Goal: Task Accomplishment & Management: Use online tool/utility

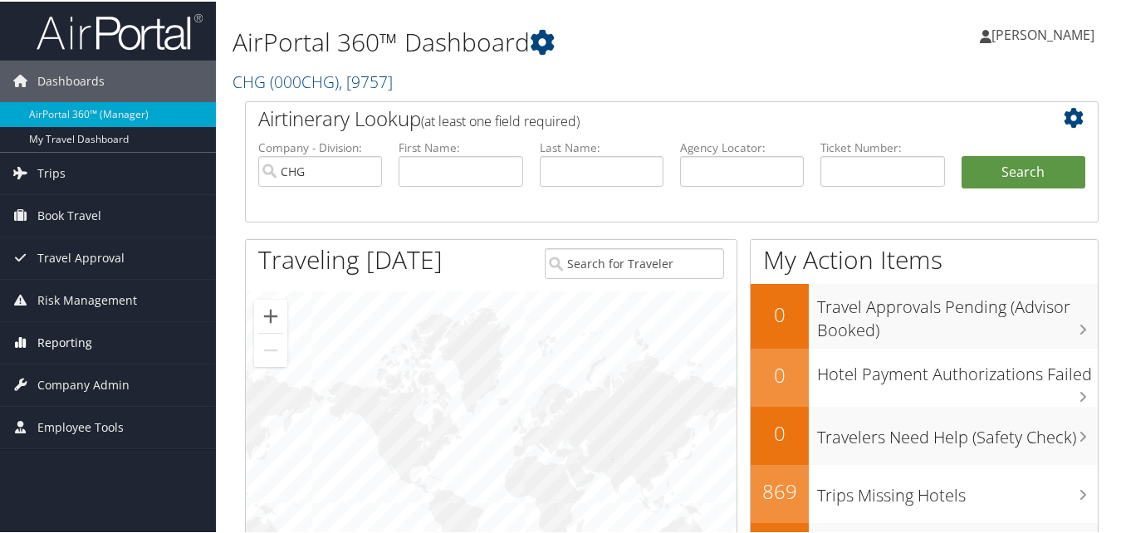
click at [67, 344] on span "Reporting" at bounding box center [64, 342] width 55 height 42
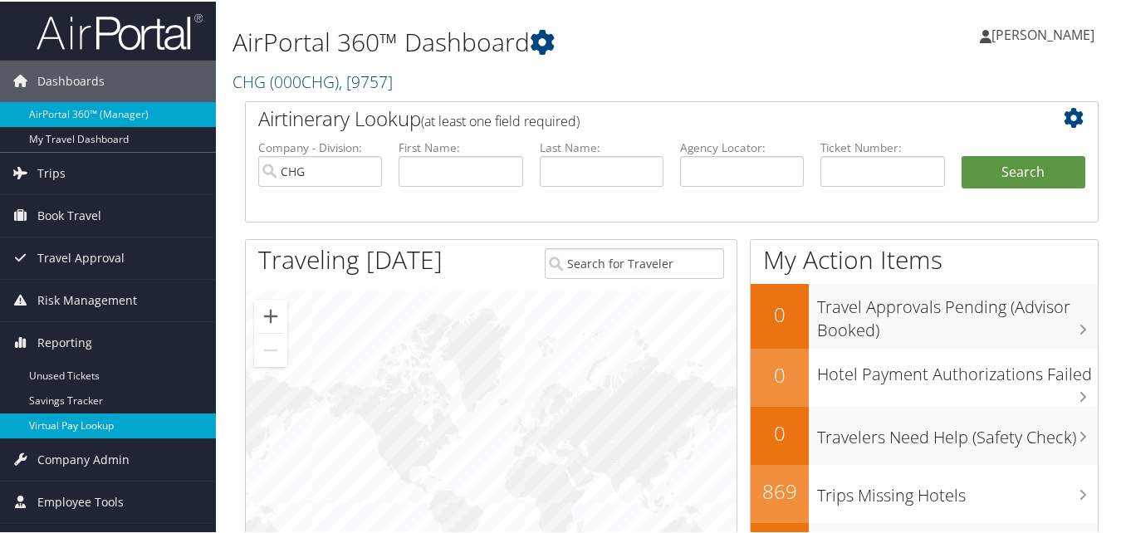
click at [72, 419] on link "Virtual Pay Lookup" at bounding box center [108, 424] width 216 height 25
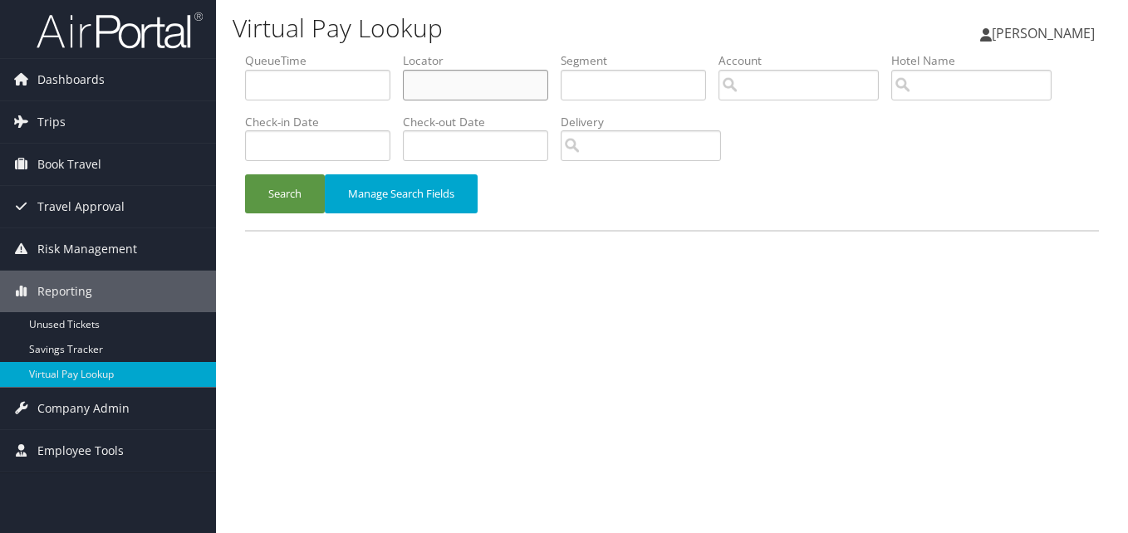
click at [438, 93] on input "text" at bounding box center [475, 85] width 145 height 31
paste input "NLXUHK"
type input "NLXUHK"
click at [245, 174] on button "Search" at bounding box center [285, 193] width 80 height 39
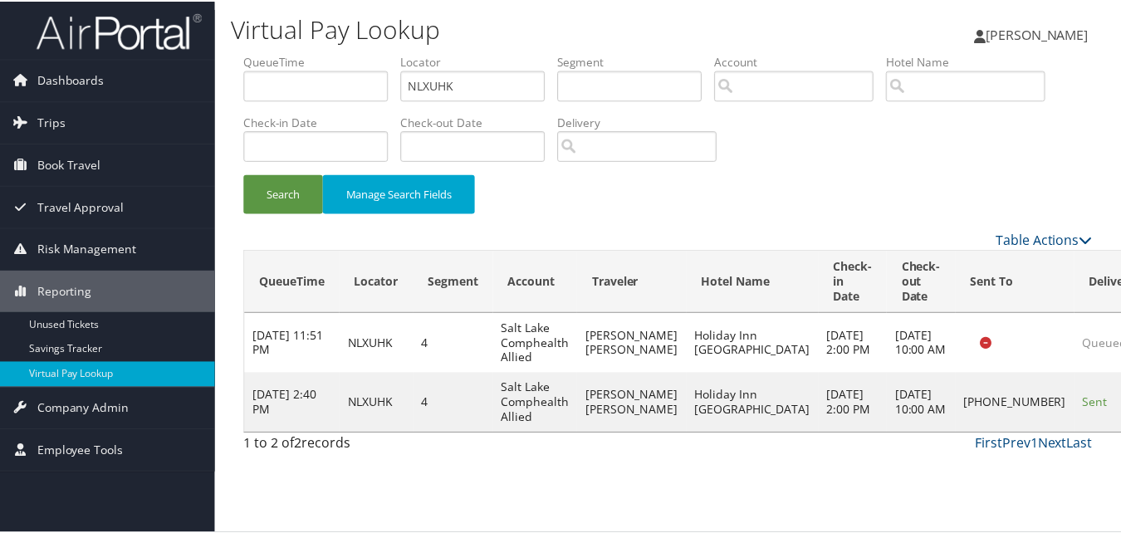
scroll to position [16, 0]
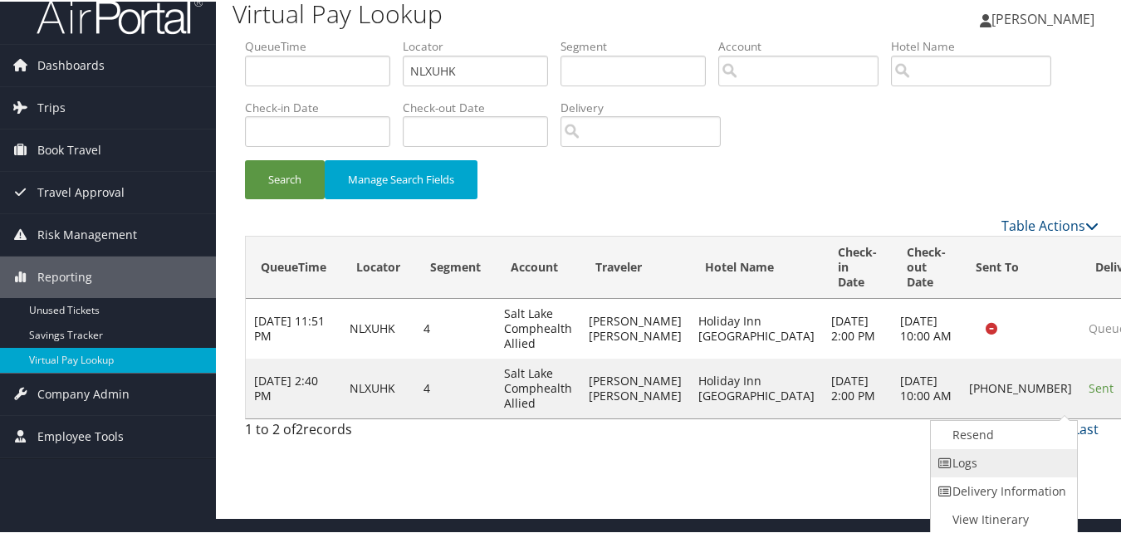
click at [1012, 469] on link "Logs" at bounding box center [1002, 462] width 142 height 28
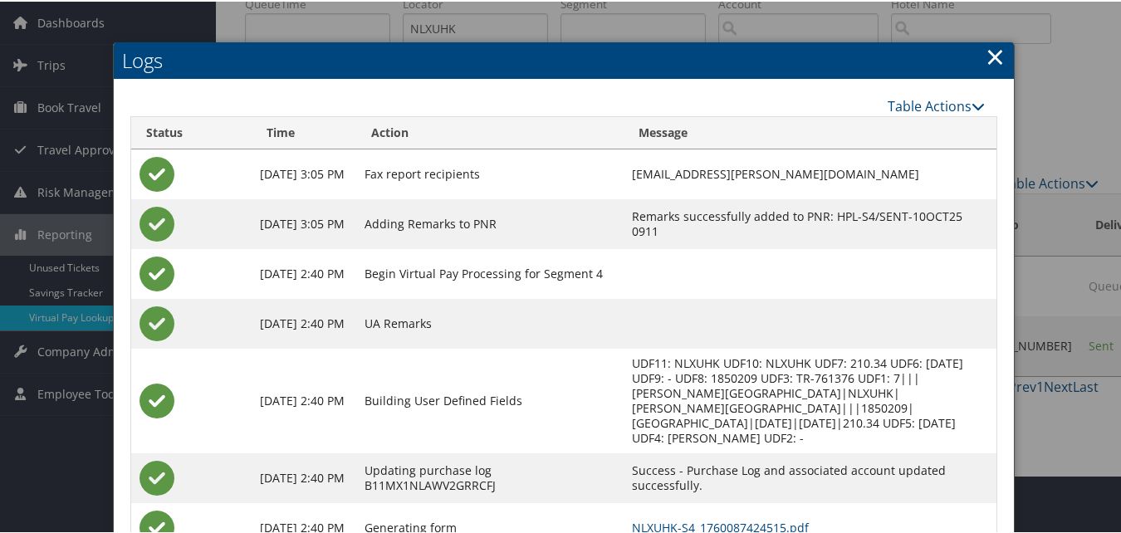
scroll to position [158, 0]
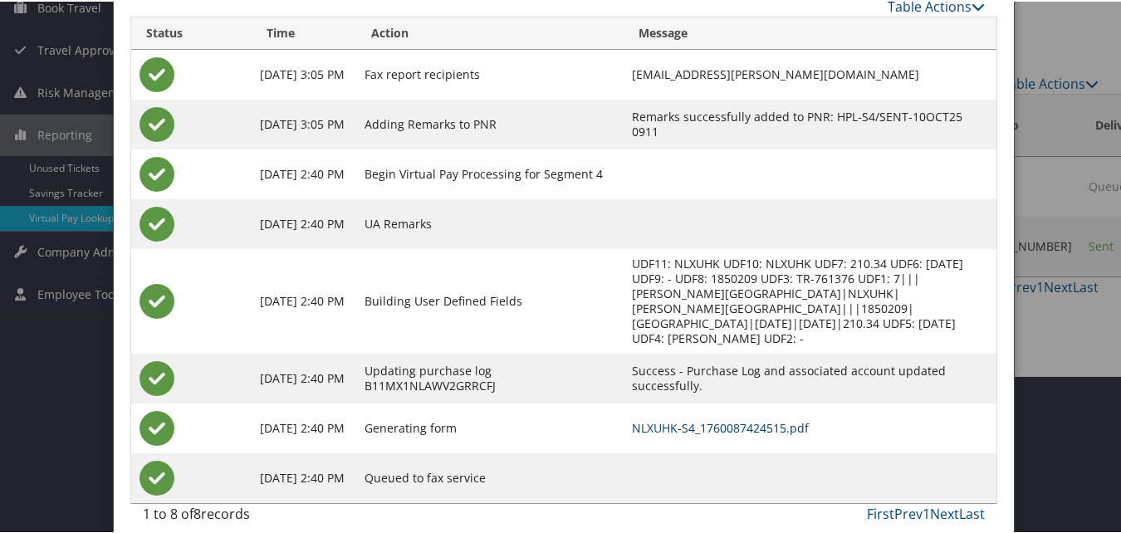
click at [661, 419] on link "NLXUHK-S4_1760087424515.pdf" at bounding box center [720, 427] width 177 height 16
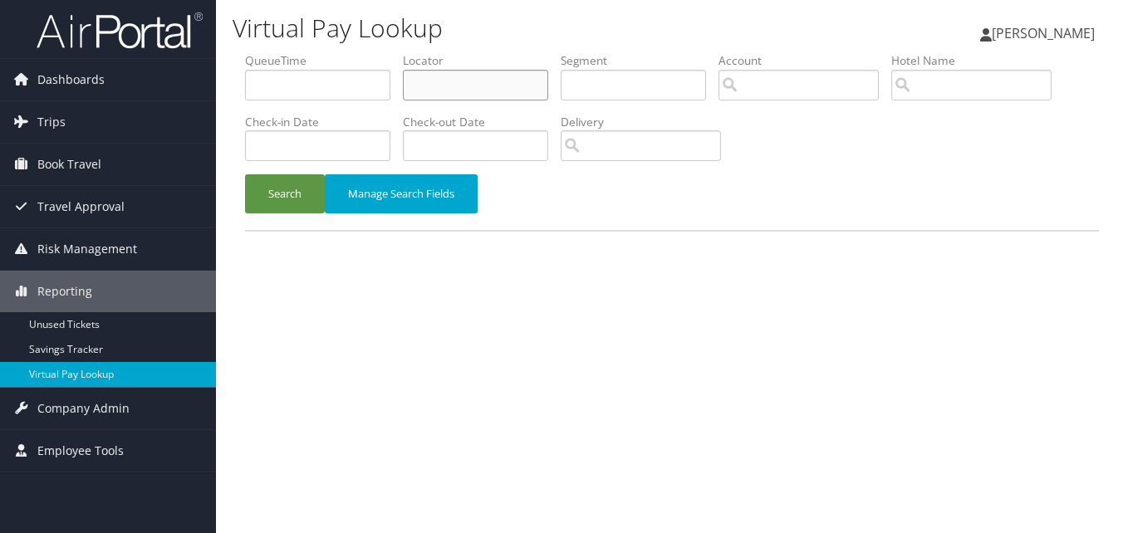
click at [429, 88] on input "text" at bounding box center [475, 85] width 145 height 31
paste input "[DEMOGRAPHIC_DATA]"
type input "[DEMOGRAPHIC_DATA]"
click at [245, 174] on button "Search" at bounding box center [285, 193] width 80 height 39
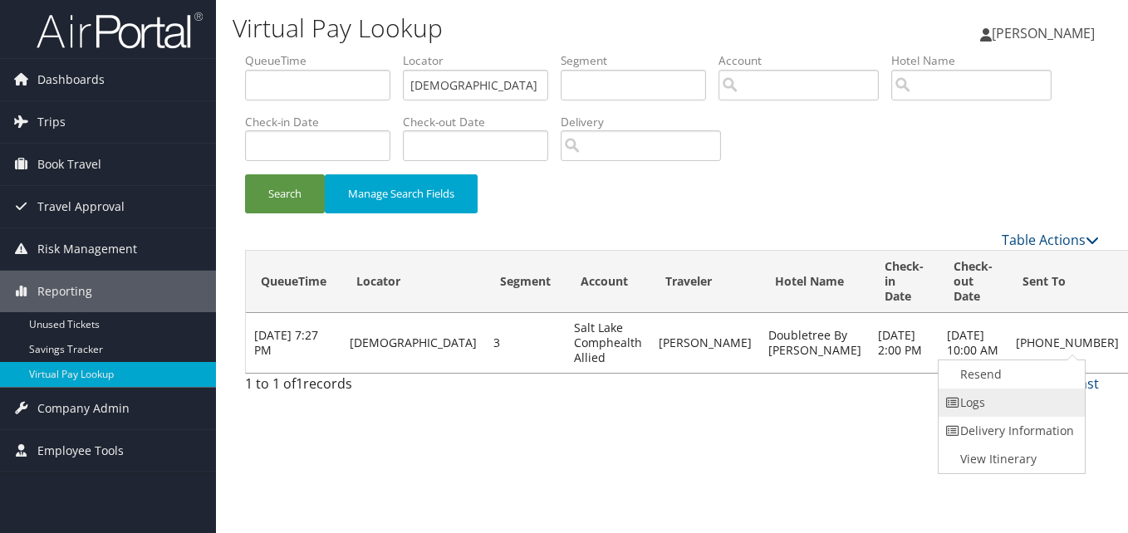
click at [993, 399] on link "Logs" at bounding box center [1009, 403] width 142 height 28
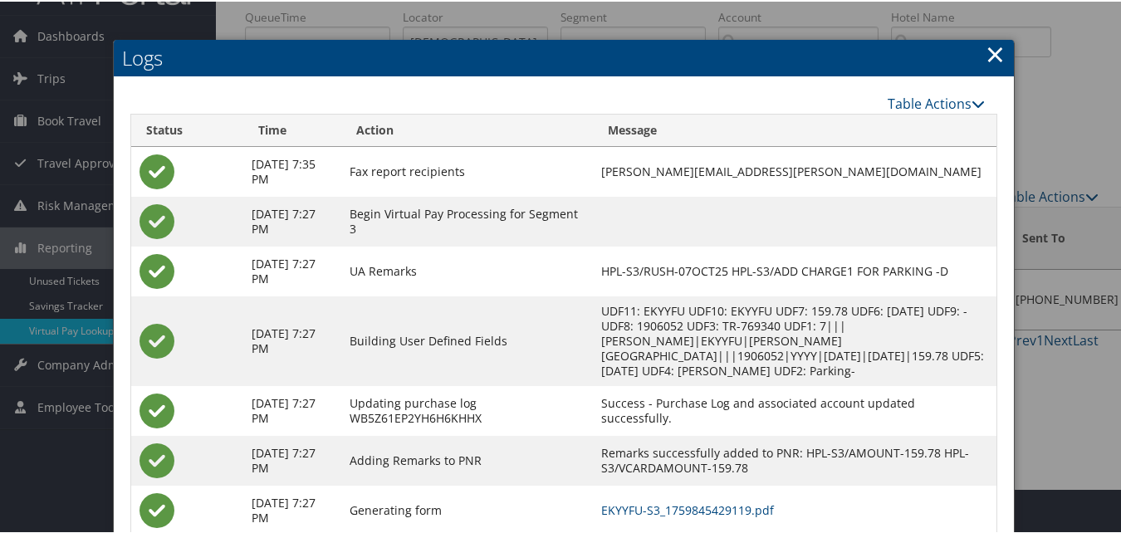
scroll to position [142, 0]
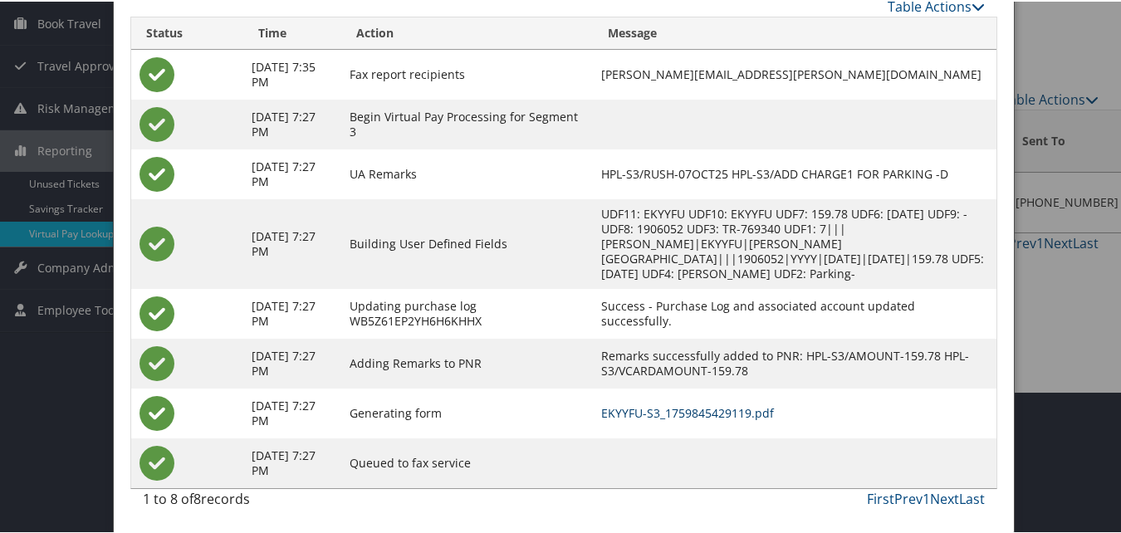
click at [689, 419] on link "EKYYFU-S3_1759845429119.pdf" at bounding box center [687, 412] width 173 height 16
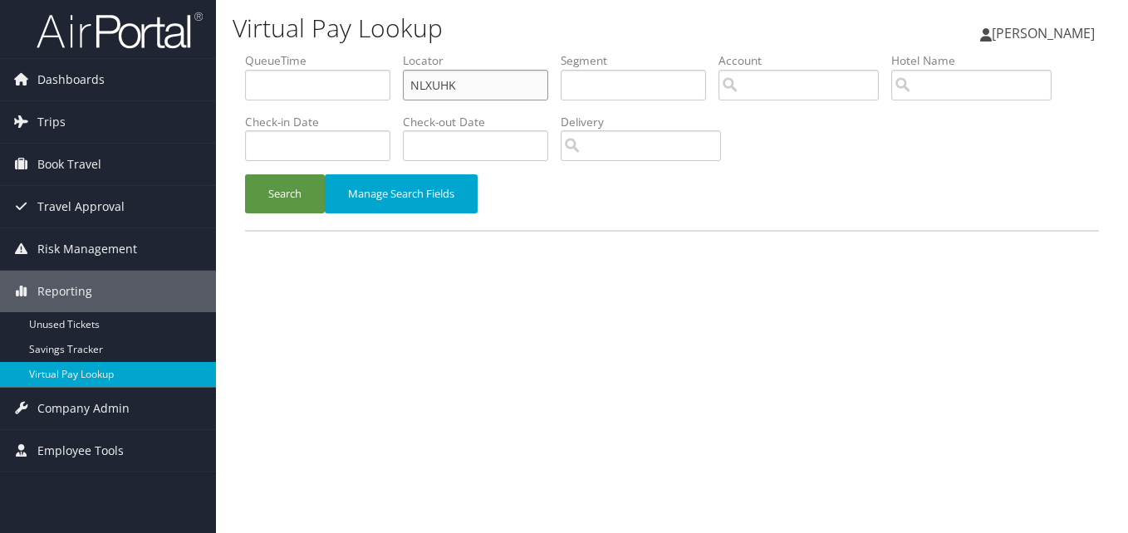
drag, startPoint x: 0, startPoint y: 0, endPoint x: 379, endPoint y: 105, distance: 393.1
click at [379, 52] on ul "QueueTime Locator NLXUHK Segment Account Traveler Hotel Name Check-in Date Chec…" at bounding box center [672, 52] width 854 height 0
paste input "SYSUVJ"
type input "SYSUVJ"
click at [245, 174] on button "Search" at bounding box center [285, 193] width 80 height 39
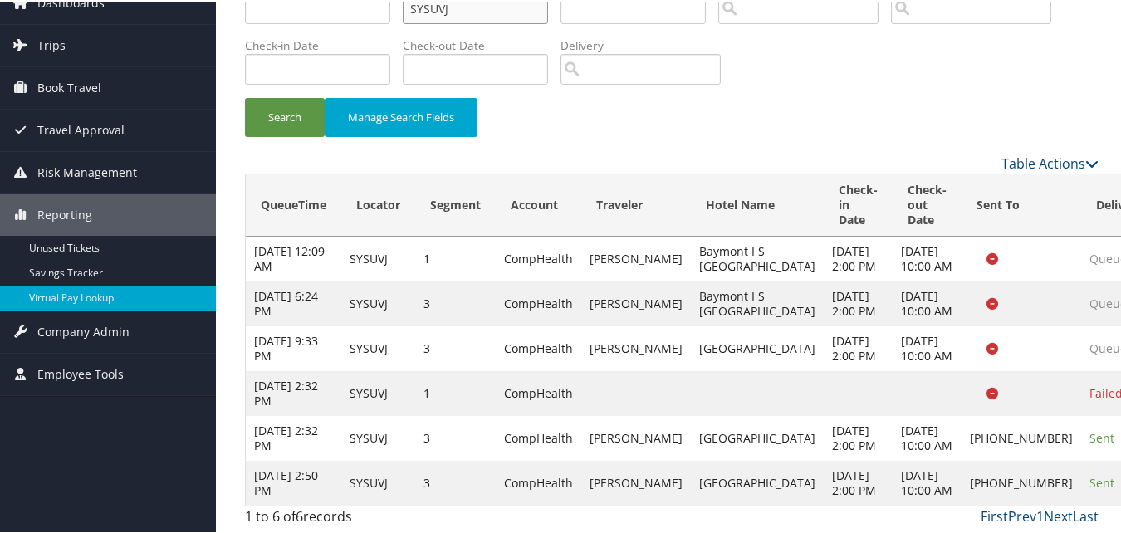
scroll to position [242, 0]
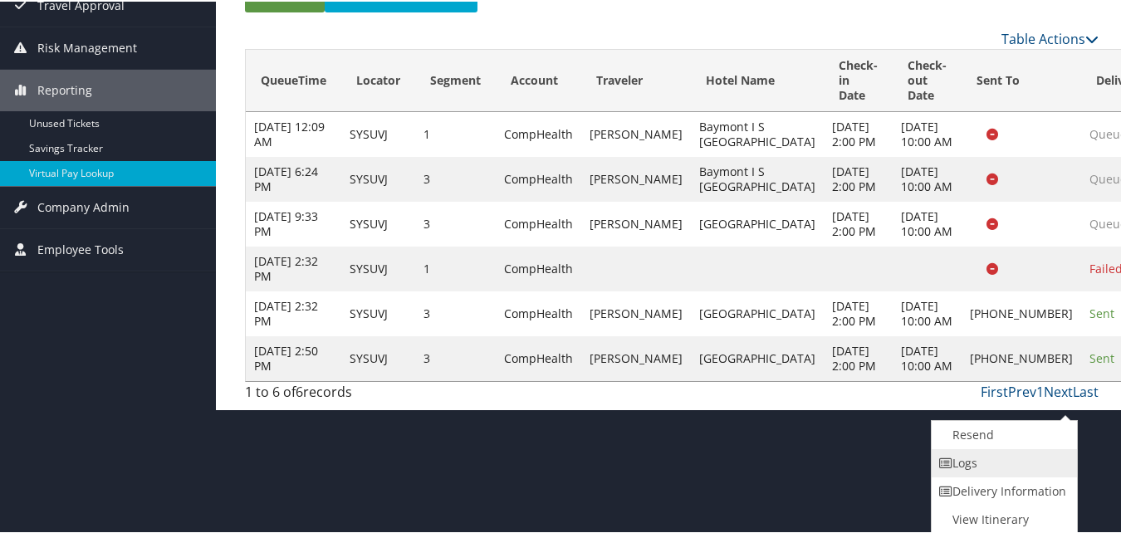
click at [995, 448] on link "Logs" at bounding box center [1003, 462] width 142 height 28
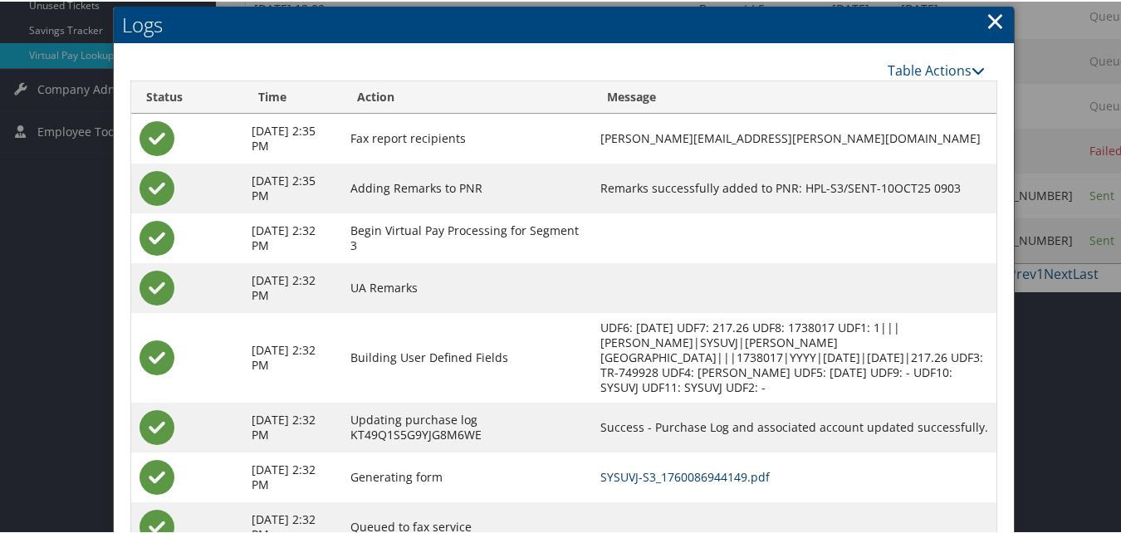
scroll to position [385, 0]
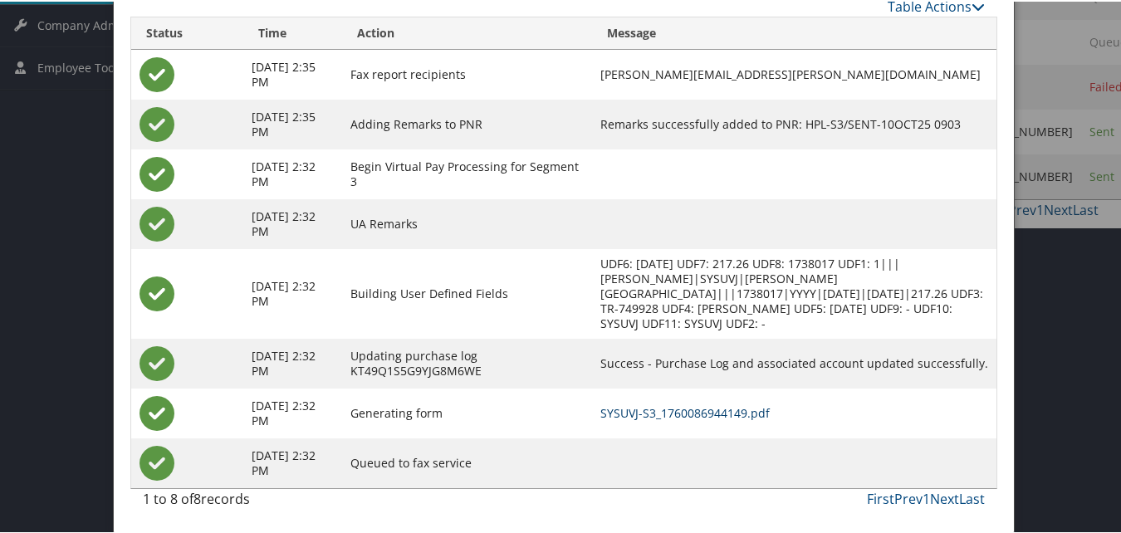
click at [712, 410] on link "SYSUVJ-S3_1760086944149.pdf" at bounding box center [684, 412] width 169 height 16
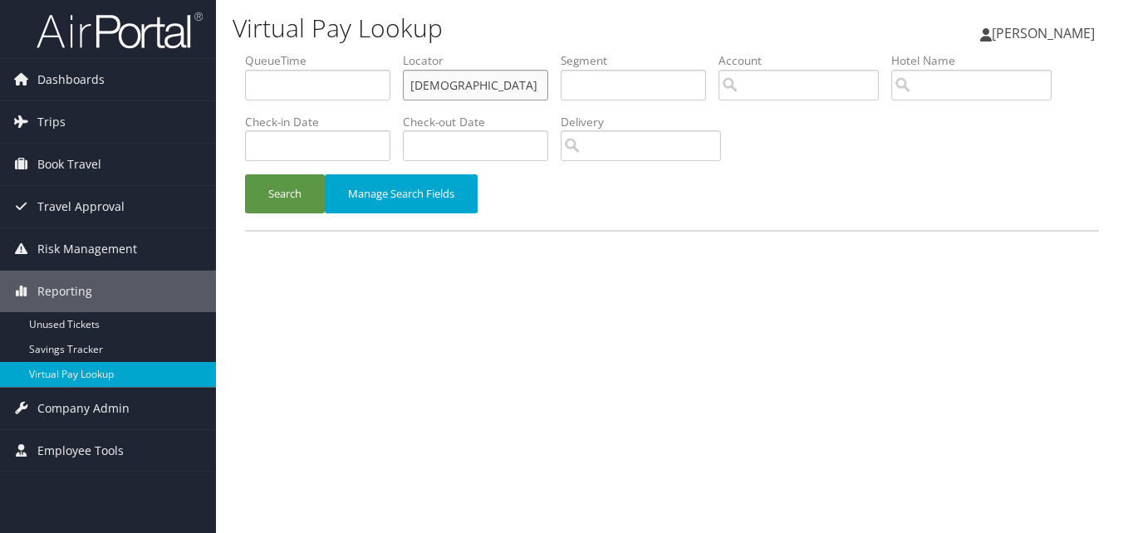
click at [455, 90] on input "EKYYFU" at bounding box center [475, 85] width 145 height 31
click at [245, 174] on button "Search" at bounding box center [285, 193] width 80 height 39
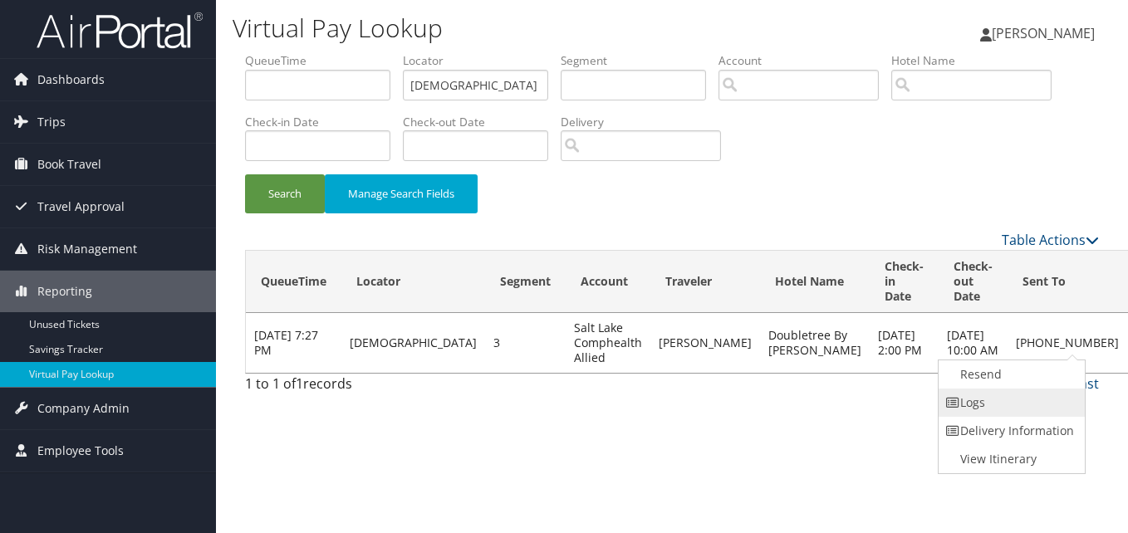
click at [1009, 406] on link "Logs" at bounding box center [1009, 403] width 142 height 28
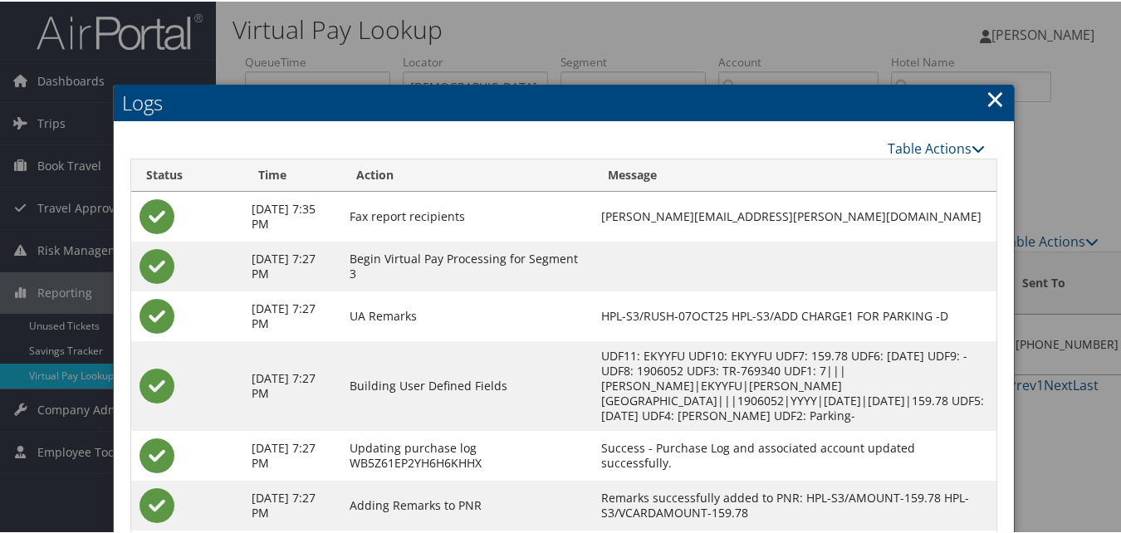
click at [996, 89] on link "×" at bounding box center [995, 97] width 19 height 33
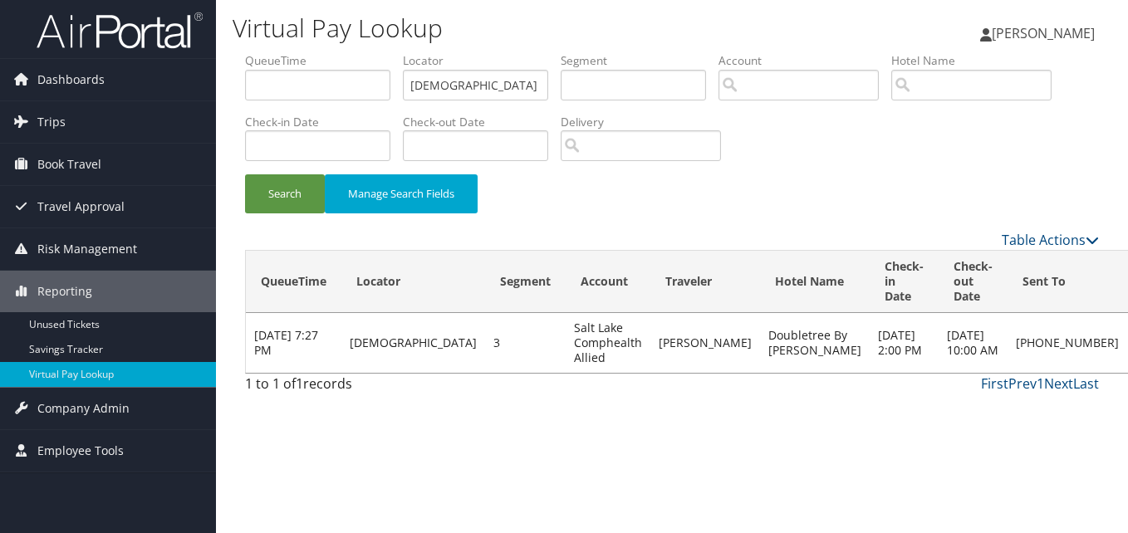
click at [976, 368] on link "Resend" at bounding box center [1009, 374] width 142 height 28
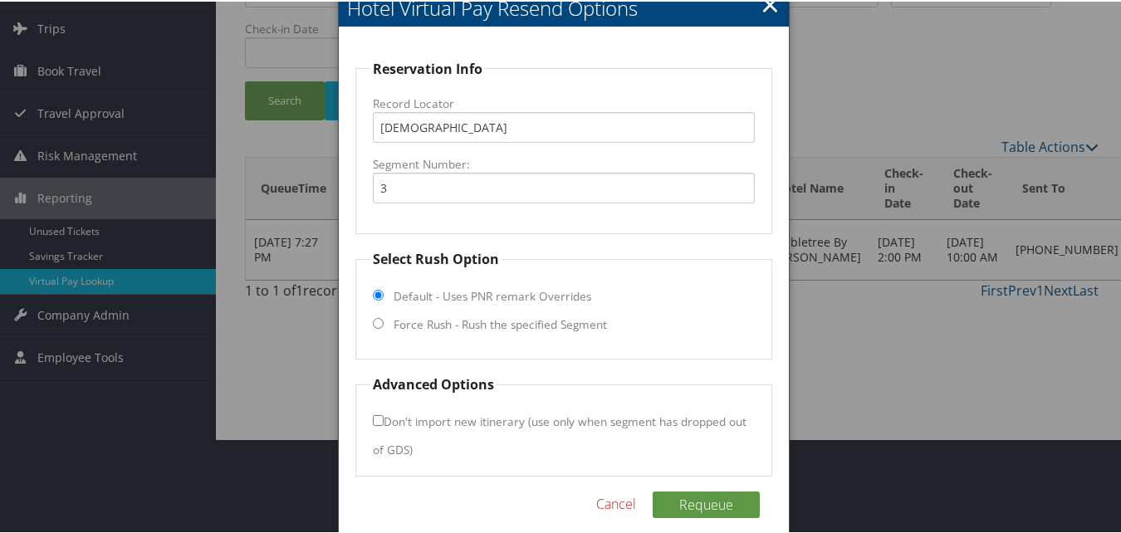
scroll to position [112, 0]
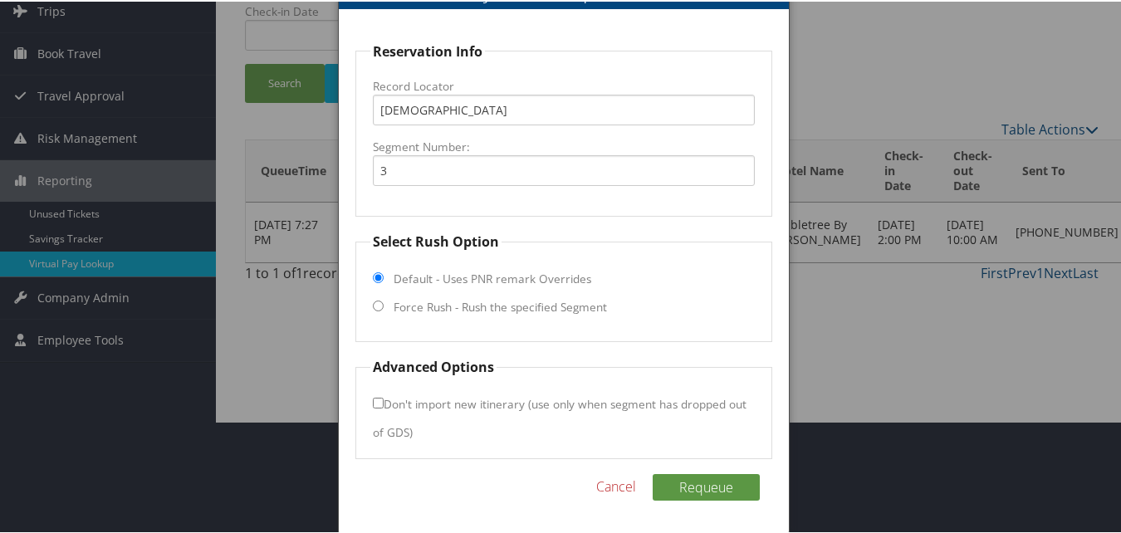
click at [458, 311] on label "Force Rush - Rush the specified Segment" at bounding box center [500, 305] width 213 height 17
click at [384, 310] on input "Force Rush - Rush the specified Segment" at bounding box center [378, 304] width 11 height 11
radio input "true"
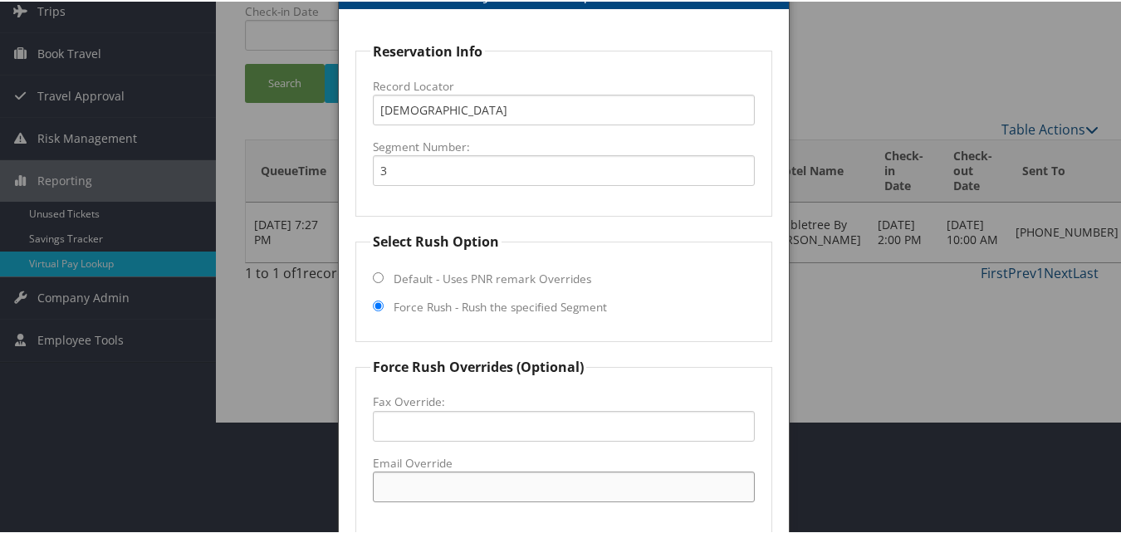
click at [429, 482] on input "Email Override" at bounding box center [563, 485] width 381 height 31
drag, startPoint x: 553, startPoint y: 484, endPoint x: 380, endPoint y: 487, distance: 173.6
click at [380, 487] on input "doubletreechicofd@gmail.com" at bounding box center [563, 485] width 381 height 31
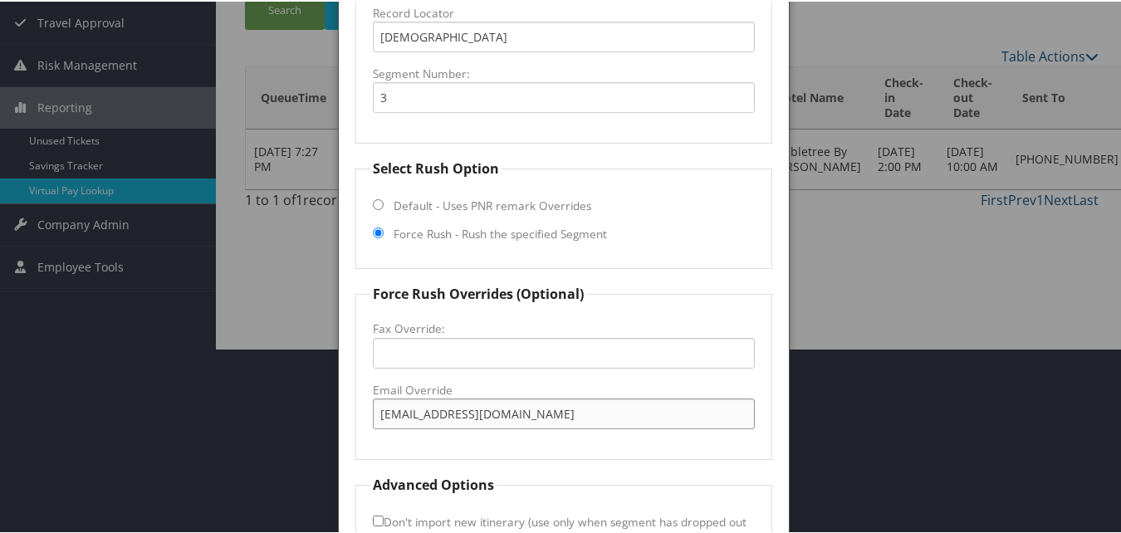
scroll to position [303, 0]
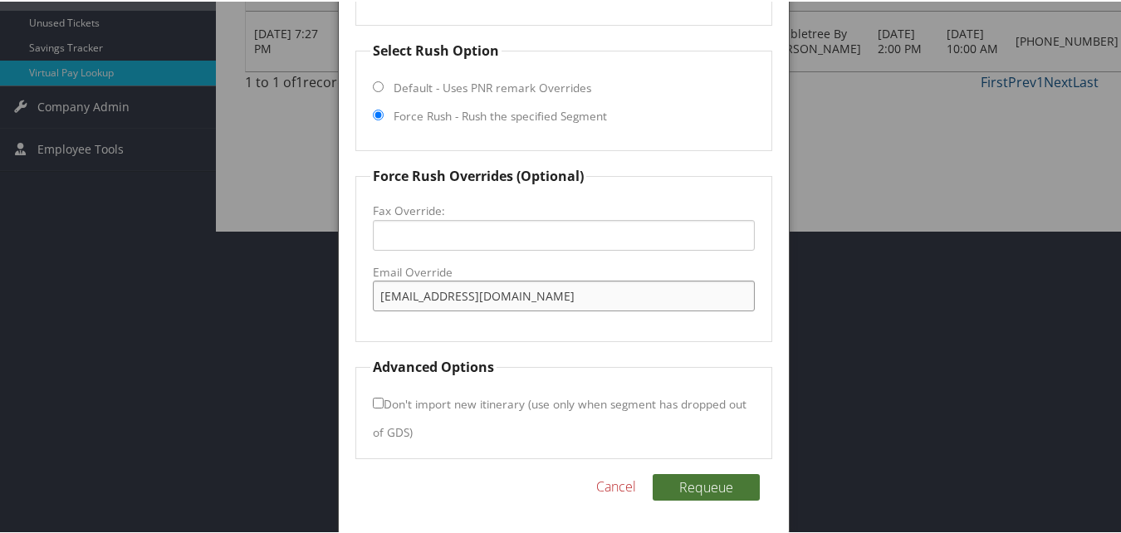
type input "doubletreechicofd@gmail.com"
click at [675, 490] on button "Requeue" at bounding box center [706, 486] width 107 height 27
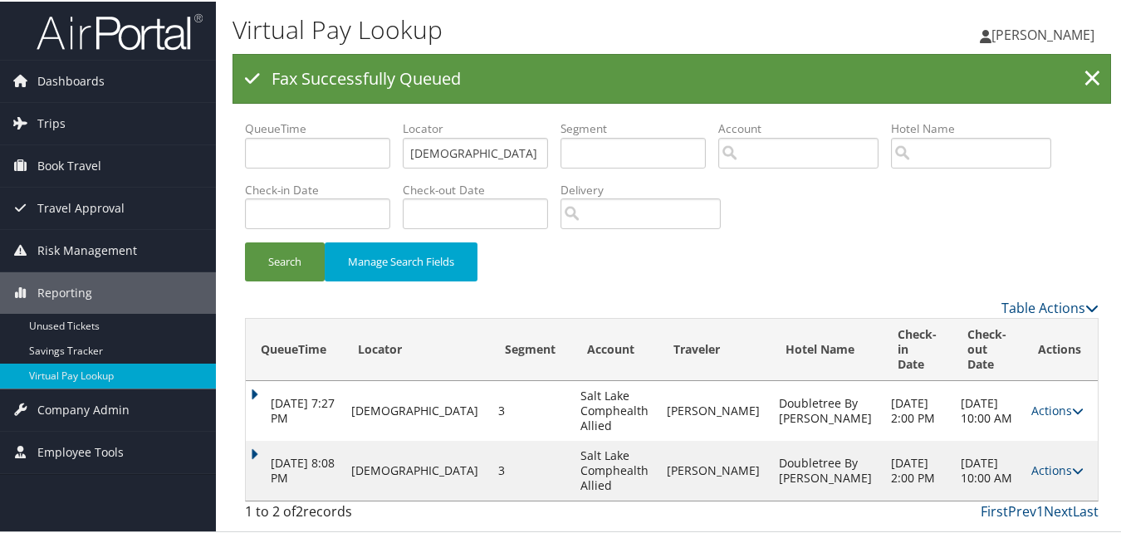
scroll to position [0, 0]
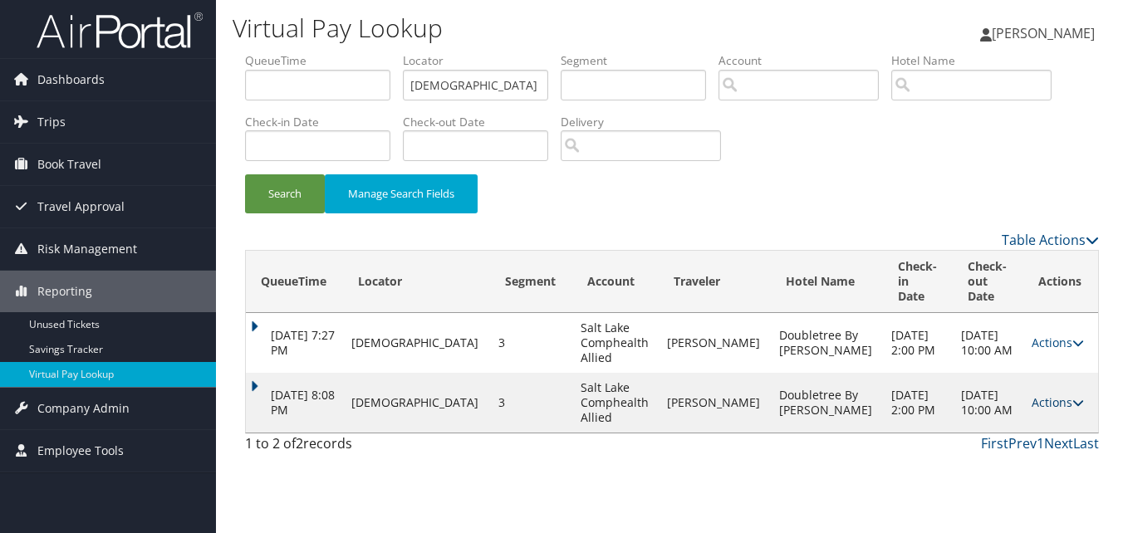
click at [1044, 394] on link "Actions" at bounding box center [1057, 402] width 52 height 16
click at [1011, 443] on link "Logs" at bounding box center [1014, 440] width 105 height 28
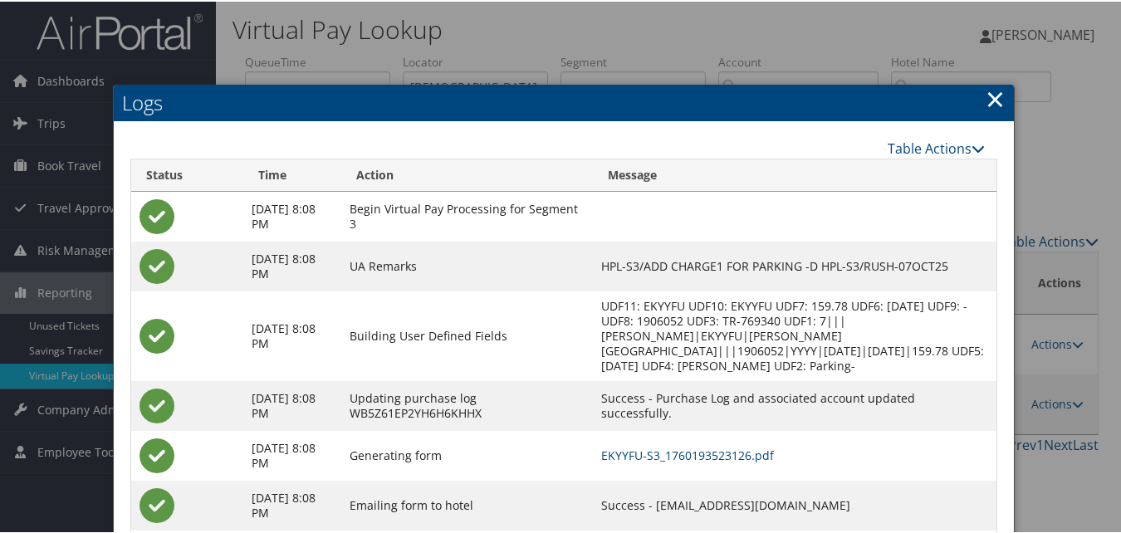
scroll to position [92, 0]
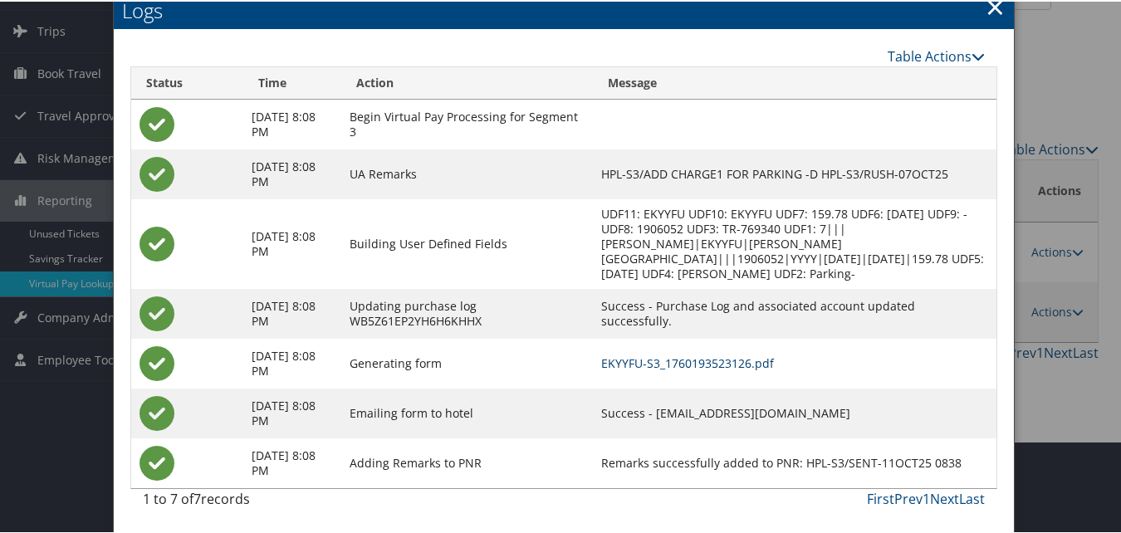
click at [713, 357] on link "EKYYFU-S3_1760193523126.pdf" at bounding box center [687, 362] width 173 height 16
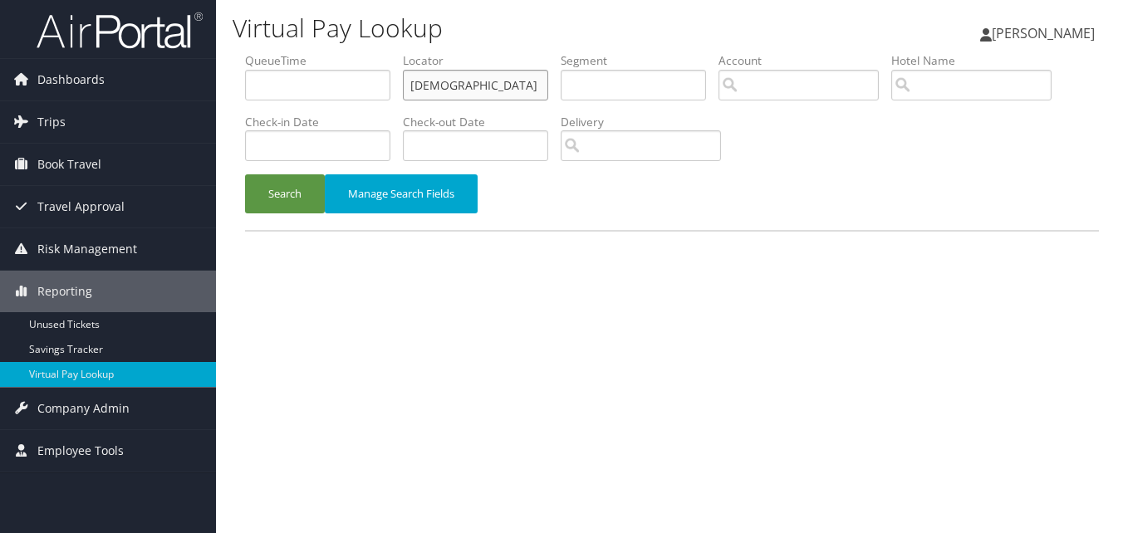
drag, startPoint x: 0, startPoint y: 0, endPoint x: 413, endPoint y: 91, distance: 422.7
click at [413, 91] on input "[DEMOGRAPHIC_DATA]" at bounding box center [475, 85] width 145 height 31
paste input "WCYWXB"
type input "WCYWXB"
click at [245, 174] on button "Search" at bounding box center [285, 193] width 80 height 39
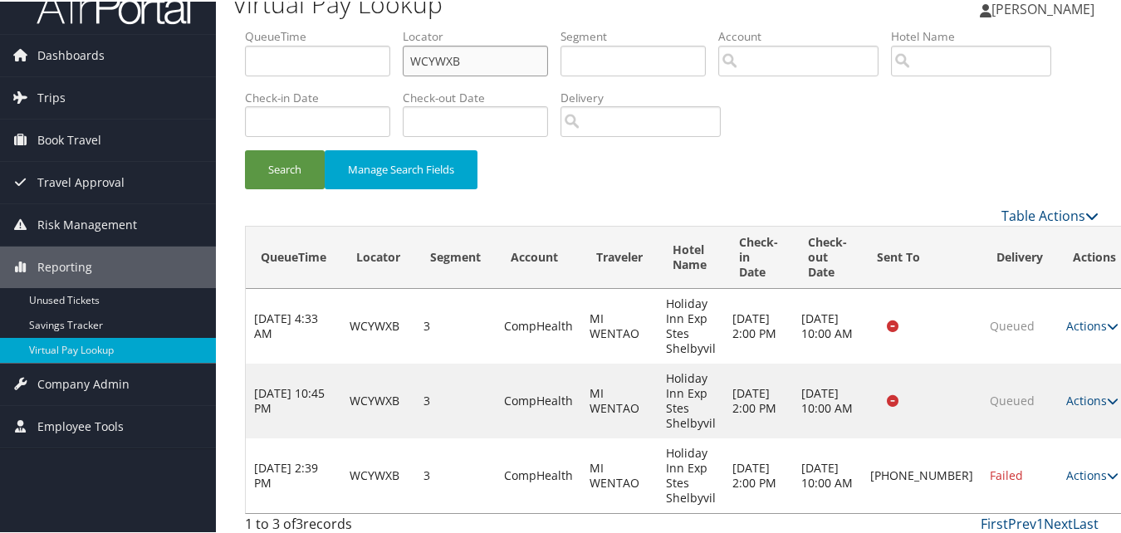
scroll to position [33, 0]
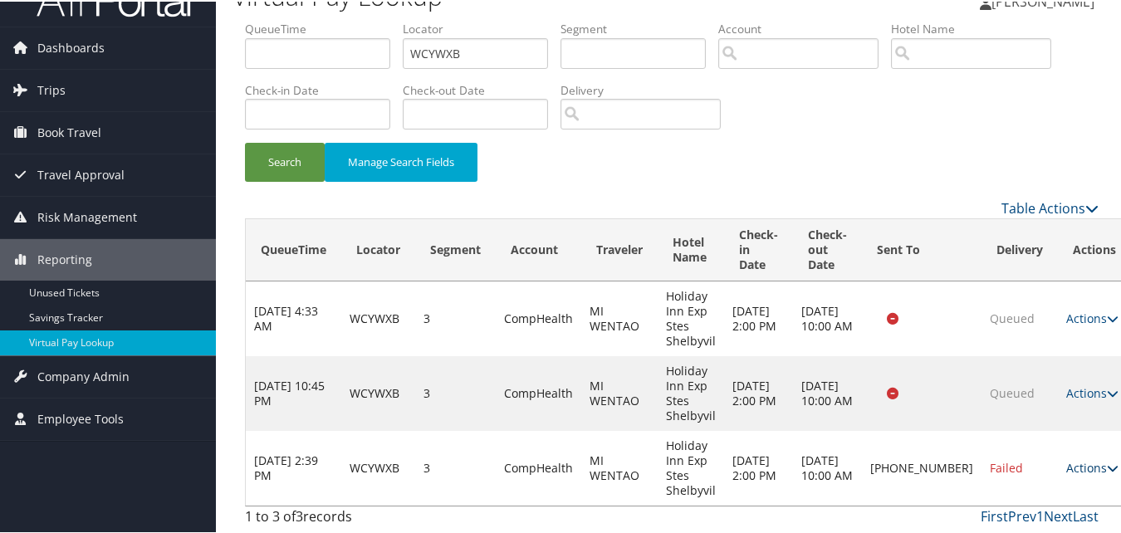
click at [1066, 470] on link "Actions" at bounding box center [1092, 466] width 52 height 16
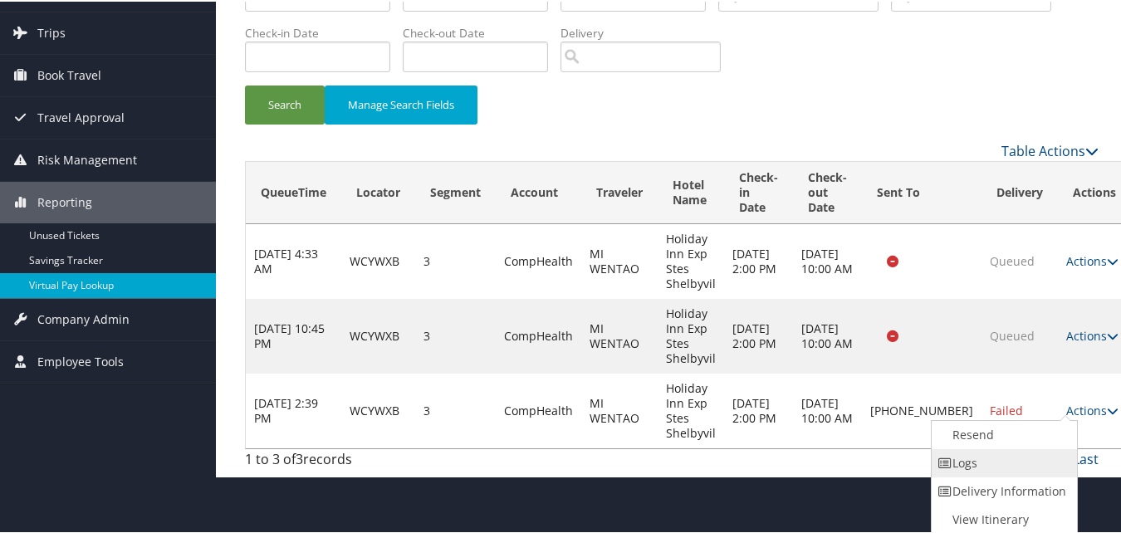
click at [989, 463] on link "Logs" at bounding box center [1003, 462] width 142 height 28
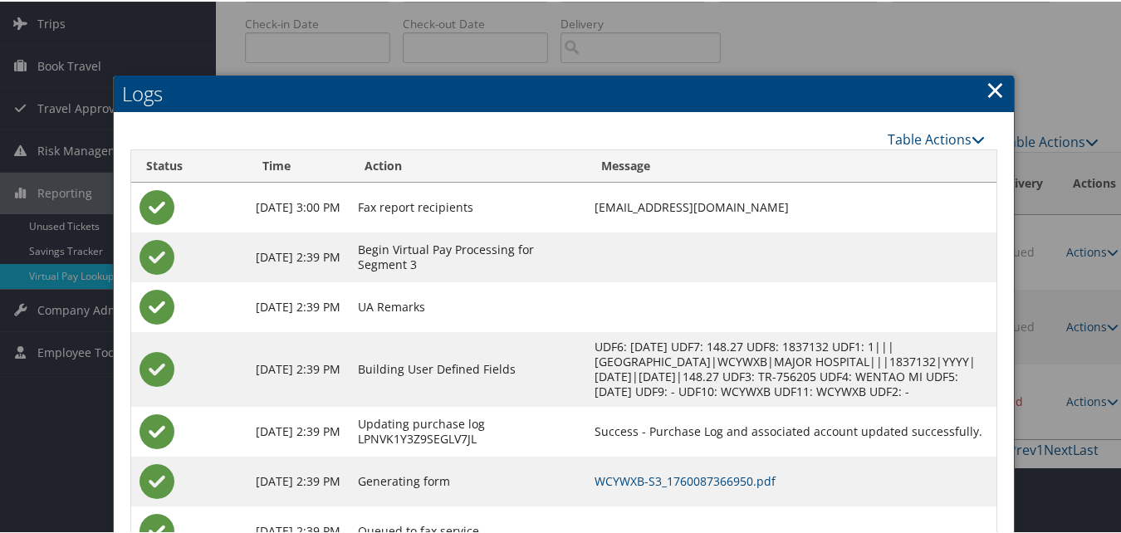
scroll to position [168, 0]
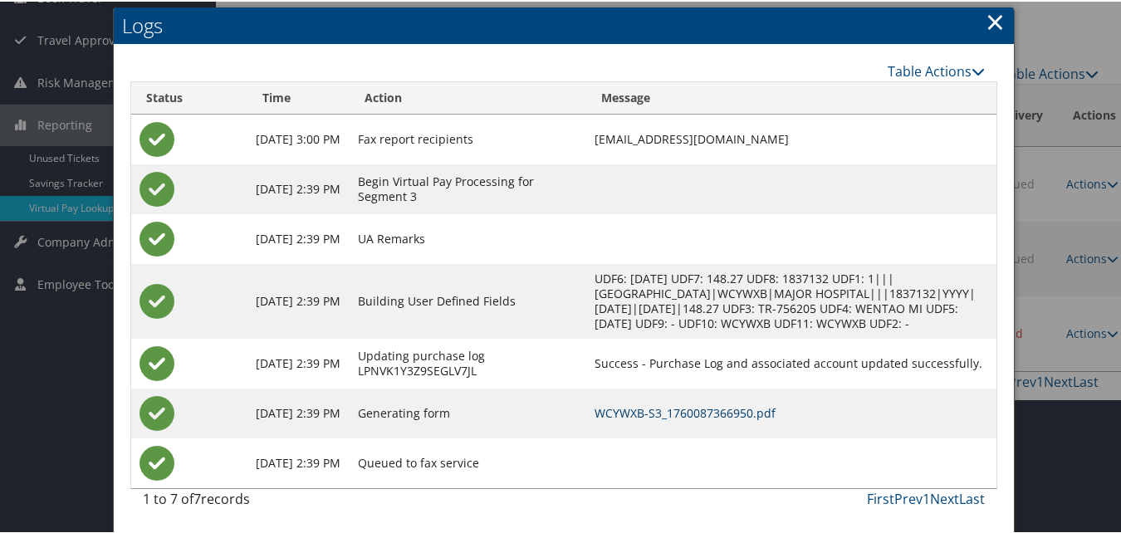
click at [659, 412] on link "WCYWXB-S3_1760087366950.pdf" at bounding box center [685, 412] width 181 height 16
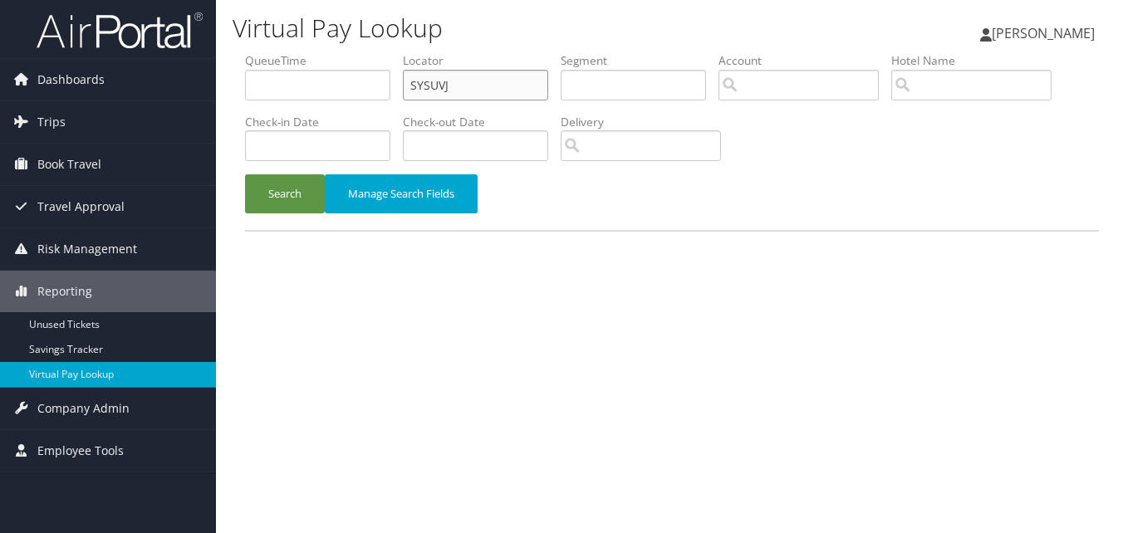
drag, startPoint x: 490, startPoint y: 88, endPoint x: 324, endPoint y: 98, distance: 166.4
click at [325, 52] on ul "QueueTime Locator SYSUVJ Segment Account Traveler Hotel Name Check-in Date Chec…" at bounding box center [672, 52] width 854 height 0
paste input "MZWUT"
type input "MZWUTJ"
click at [245, 174] on button "Search" at bounding box center [285, 193] width 80 height 39
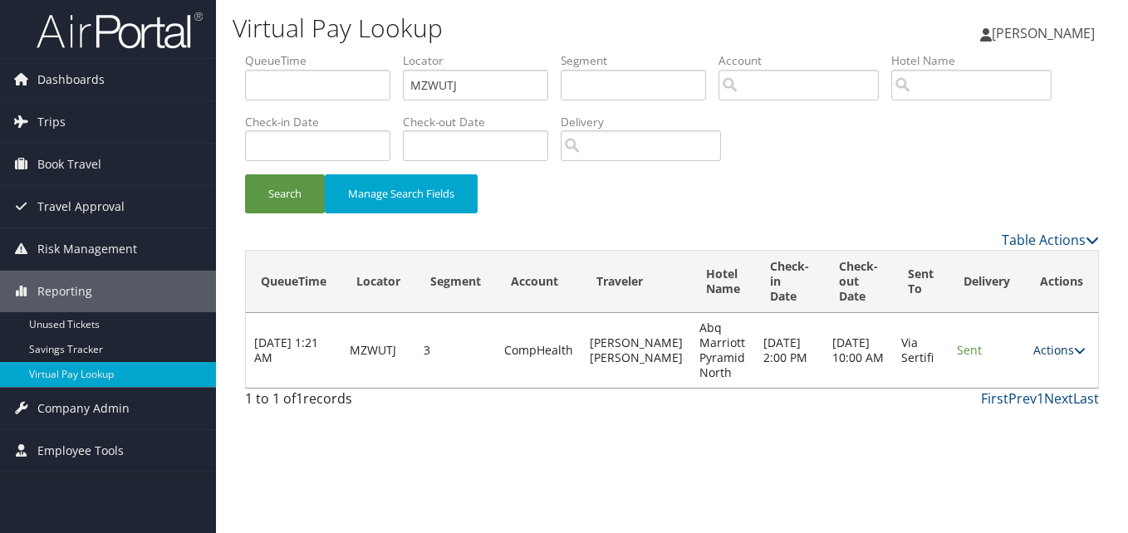
click at [1043, 348] on link "Actions" at bounding box center [1059, 350] width 52 height 16
click at [1016, 401] on link "Logs" at bounding box center [1027, 403] width 105 height 28
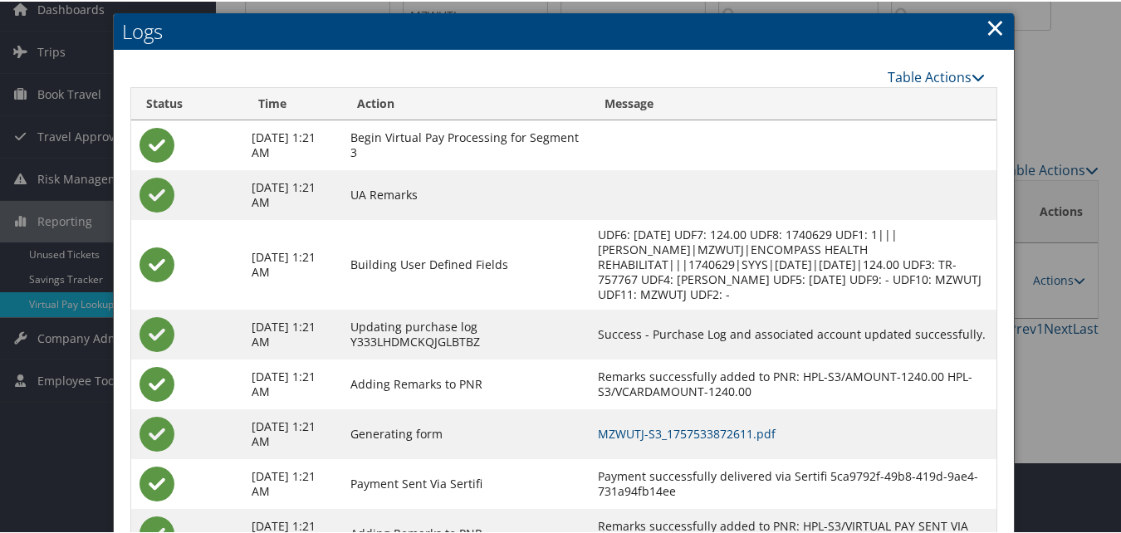
scroll to position [142, 0]
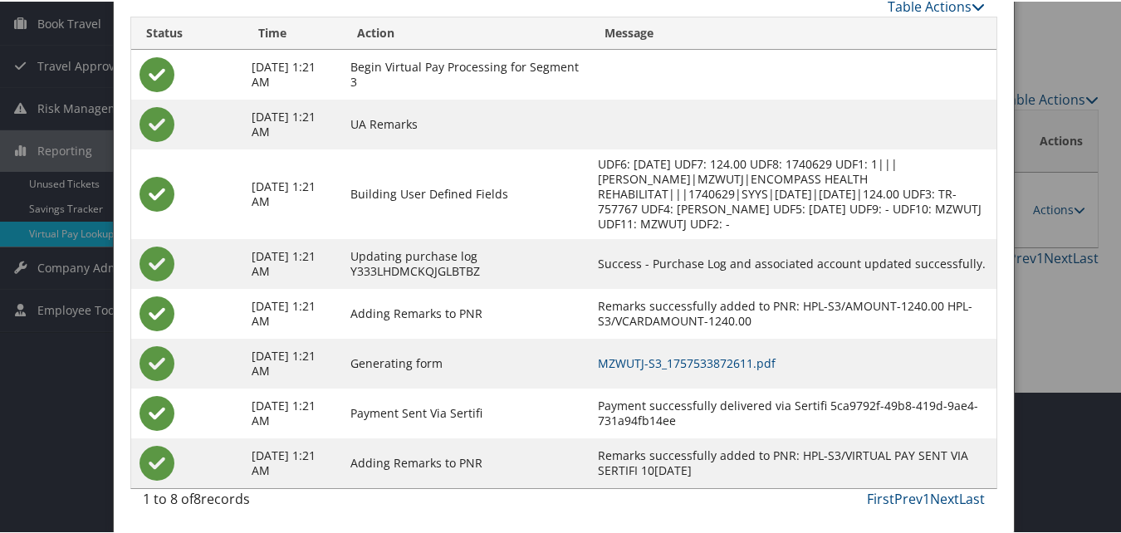
click at [723, 375] on td "MZWUTJ-S3_1757533872611.pdf" at bounding box center [793, 362] width 407 height 50
drag, startPoint x: 723, startPoint y: 375, endPoint x: 681, endPoint y: 372, distance: 42.5
click at [681, 378] on td "MZWUTJ-S3_1757533872611.pdf" at bounding box center [793, 362] width 407 height 50
click at [683, 363] on link "MZWUTJ-S3_1757533872611.pdf" at bounding box center [687, 362] width 178 height 16
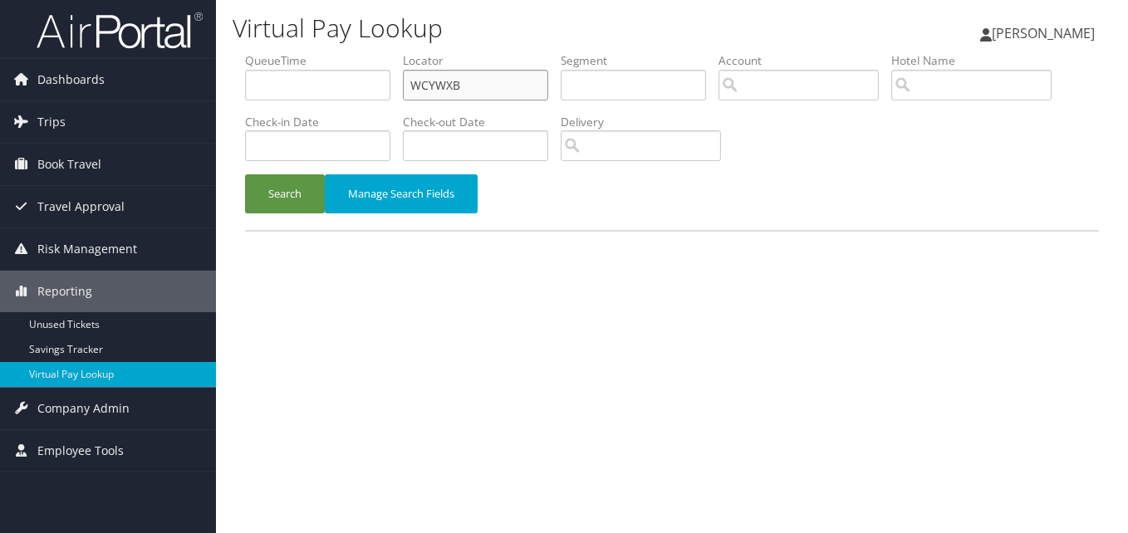
drag, startPoint x: 523, startPoint y: 74, endPoint x: 372, endPoint y: 125, distance: 159.7
click at [372, 52] on ul "QueueTime Locator WCYWXB Segment Account Traveler Hotel Name Check-in Date Chec…" at bounding box center [672, 52] width 854 height 0
paste input "IYGPVE"
type input "IYGPVE"
click at [245, 174] on button "Search" at bounding box center [285, 193] width 80 height 39
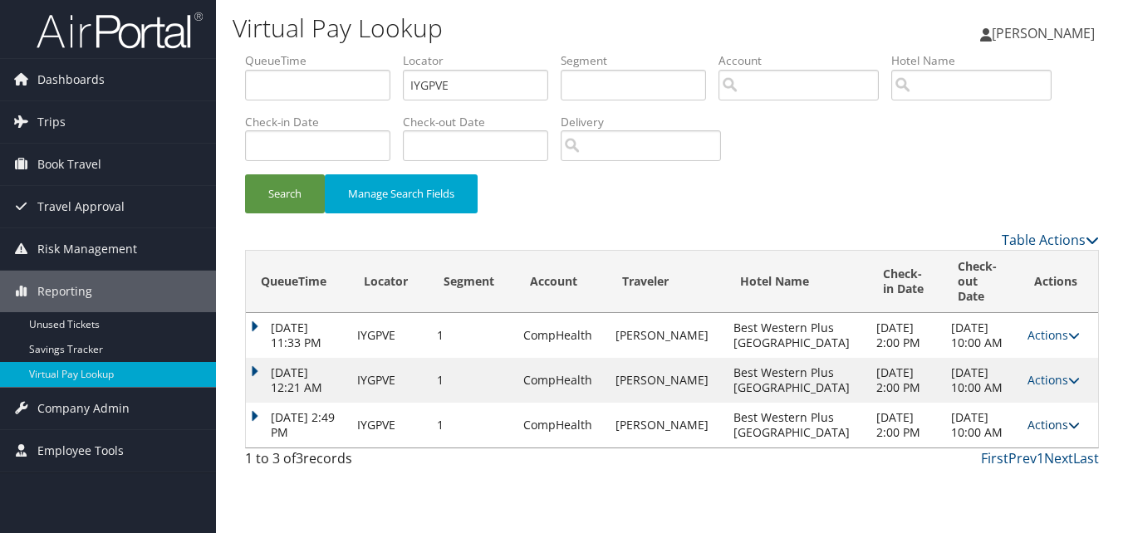
click at [1060, 433] on link "Actions" at bounding box center [1053, 425] width 52 height 16
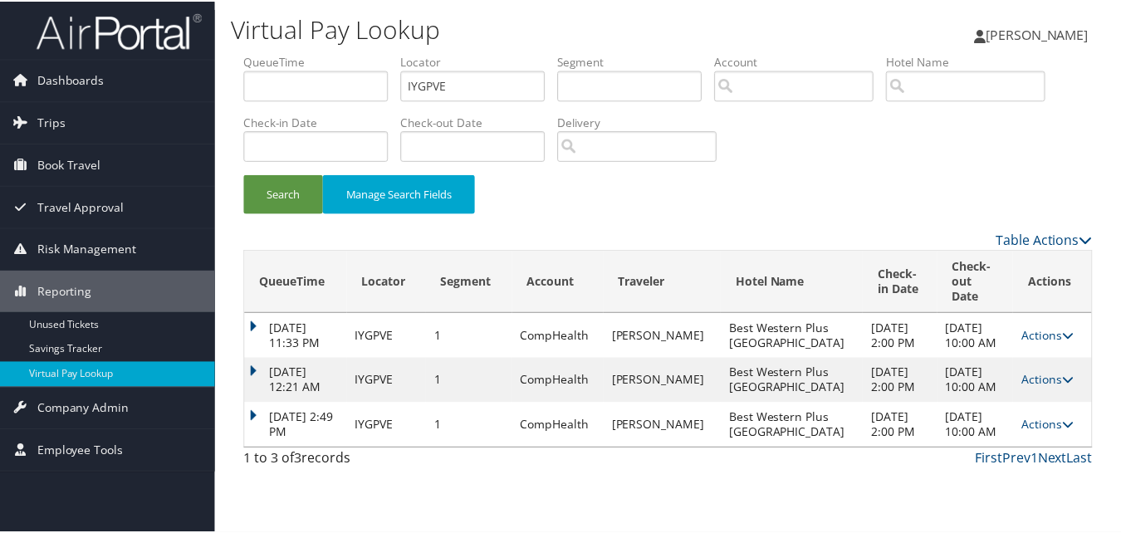
scroll to position [25, 0]
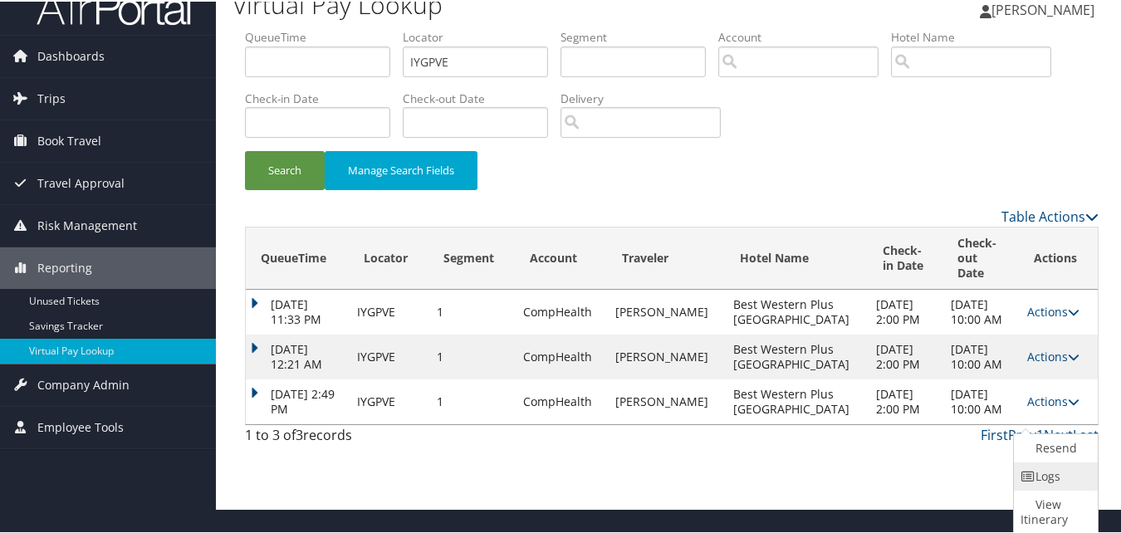
click at [1034, 470] on icon at bounding box center [1028, 475] width 15 height 12
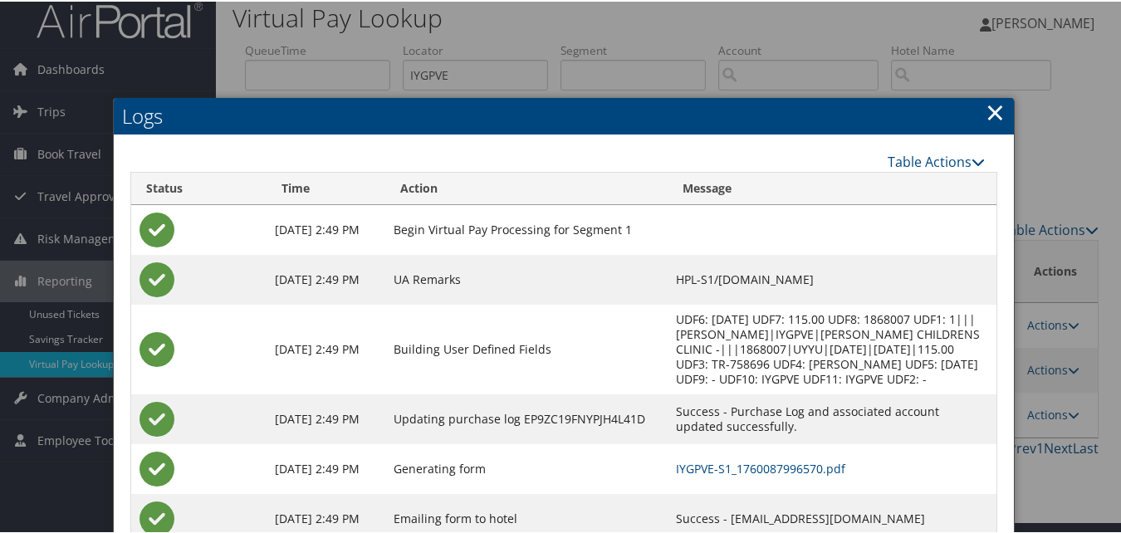
scroll to position [117, 0]
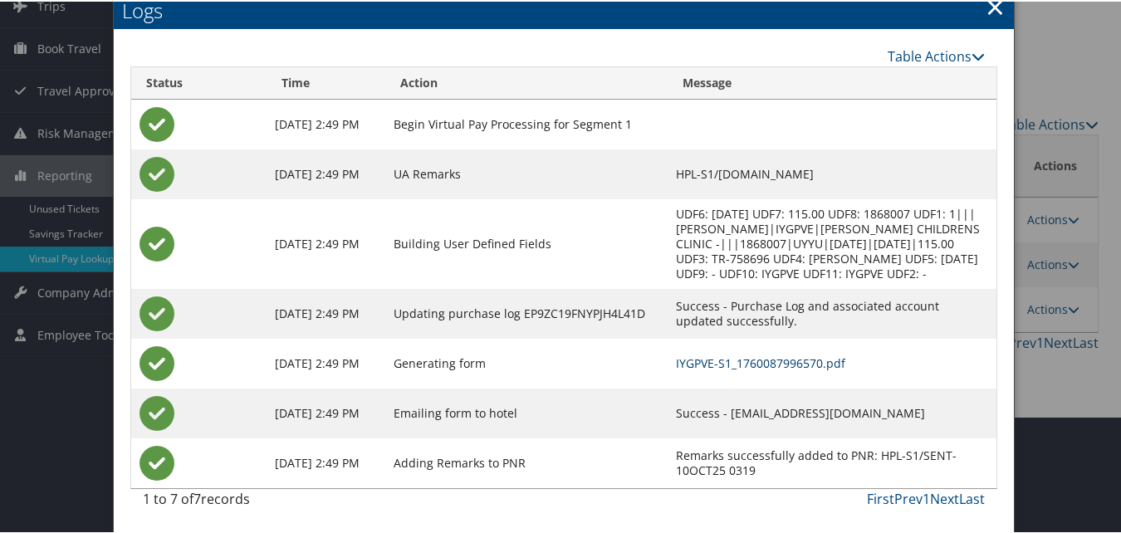
click at [683, 367] on link "IYGPVE-S1_1760087996570.pdf" at bounding box center [760, 362] width 169 height 16
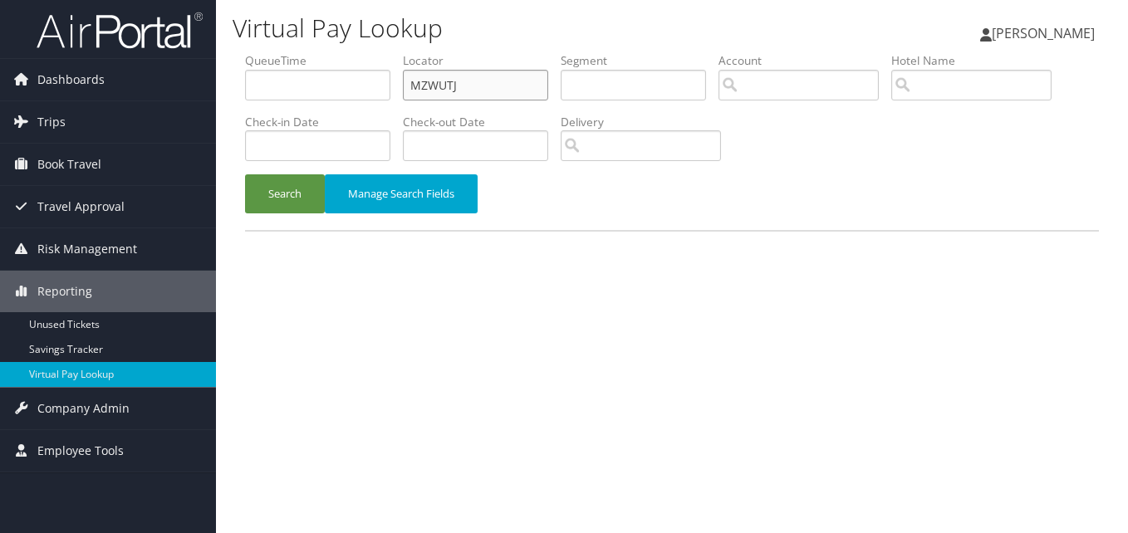
drag, startPoint x: 519, startPoint y: 86, endPoint x: 347, endPoint y: 108, distance: 173.3
click at [347, 52] on ul "QueueTime Locator MZWUTJ Segment Account Traveler Hotel Name Check-in Date Chec…" at bounding box center [672, 52] width 854 height 0
paste input "YPTMMW"
type input "YPTMMW"
click at [245, 174] on button "Search" at bounding box center [285, 193] width 80 height 39
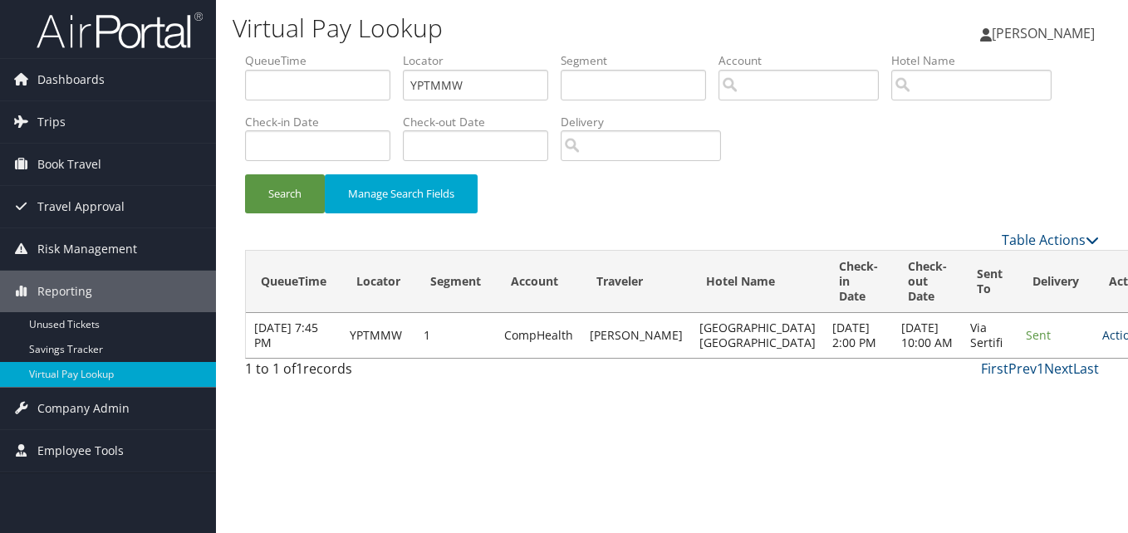
click at [1102, 343] on link "Actions" at bounding box center [1128, 335] width 52 height 16
click at [997, 422] on link "Logs" at bounding box center [1027, 410] width 105 height 28
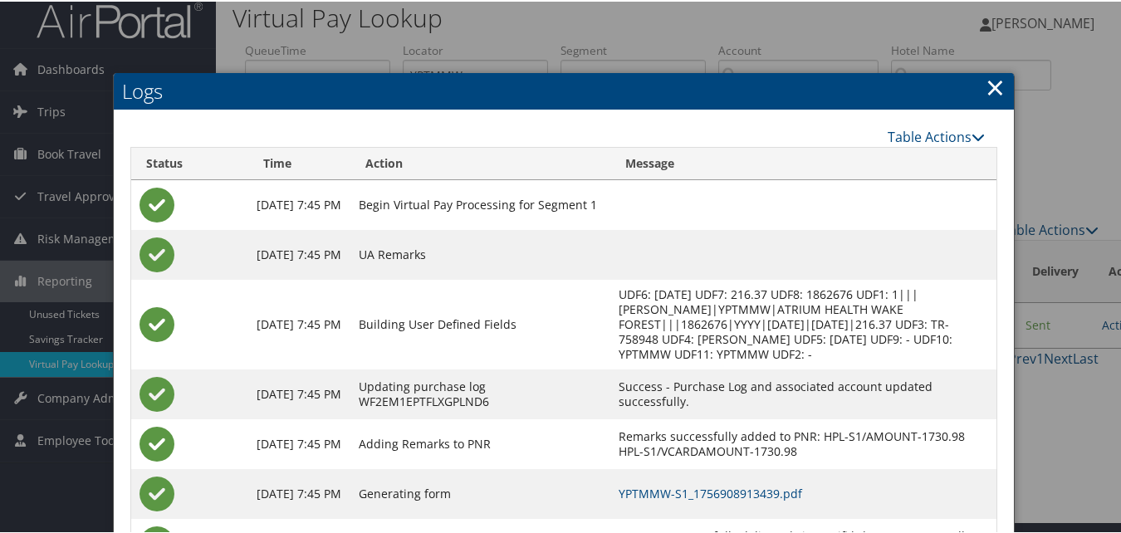
scroll to position [142, 0]
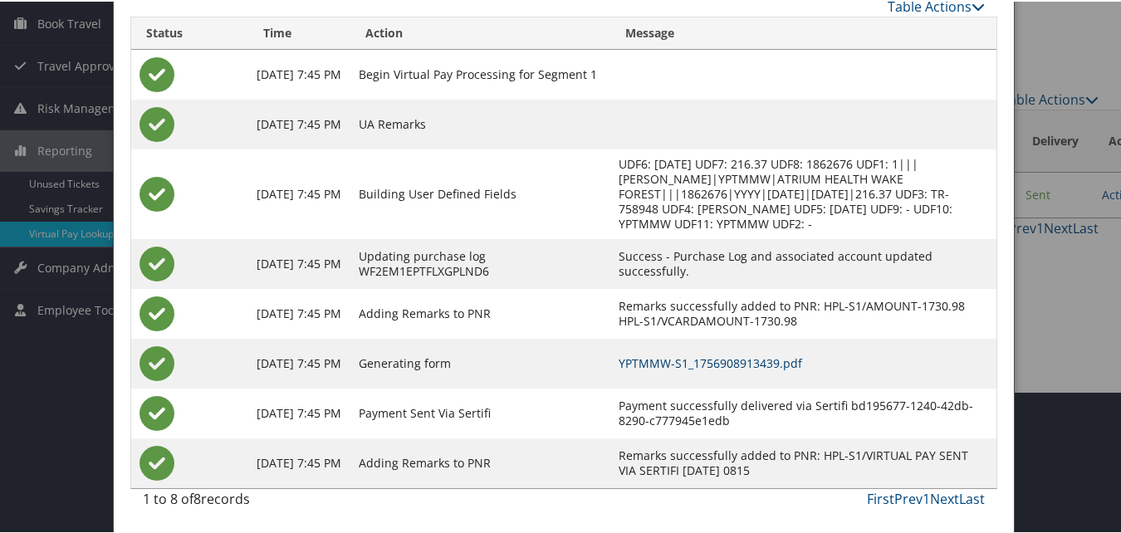
click at [739, 359] on link "YPTMMW-S1_1756908913439.pdf" at bounding box center [711, 362] width 184 height 16
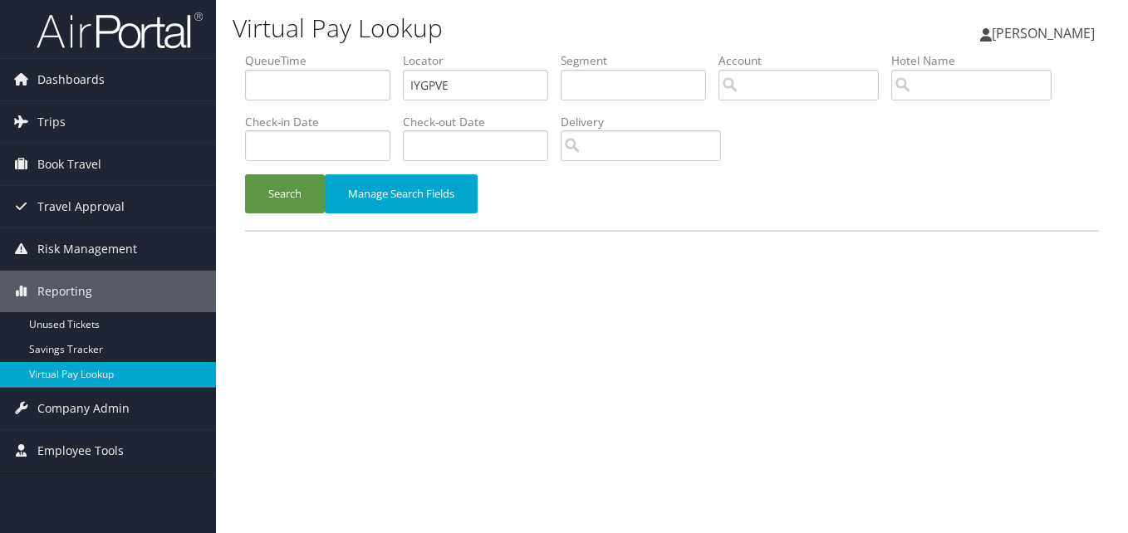
click at [228, 106] on div "Virtual Pay Lookup [PERSON_NAME] [PERSON_NAME] My Settings Travel Agency Contac…" at bounding box center [672, 266] width 912 height 533
type input "JQKLIO"
click at [245, 174] on button "Search" at bounding box center [285, 193] width 80 height 39
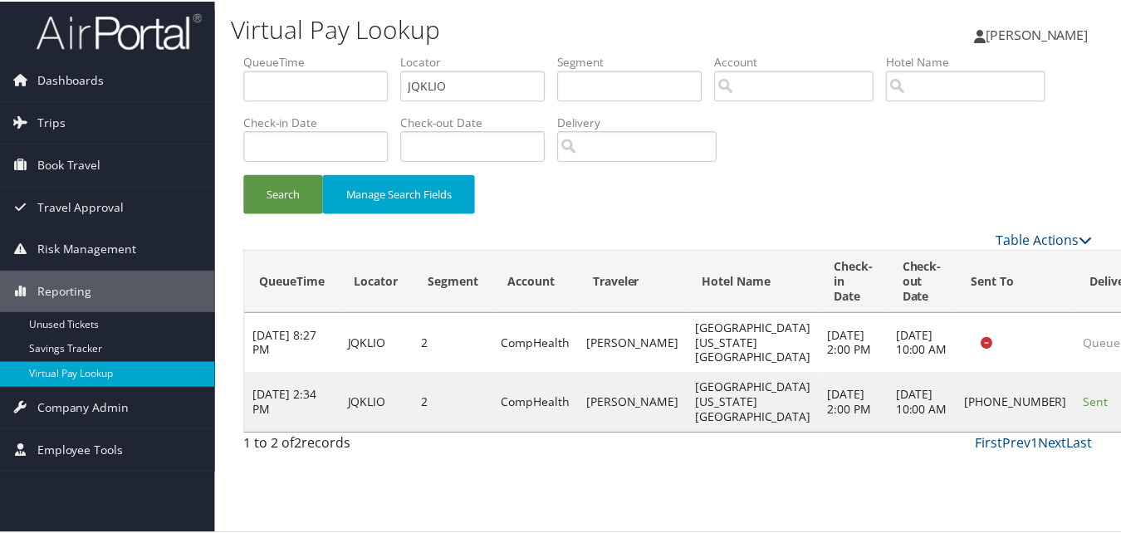
scroll to position [16, 0]
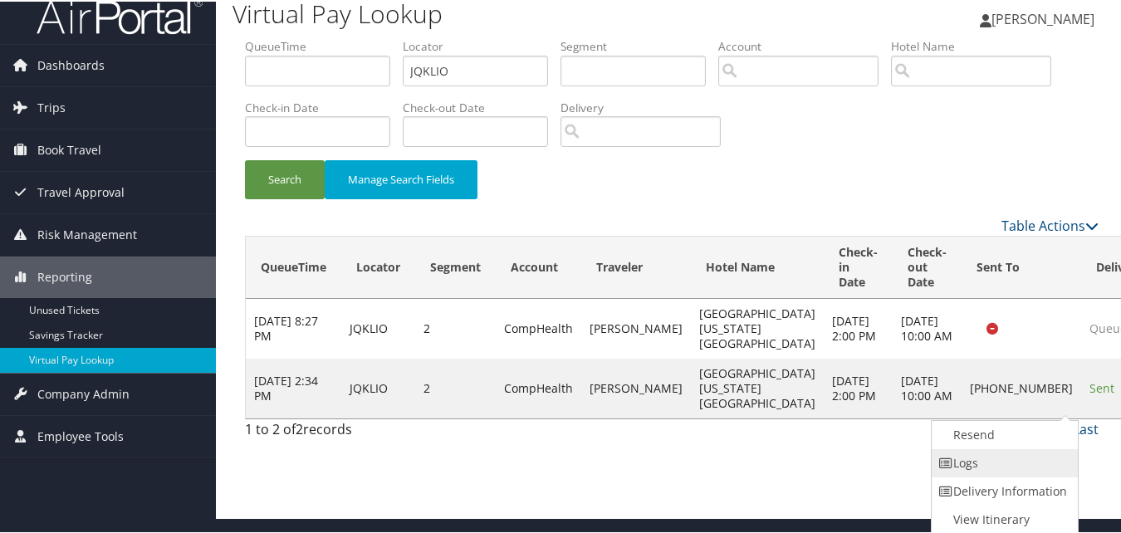
click at [1018, 456] on link "Logs" at bounding box center [1003, 462] width 142 height 28
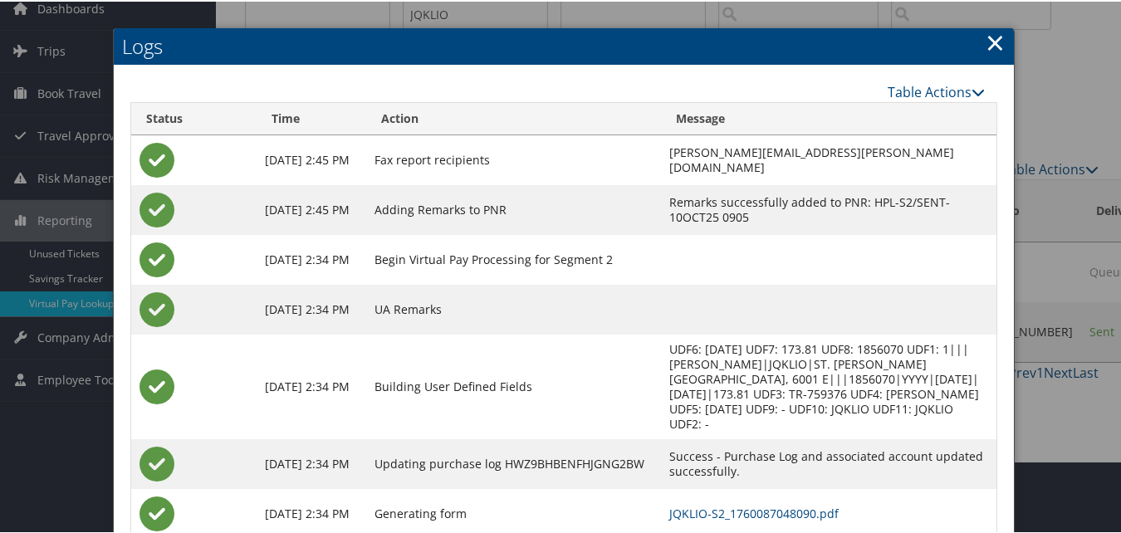
scroll to position [143, 0]
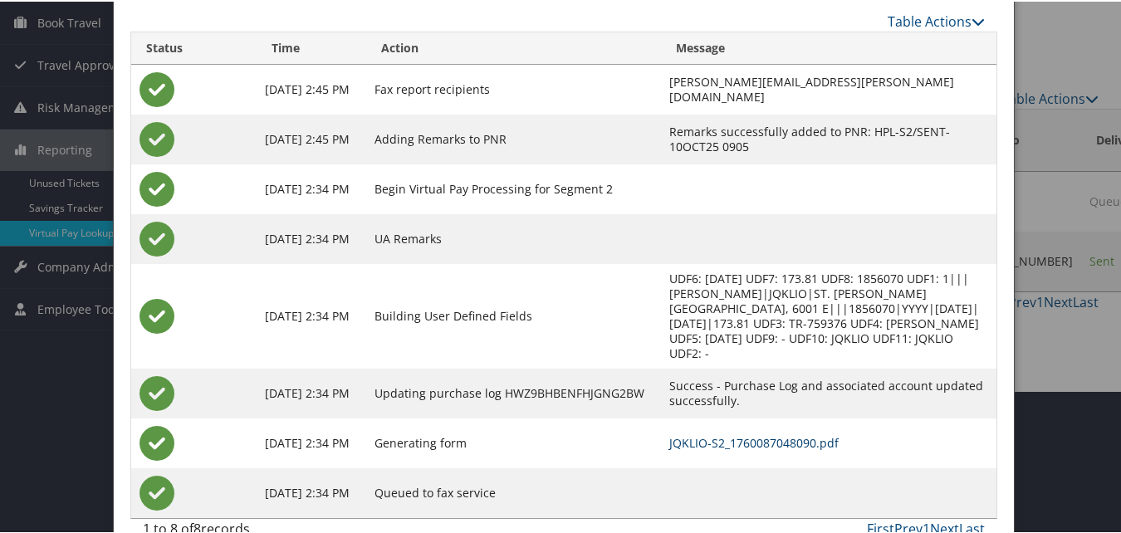
click at [669, 433] on link "JQKLIO-S2_1760087048090.pdf" at bounding box center [753, 441] width 169 height 16
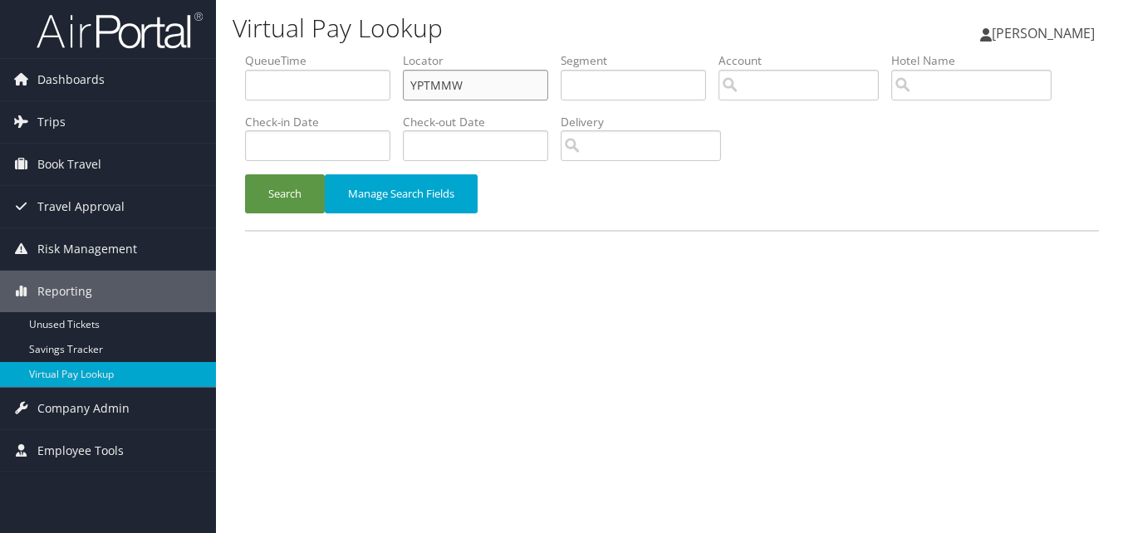
drag, startPoint x: 496, startPoint y: 80, endPoint x: 360, endPoint y: 120, distance: 142.1
click at [360, 52] on ul "QueueTime Locator YPTMMW Segment Account Traveler Hotel Name Check-in Date Chec…" at bounding box center [672, 52] width 854 height 0
paste input "WTHHFI"
type input "WTHHFI"
click at [245, 174] on button "Search" at bounding box center [285, 193] width 80 height 39
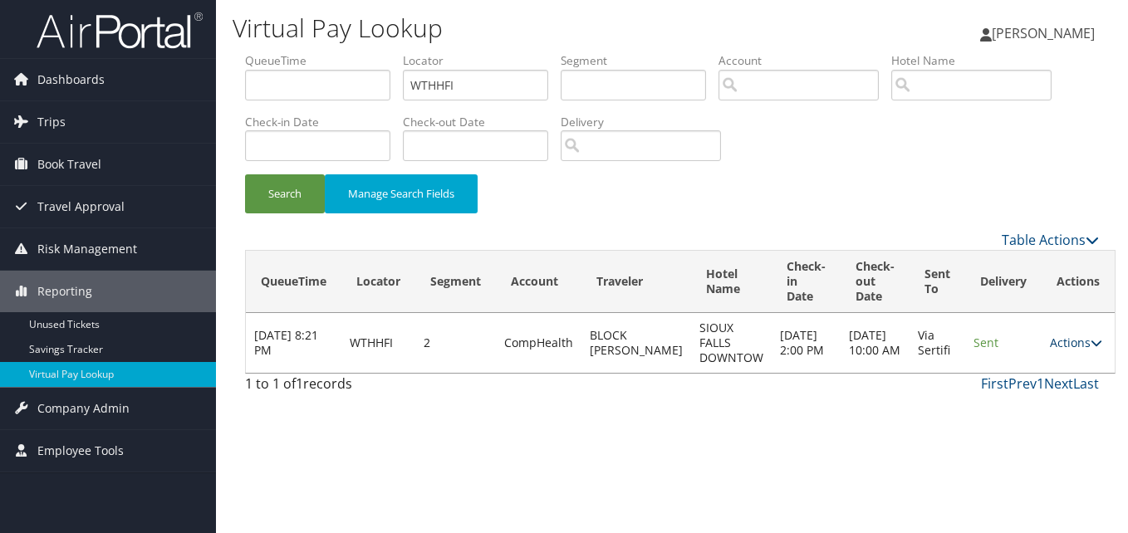
click at [1055, 337] on link "Actions" at bounding box center [1076, 343] width 52 height 16
click at [1022, 399] on link "Logs" at bounding box center [1028, 395] width 105 height 28
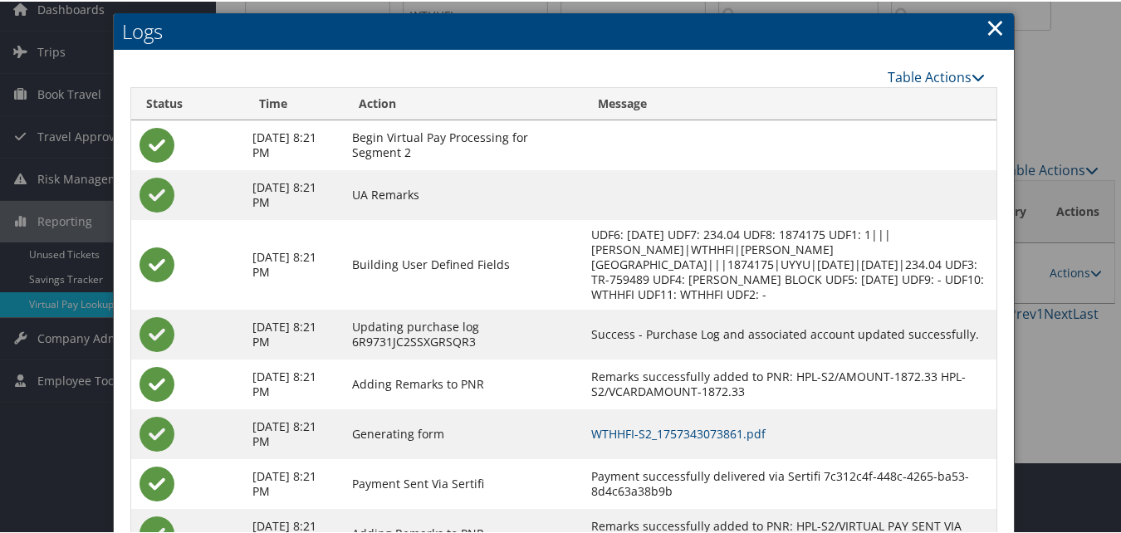
scroll to position [157, 0]
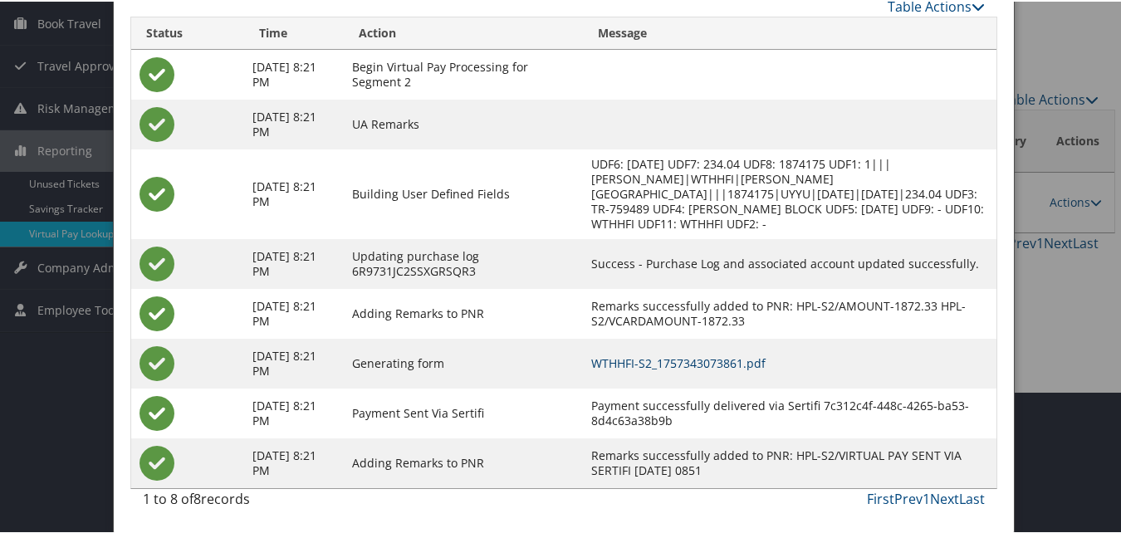
click at [766, 366] on link "WTHHFI-S2_1757343073861.pdf" at bounding box center [678, 362] width 174 height 16
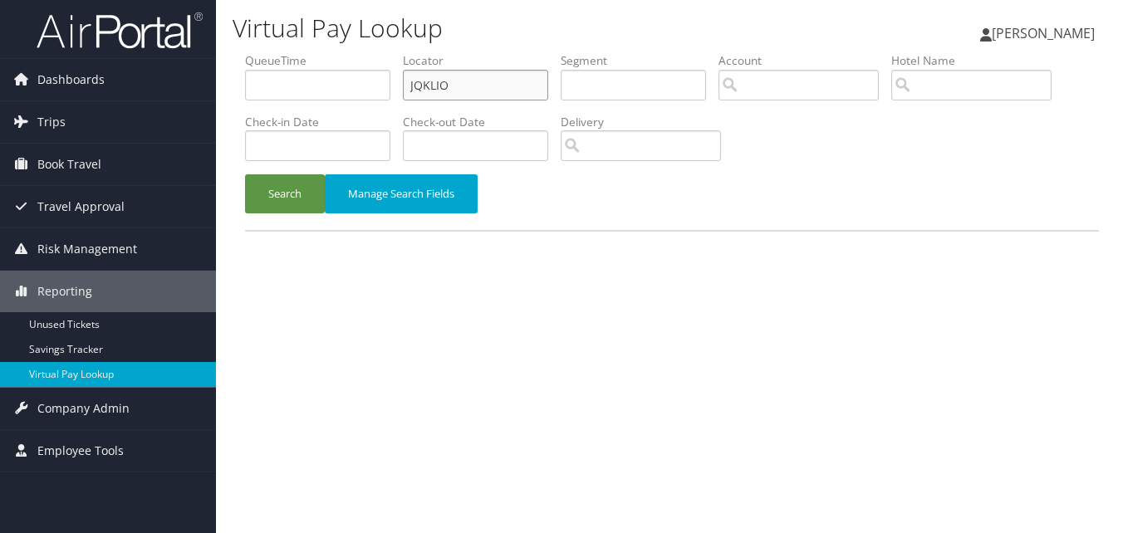
drag, startPoint x: 519, startPoint y: 77, endPoint x: 298, endPoint y: 114, distance: 223.9
click at [298, 52] on ul "QueueTime Locator JQKLIO Segment Account Traveler Hotel Name Check-in Date Chec…" at bounding box center [672, 52] width 854 height 0
paste input "PEDIH"
type input "JPEDIH"
click at [245, 174] on button "Search" at bounding box center [285, 193] width 80 height 39
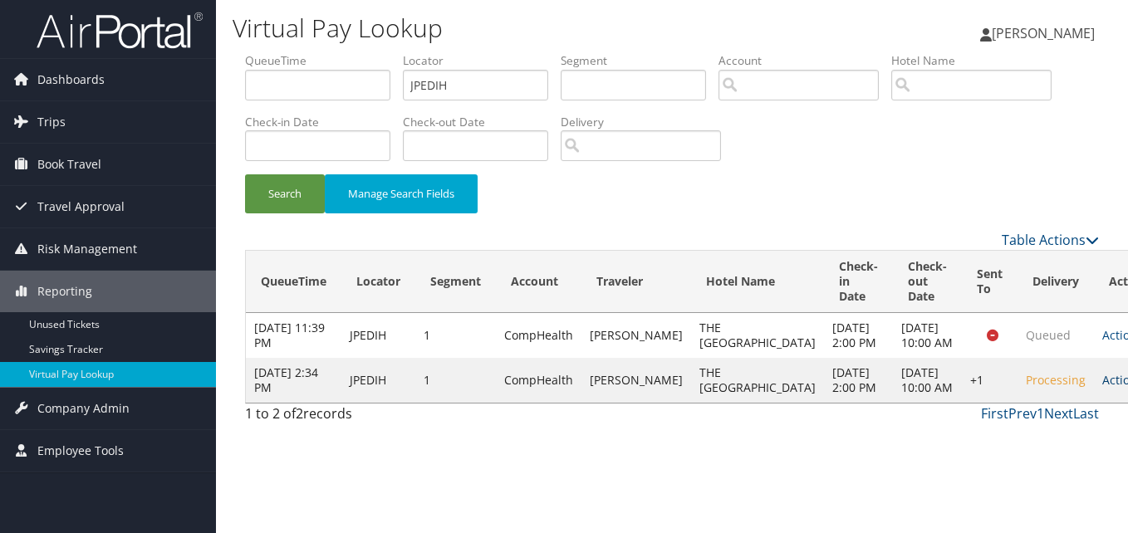
click at [1102, 388] on link "Actions" at bounding box center [1128, 380] width 52 height 16
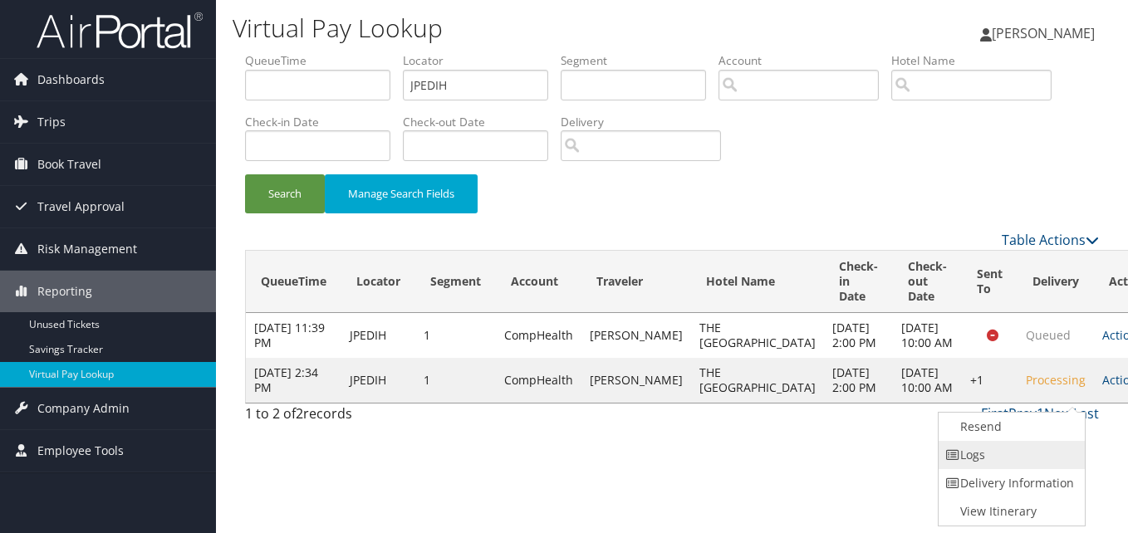
click at [1032, 453] on link "Logs" at bounding box center [1009, 455] width 142 height 28
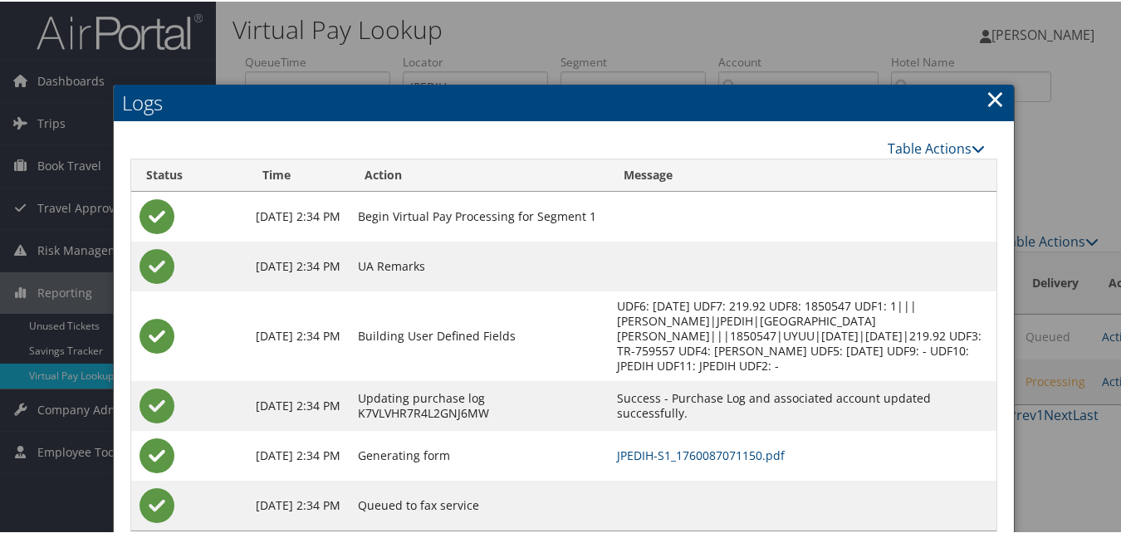
scroll to position [42, 0]
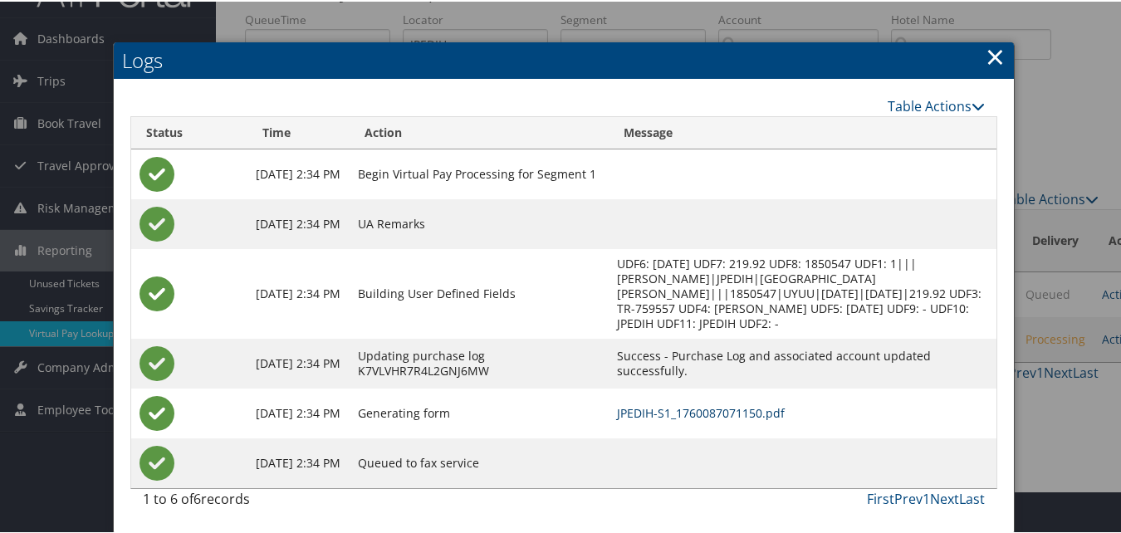
click at [709, 409] on link "JPEDIH-S1_1760087071150.pdf" at bounding box center [701, 412] width 168 height 16
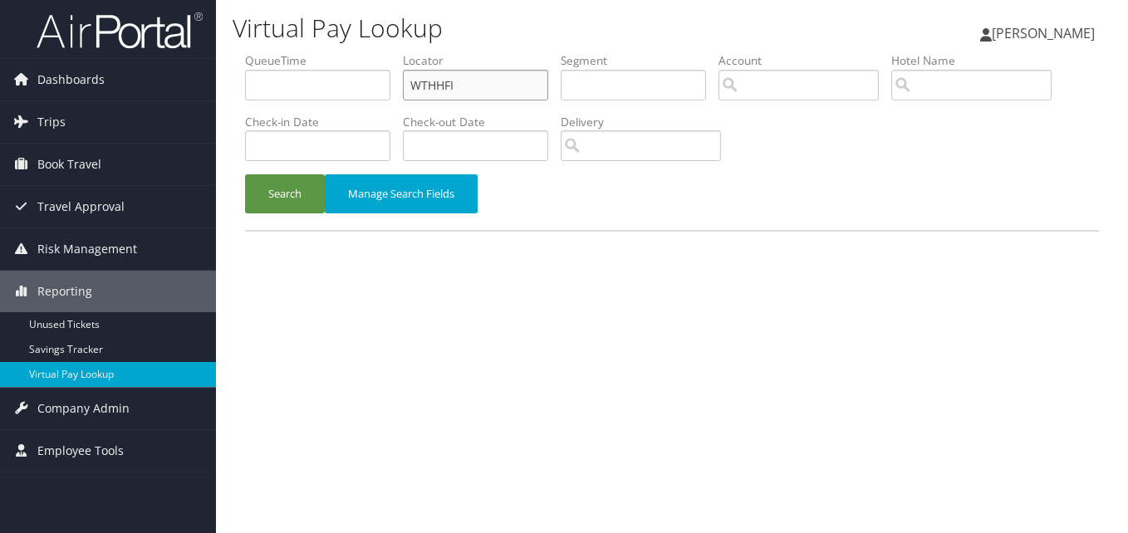
drag, startPoint x: 479, startPoint y: 76, endPoint x: 346, endPoint y: 105, distance: 136.2
click at [346, 52] on ul "QueueTime Locator WTHHFI Segment Account Traveler Hotel Name Check-in Date Chec…" at bounding box center [672, 52] width 854 height 0
paste input "SFTHES"
type input "SFTHES"
click at [245, 174] on button "Search" at bounding box center [285, 193] width 80 height 39
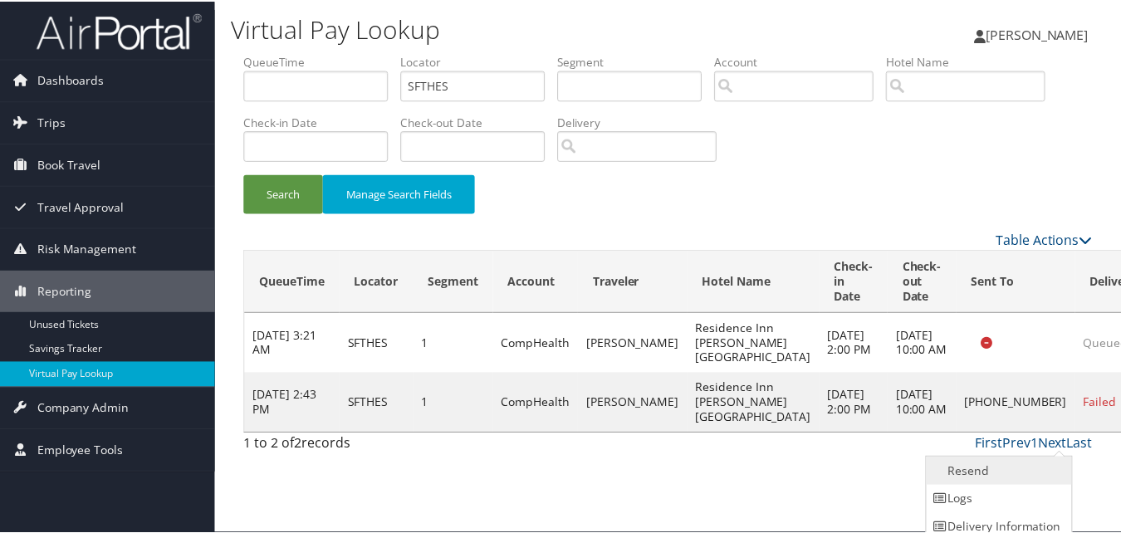
scroll to position [38, 0]
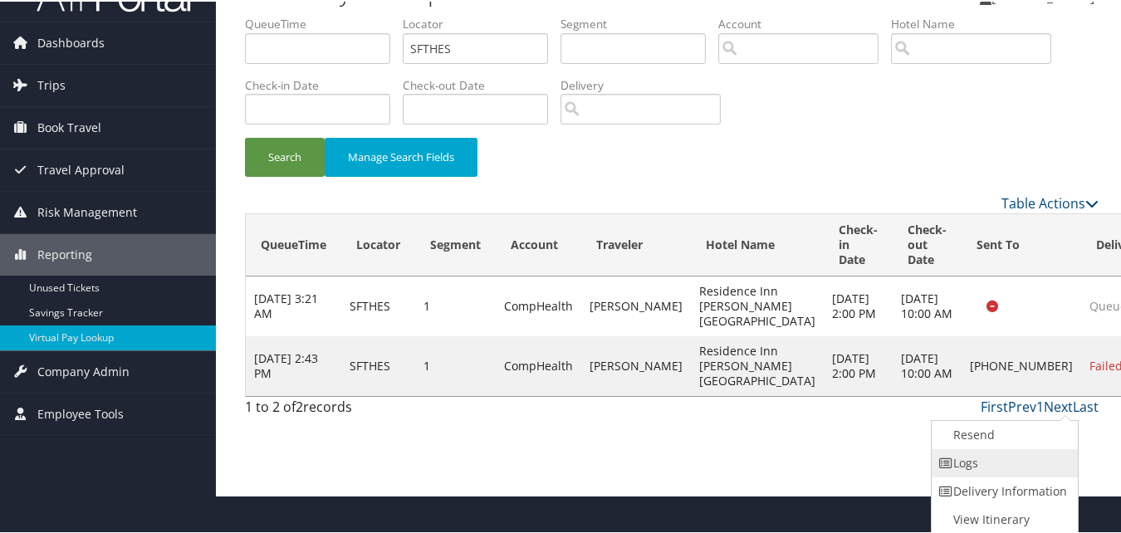
click at [1012, 460] on link "Logs" at bounding box center [1003, 462] width 142 height 28
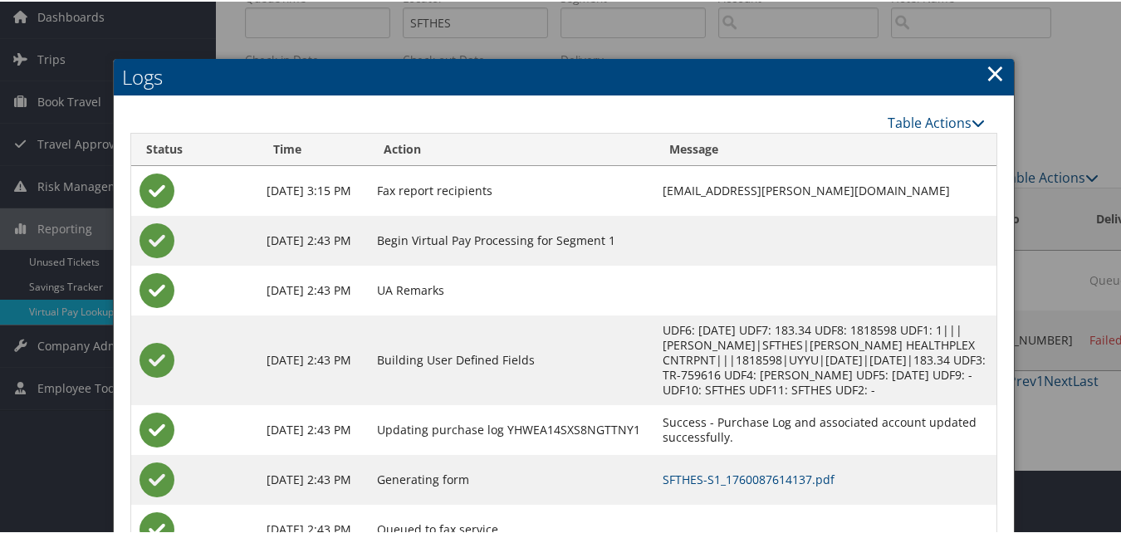
scroll to position [130, 0]
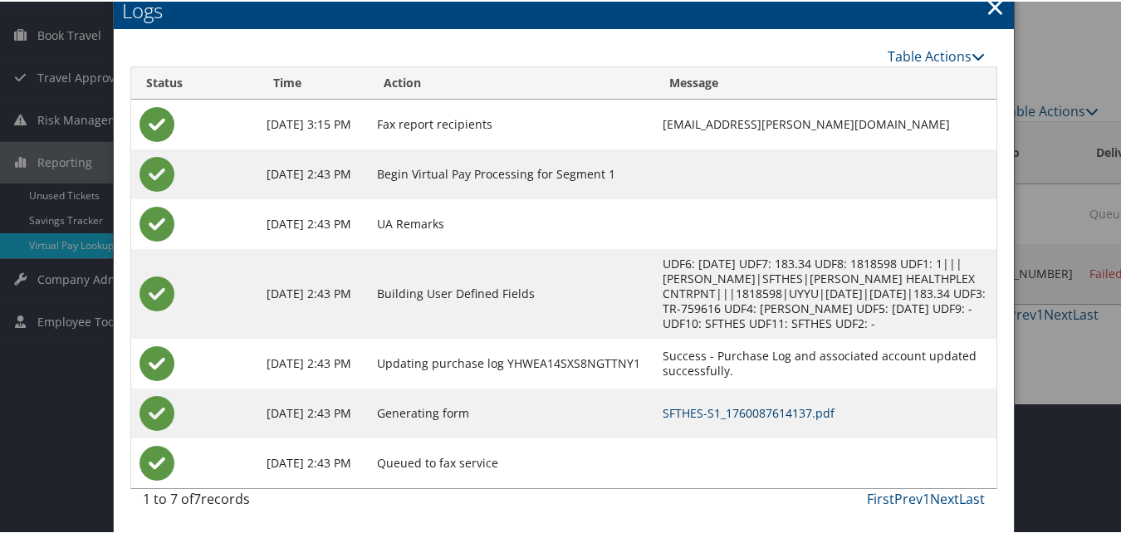
click at [717, 410] on link "SFTHES-S1_1760087614137.pdf" at bounding box center [749, 412] width 172 height 16
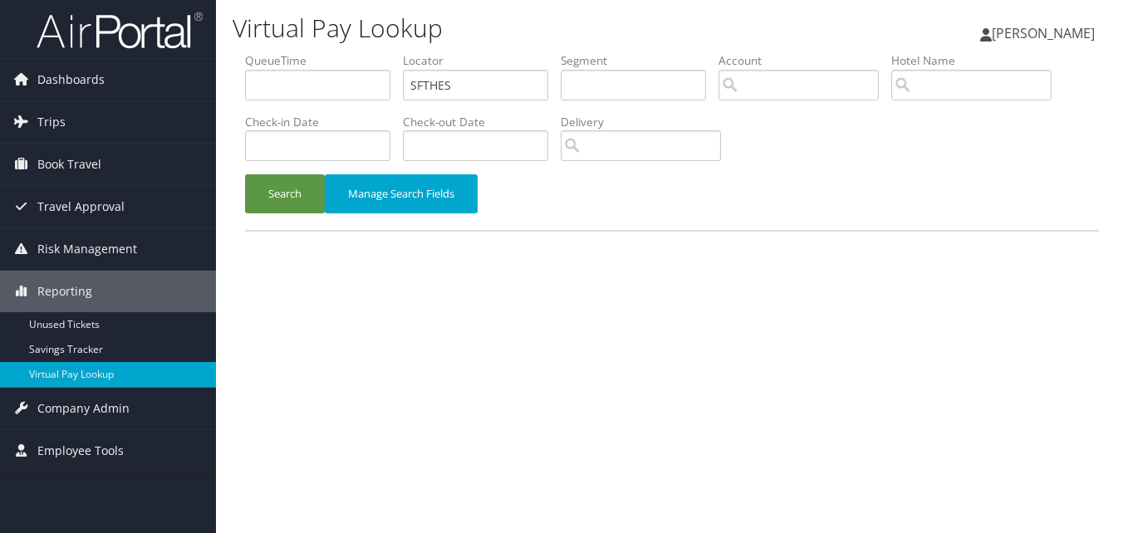
click at [350, 52] on ul "QueueTime Locator SFTHES Segment Account Traveler Hotel Name Check-in Date Chec…" at bounding box center [672, 52] width 854 height 0
type input "FJKLAL"
click at [245, 174] on button "Search" at bounding box center [285, 193] width 80 height 39
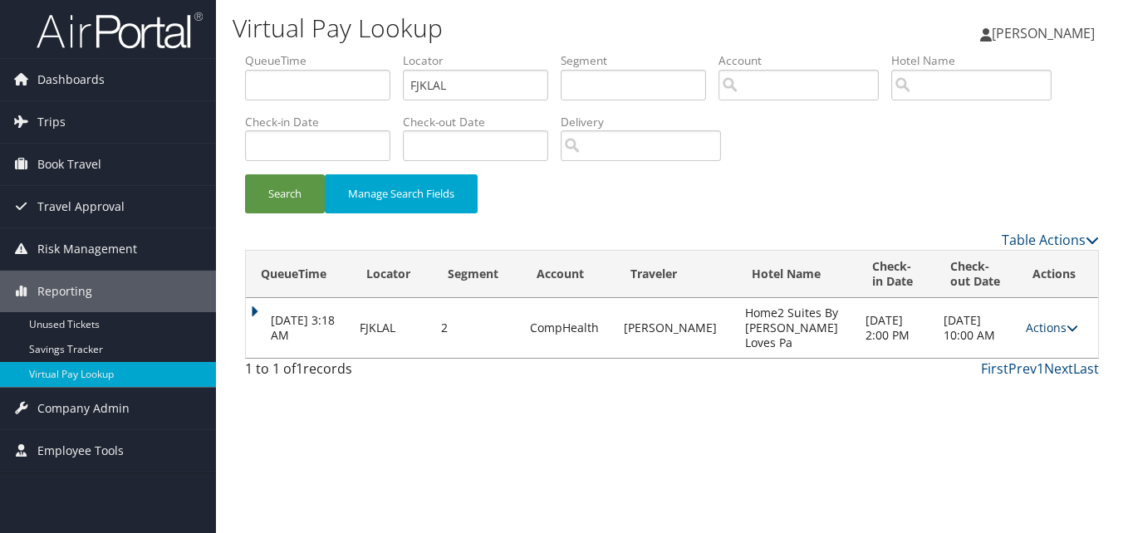
click at [1051, 321] on link "Actions" at bounding box center [1052, 328] width 52 height 16
click at [1020, 374] on link "Logs" at bounding box center [1018, 380] width 105 height 28
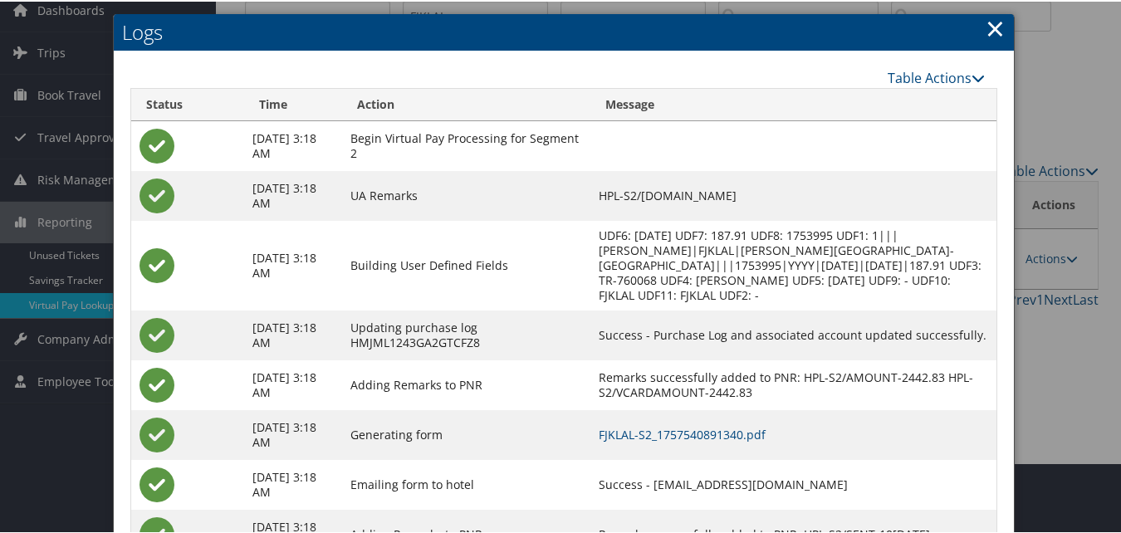
scroll to position [142, 0]
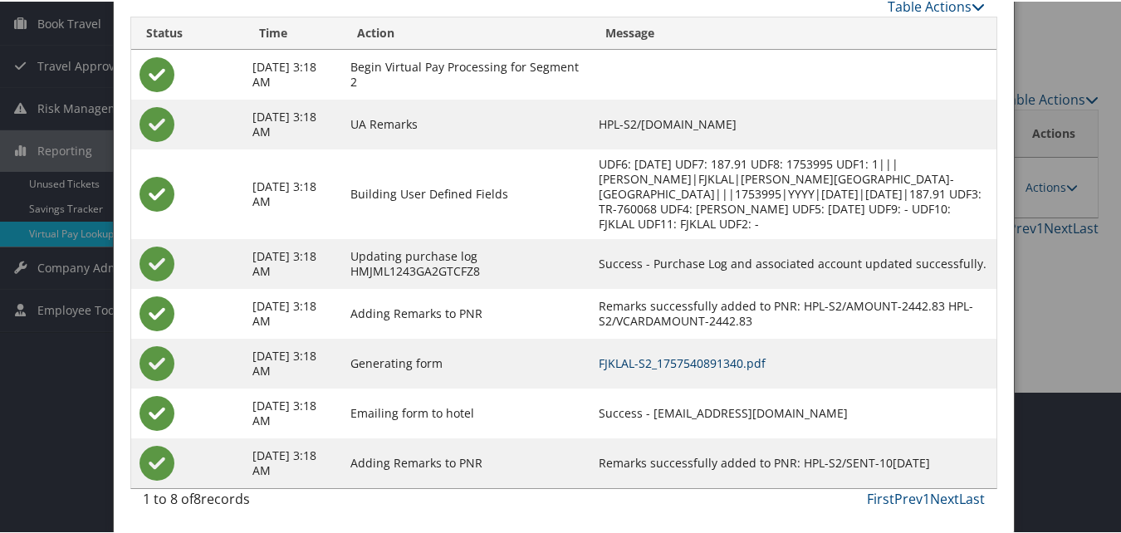
click at [712, 359] on link "FJKLAL-S2_1757540891340.pdf" at bounding box center [682, 362] width 167 height 16
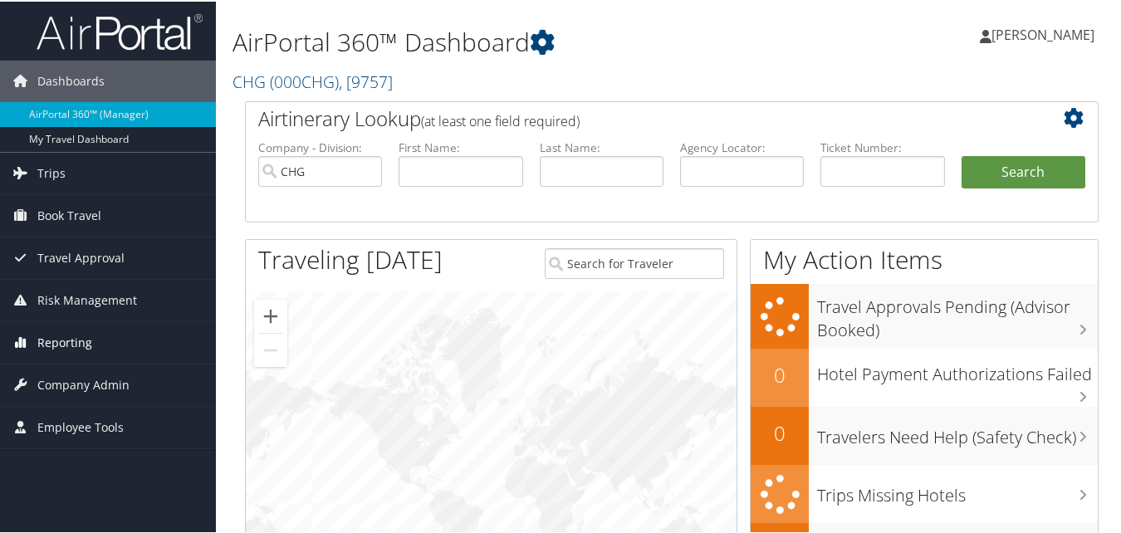
click at [97, 336] on link "Reporting" at bounding box center [108, 342] width 216 height 42
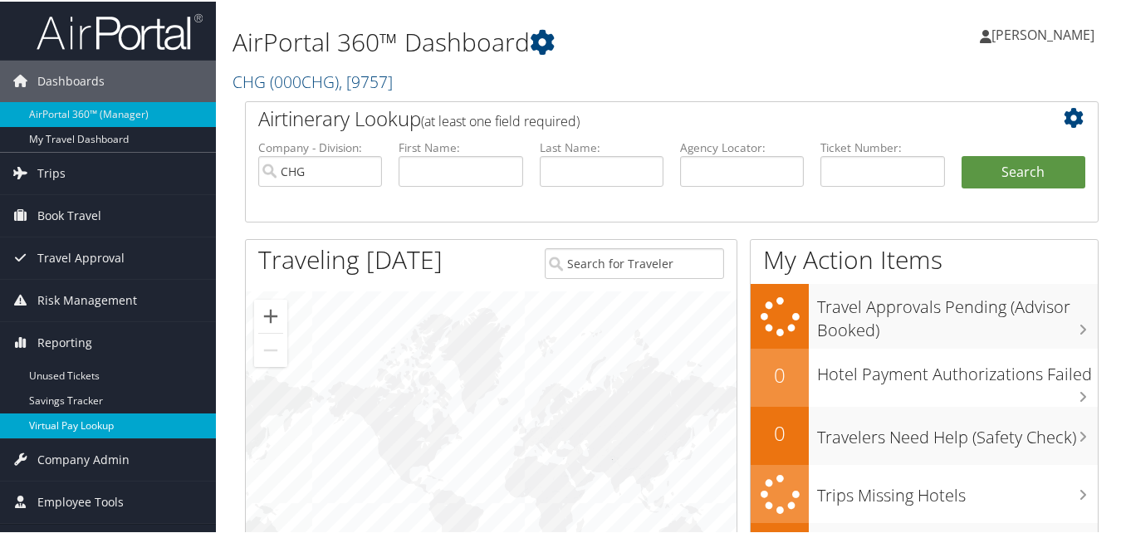
click at [86, 424] on link "Virtual Pay Lookup" at bounding box center [108, 424] width 216 height 25
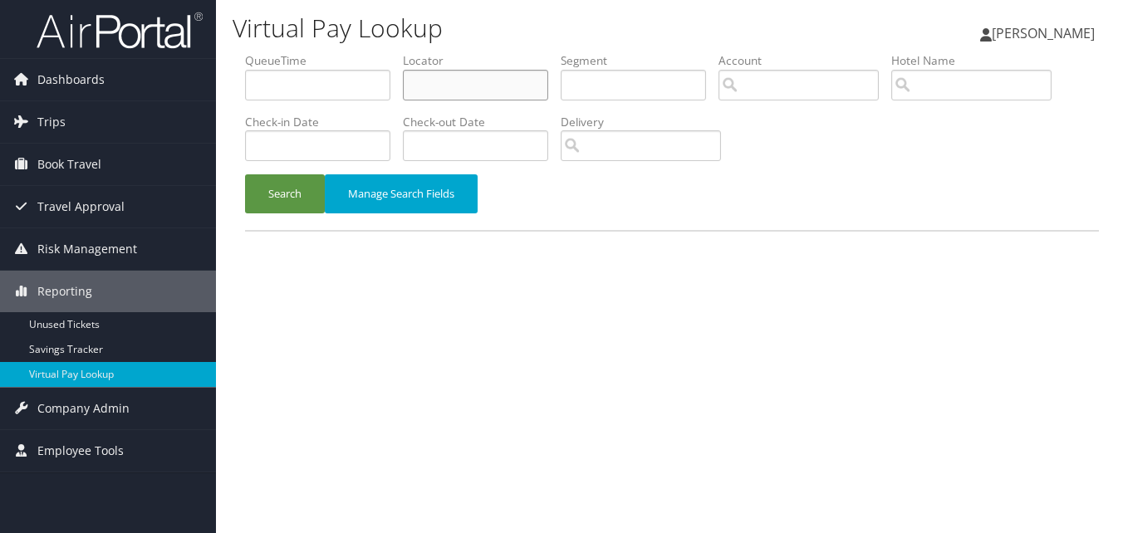
click at [502, 96] on input "text" at bounding box center [475, 85] width 145 height 31
paste input "FJKLAL"
type input "FJKLAL"
click at [245, 174] on button "Search" at bounding box center [285, 193] width 80 height 39
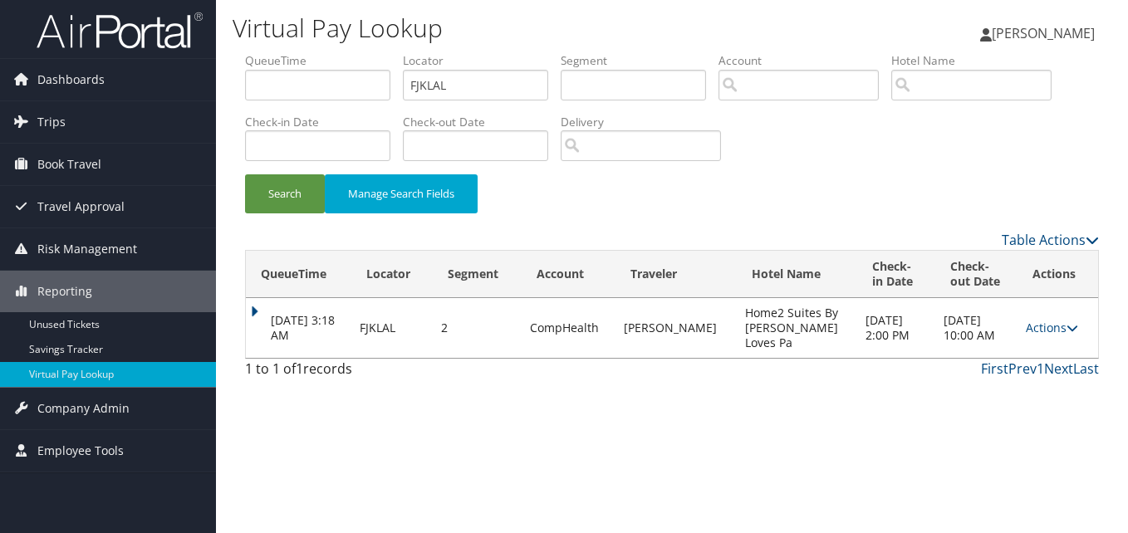
click at [1061, 338] on td "Actions Resend Logs View Itinerary" at bounding box center [1057, 328] width 81 height 60
click at [1044, 336] on td "Actions Resend Logs View Itinerary" at bounding box center [1057, 328] width 81 height 60
click at [1044, 329] on link "Actions" at bounding box center [1052, 328] width 52 height 16
click at [1036, 374] on link "Logs" at bounding box center [1018, 380] width 105 height 28
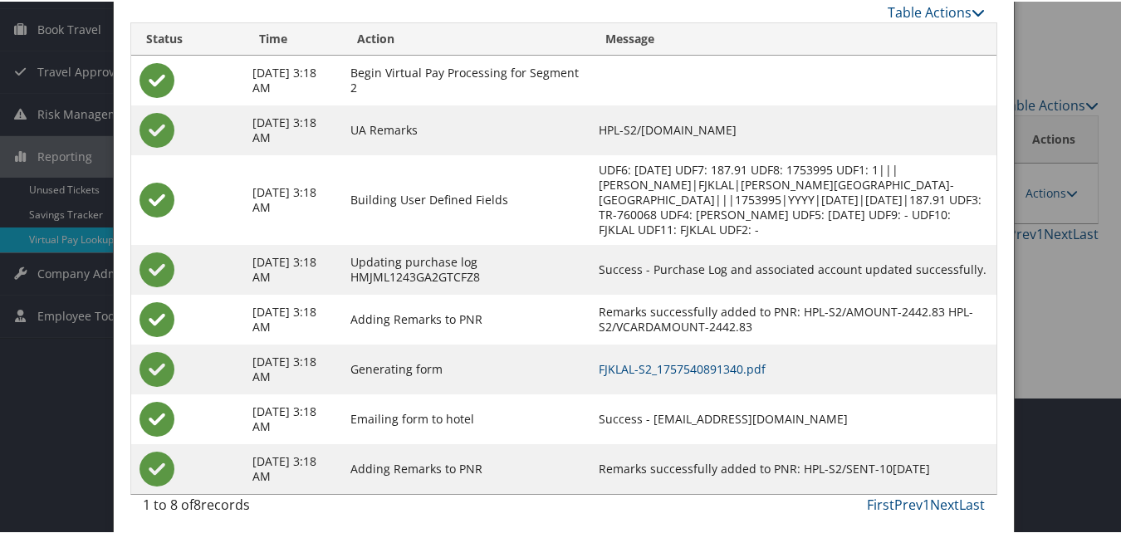
scroll to position [142, 0]
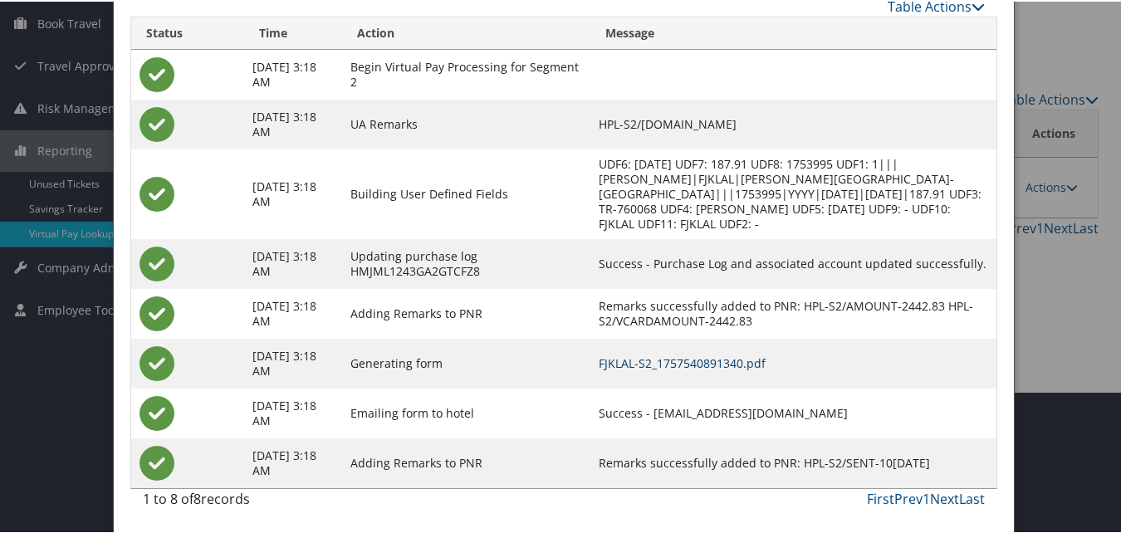
click at [695, 360] on link "FJKLAL-S2_1757540891340.pdf" at bounding box center [682, 362] width 167 height 16
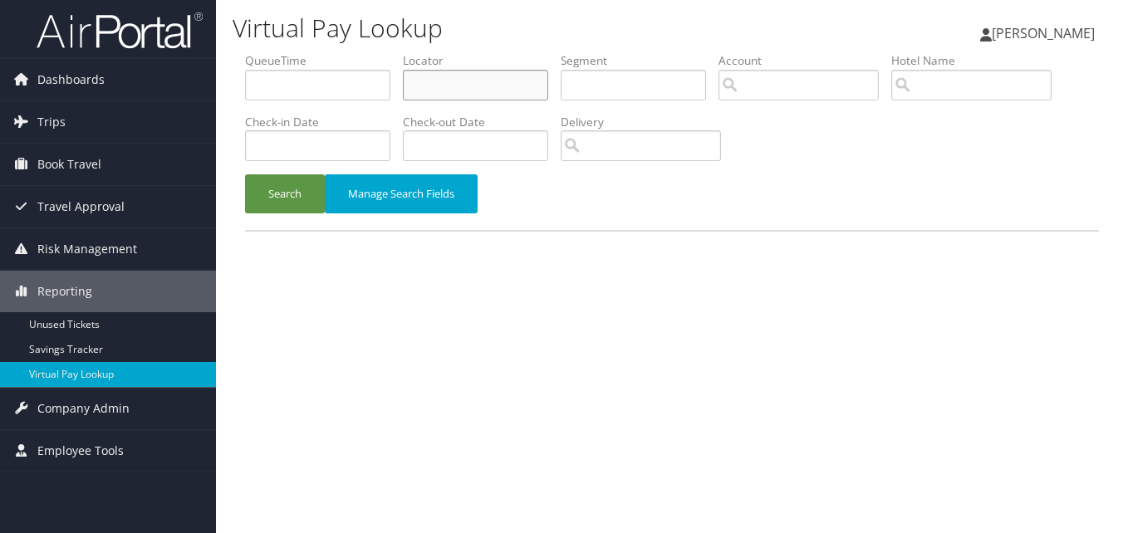
click at [453, 96] on input "text" at bounding box center [475, 85] width 145 height 31
paste input "LSNMBH"
type input "LSNMBH"
click at [245, 174] on button "Search" at bounding box center [285, 193] width 80 height 39
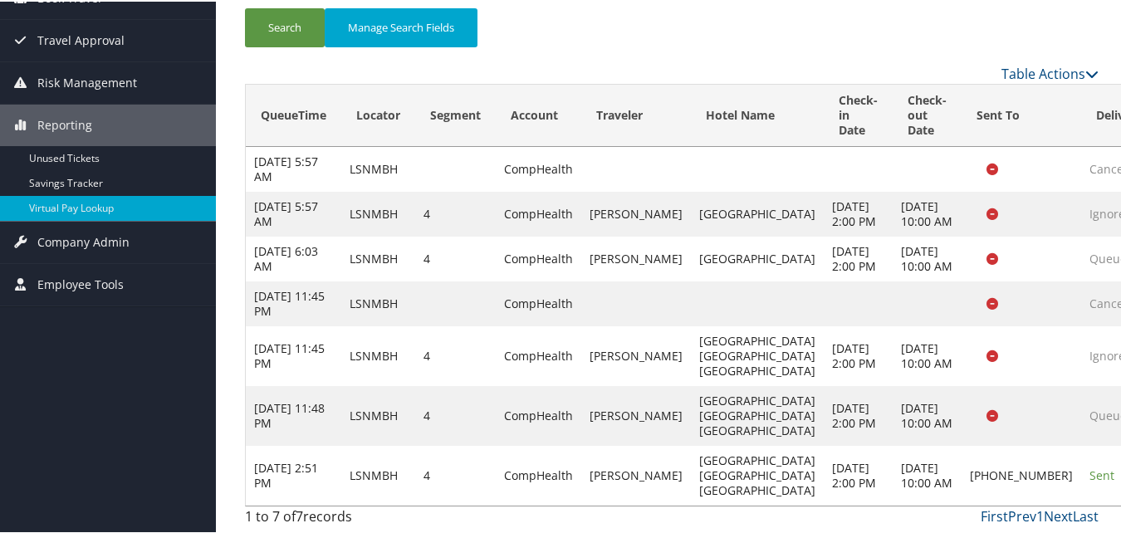
scroll to position [317, 0]
drag, startPoint x: 1047, startPoint y: 453, endPoint x: 1049, endPoint y: 465, distance: 12.6
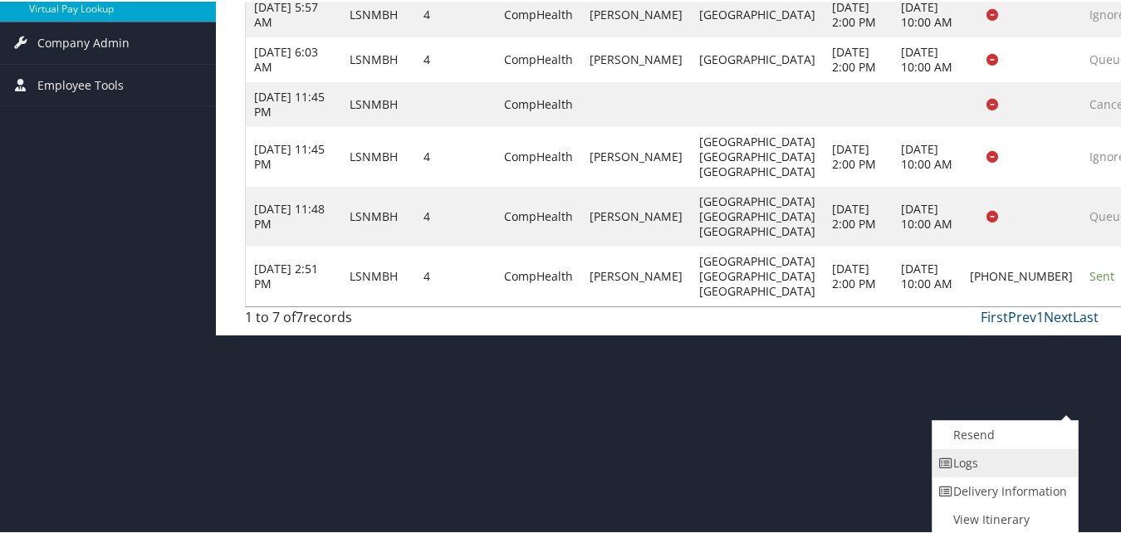
drag, startPoint x: 1049, startPoint y: 465, endPoint x: 990, endPoint y: 464, distance: 59.0
click at [990, 464] on link "Logs" at bounding box center [1004, 462] width 142 height 28
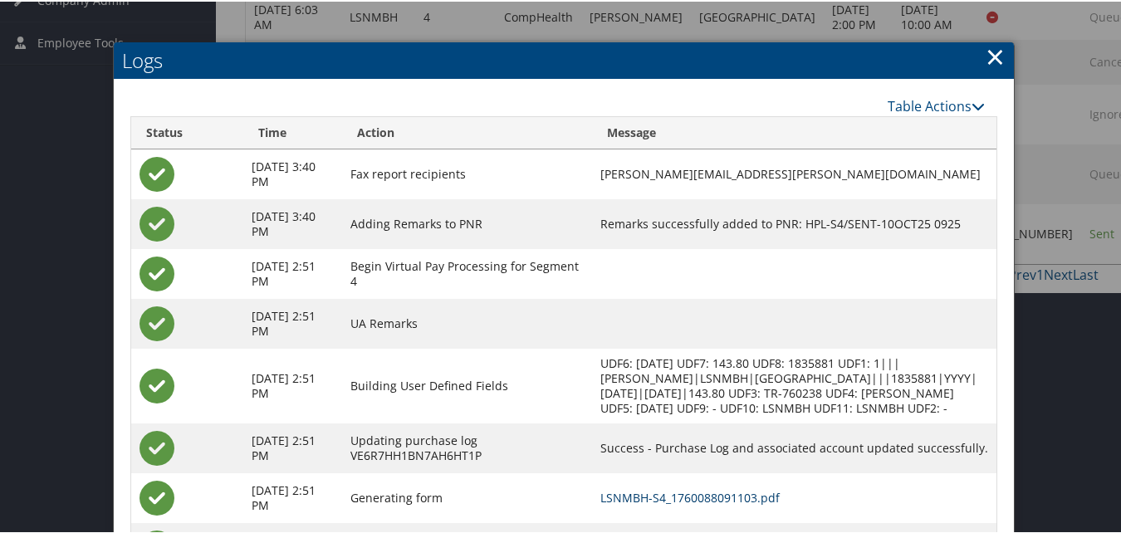
scroll to position [494, 0]
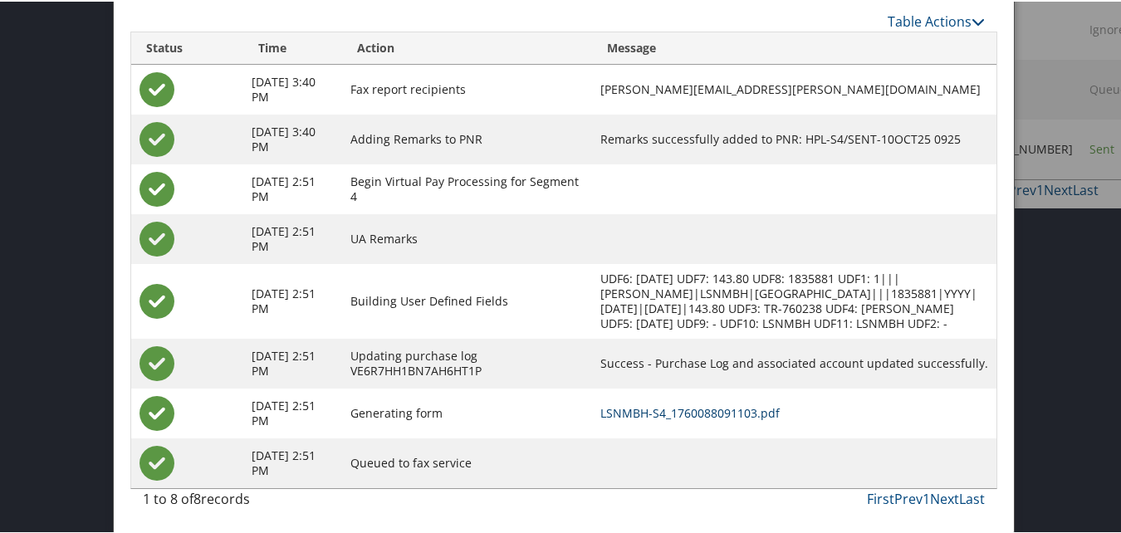
click at [727, 411] on link "LSNMBH-S4_1760088091103.pdf" at bounding box center [689, 412] width 179 height 16
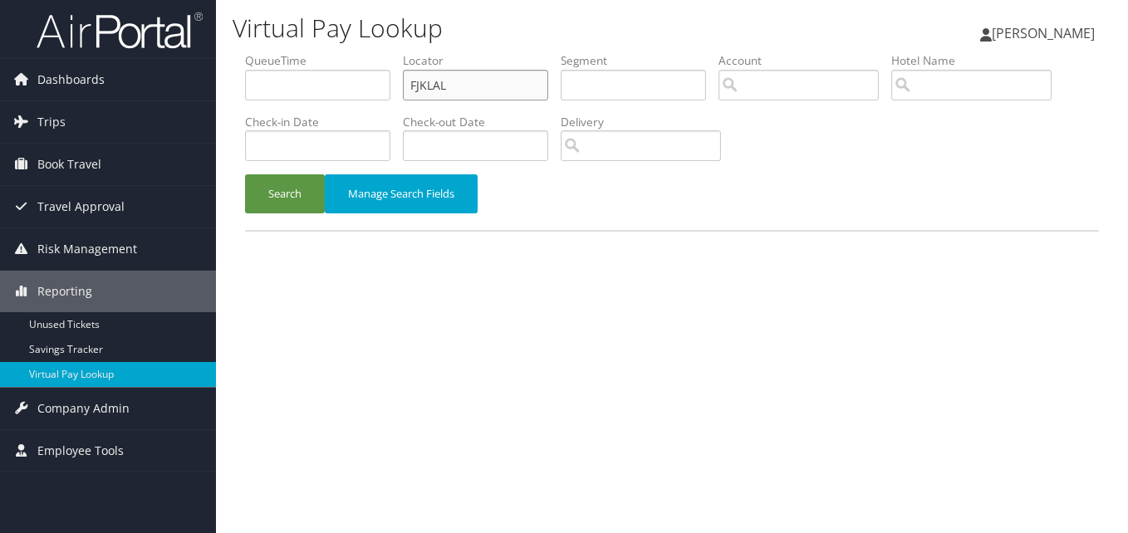
click at [497, 92] on input "FJKLAL" at bounding box center [475, 85] width 145 height 31
click at [245, 174] on button "Search" at bounding box center [285, 193] width 80 height 39
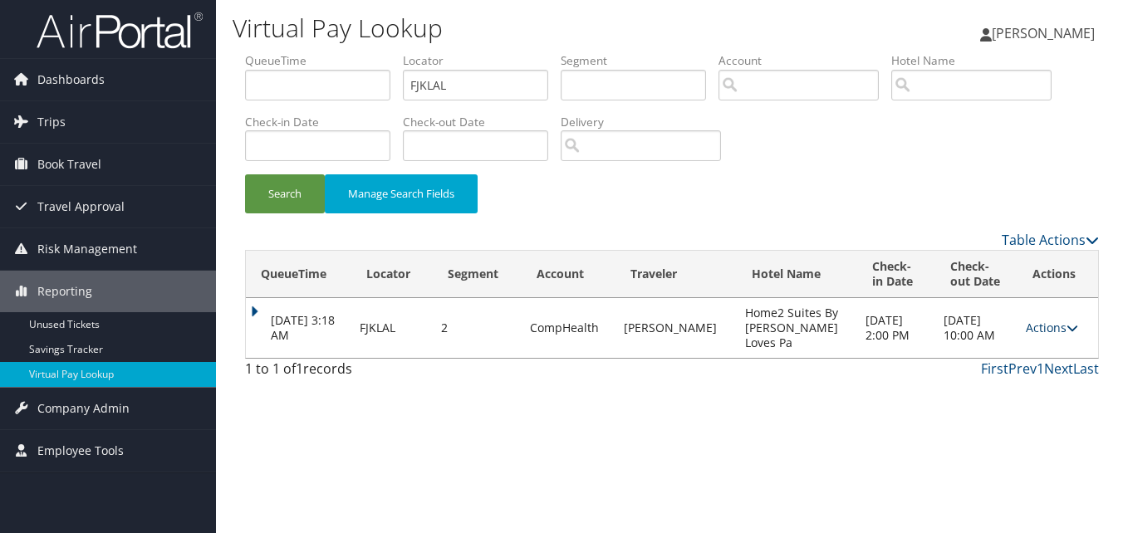
click at [1069, 325] on icon at bounding box center [1072, 328] width 12 height 12
click at [1021, 390] on link "Logs" at bounding box center [1018, 380] width 105 height 28
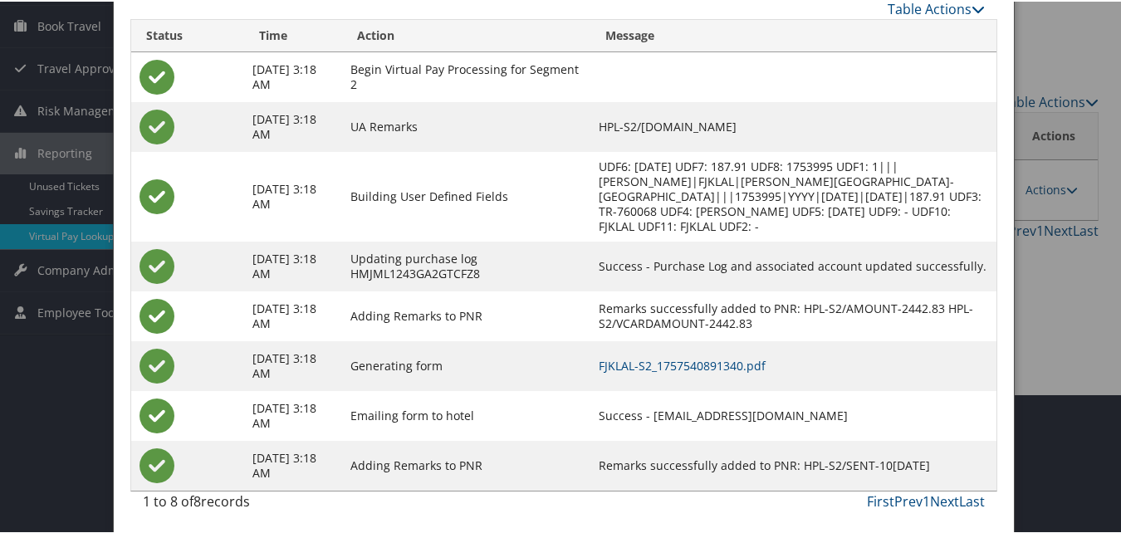
scroll to position [142, 0]
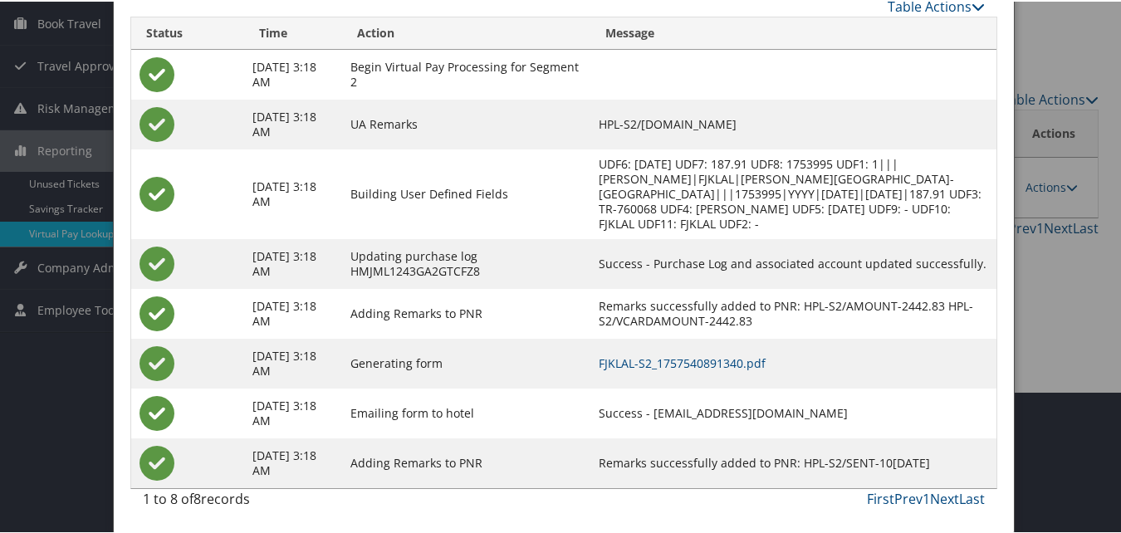
click at [1064, 361] on div at bounding box center [564, 266] width 1128 height 533
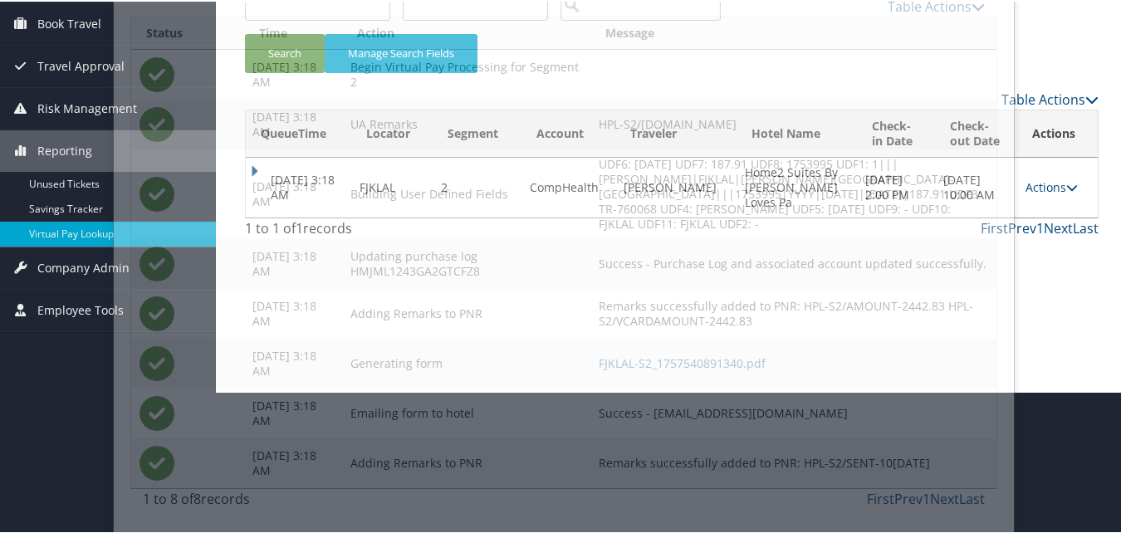
scroll to position [0, 0]
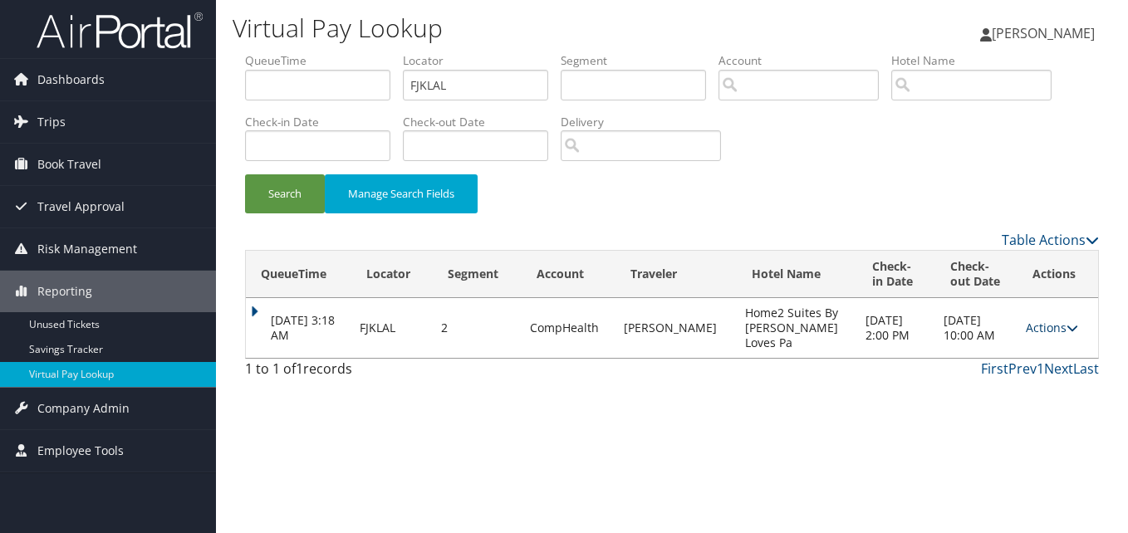
click at [1059, 327] on link "Actions" at bounding box center [1052, 328] width 52 height 16
click at [1002, 380] on link "Logs" at bounding box center [1018, 380] width 105 height 28
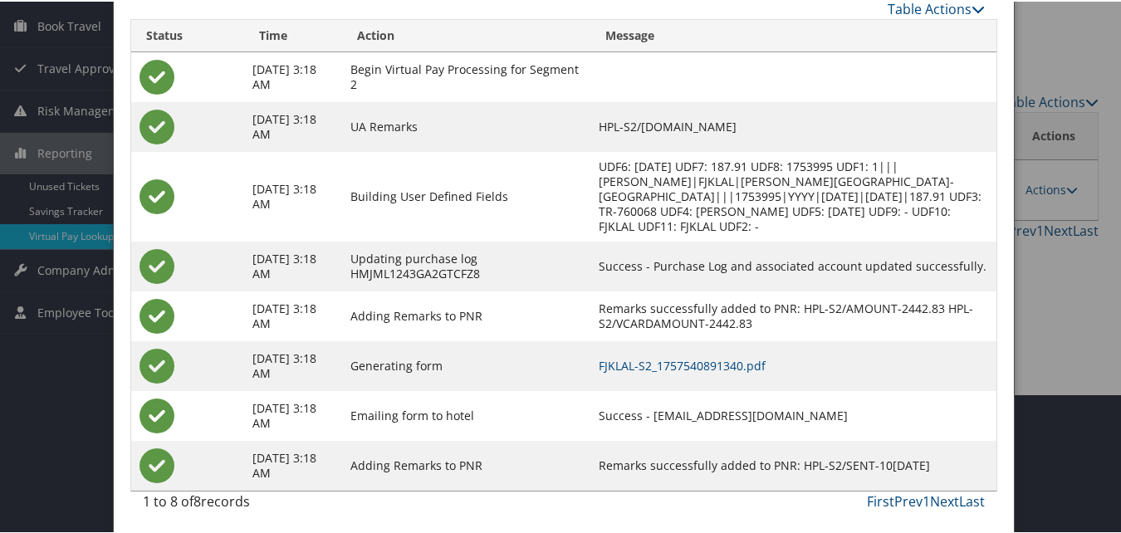
scroll to position [142, 0]
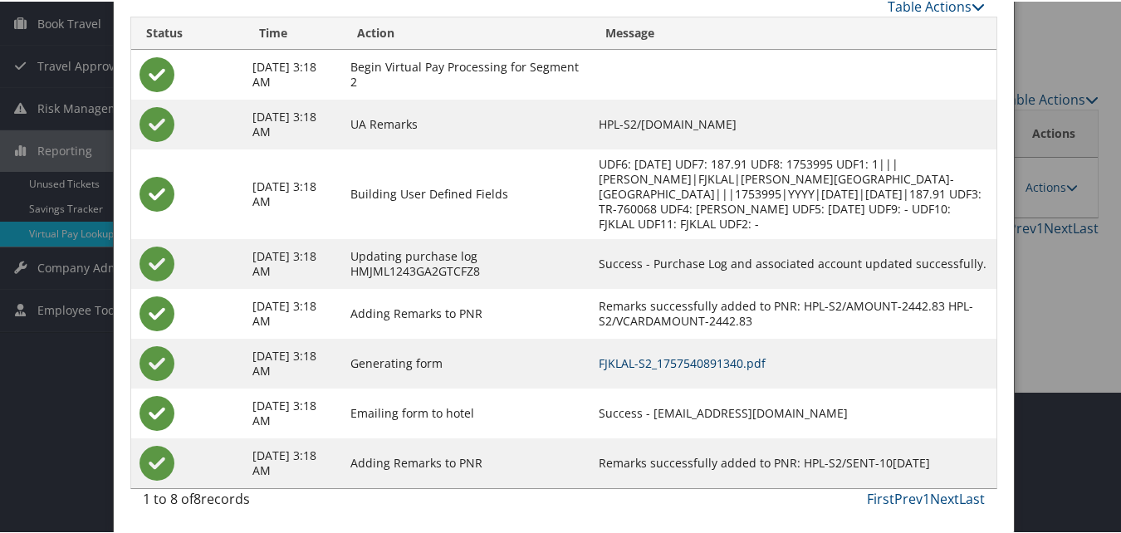
click at [706, 356] on link "FJKLAL-S2_1757540891340.pdf" at bounding box center [682, 362] width 167 height 16
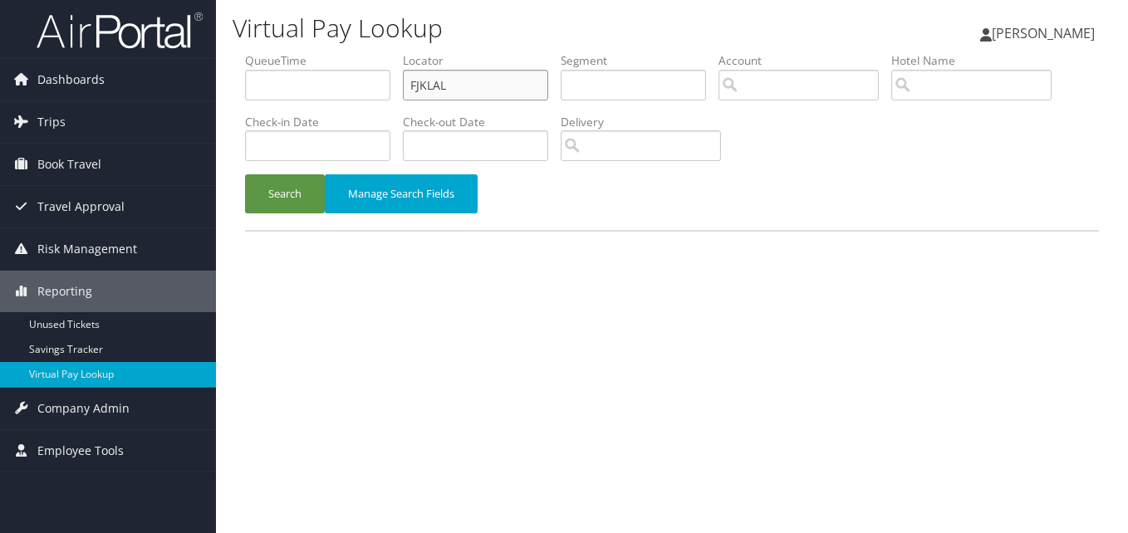
click at [492, 76] on input "FJKLAL" at bounding box center [475, 85] width 145 height 31
click at [245, 174] on button "Search" at bounding box center [285, 193] width 80 height 39
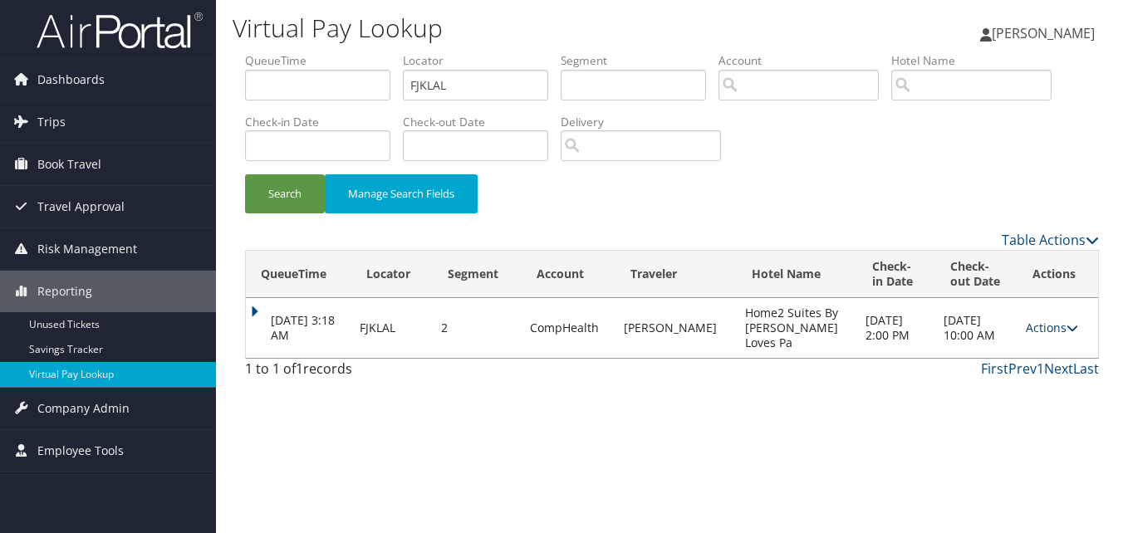
click at [1048, 321] on link "Actions" at bounding box center [1052, 328] width 52 height 16
click at [1036, 328] on link "Actions" at bounding box center [1052, 328] width 52 height 16
click at [1011, 379] on link "Logs" at bounding box center [1018, 380] width 105 height 28
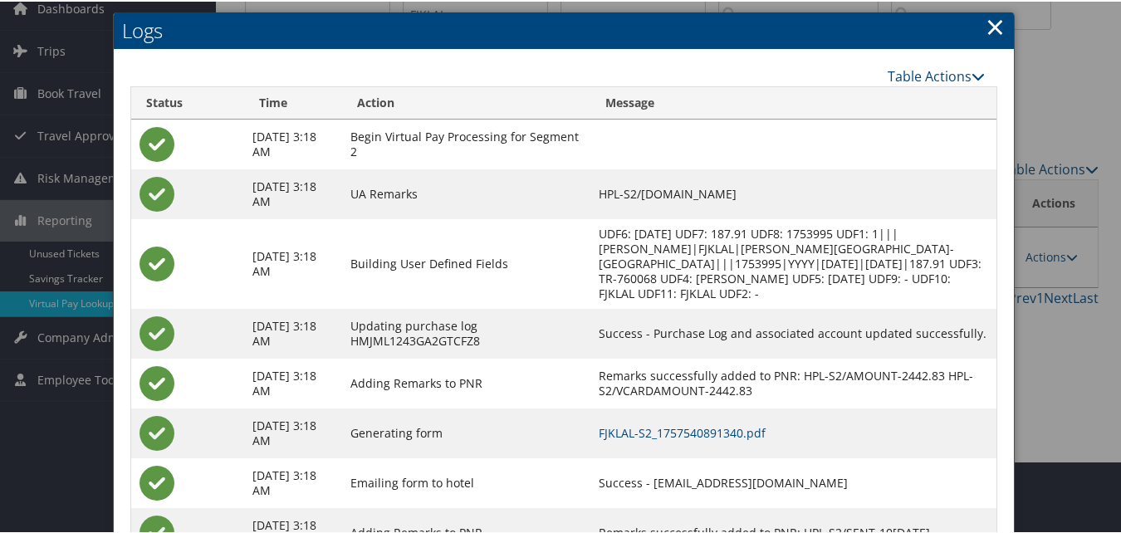
scroll to position [142, 0]
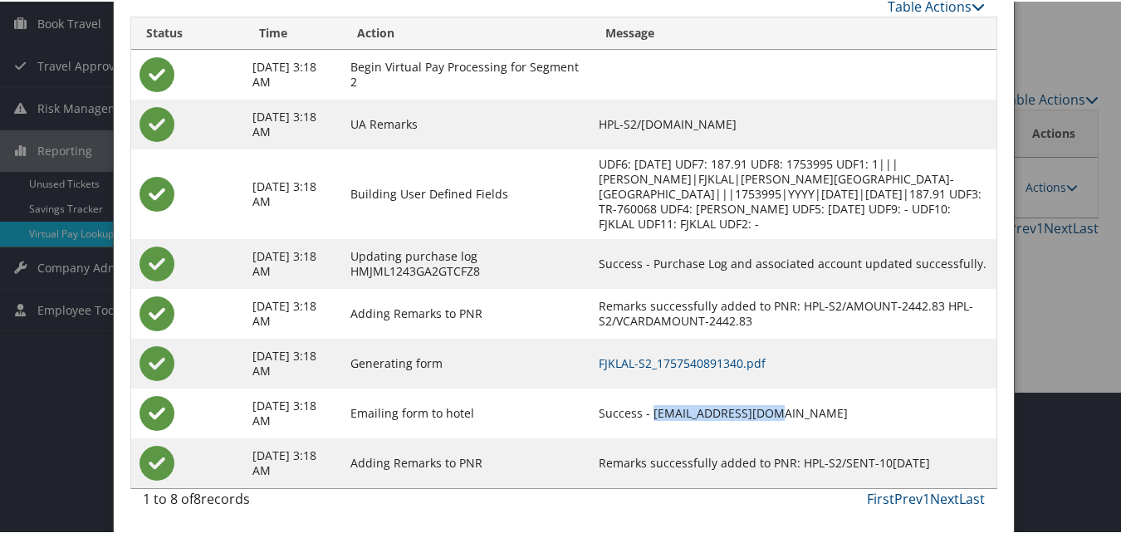
drag, startPoint x: 850, startPoint y: 409, endPoint x: 695, endPoint y: 411, distance: 154.5
click at [695, 411] on td "Success - FDHOME2@OUTLOOK.COM" at bounding box center [793, 412] width 406 height 50
copy td "FDHOME2@OUTLOOK.COM"
click at [1024, 395] on div at bounding box center [564, 266] width 1128 height 533
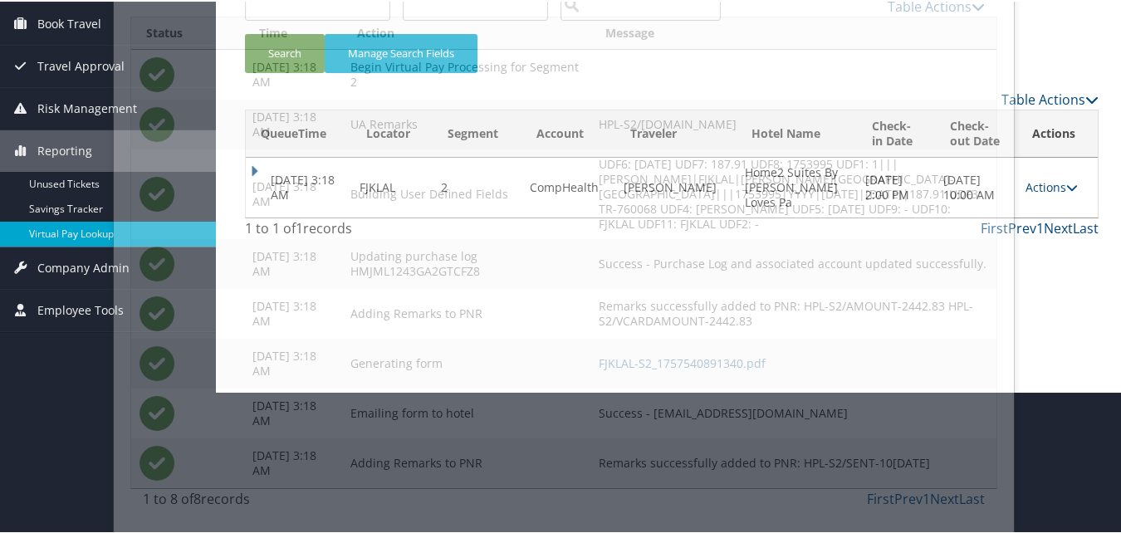
scroll to position [0, 0]
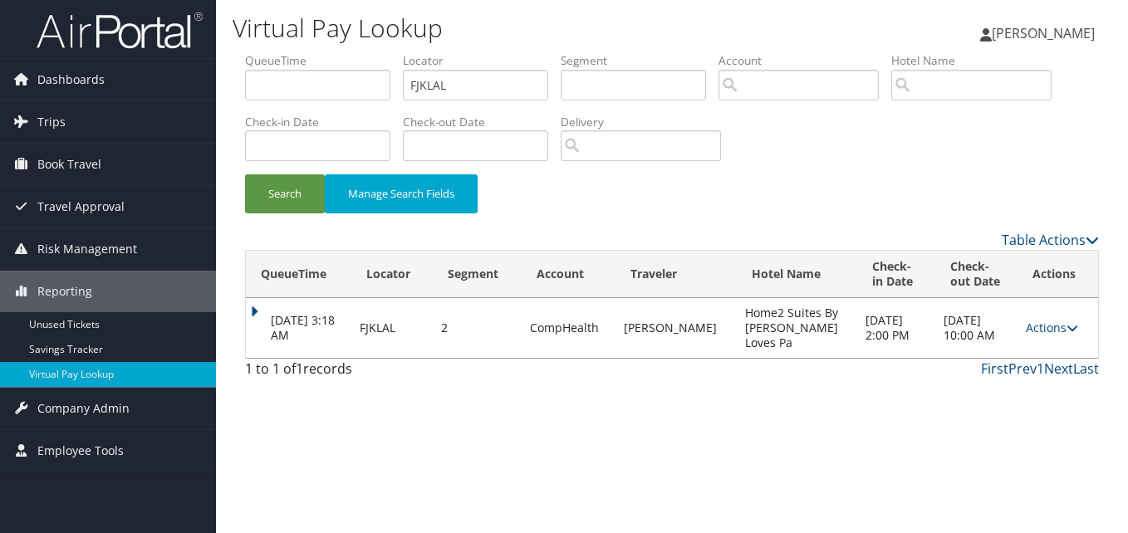
click at [1039, 314] on td "Actions Resend Logs View Itinerary" at bounding box center [1057, 328] width 81 height 60
click at [1041, 326] on link "Actions" at bounding box center [1052, 328] width 52 height 16
click at [1022, 360] on link "Resend" at bounding box center [1018, 352] width 105 height 28
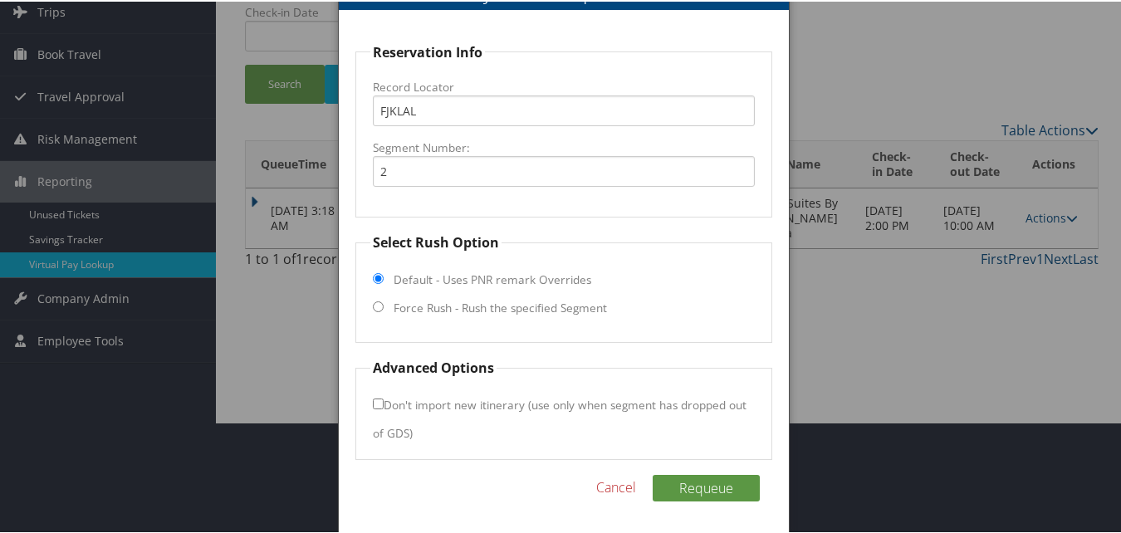
scroll to position [112, 0]
click at [504, 313] on label "Force Rush - Rush the specified Segment" at bounding box center [500, 305] width 213 height 17
click at [384, 310] on input "Force Rush - Rush the specified Segment" at bounding box center [378, 304] width 11 height 11
radio input "true"
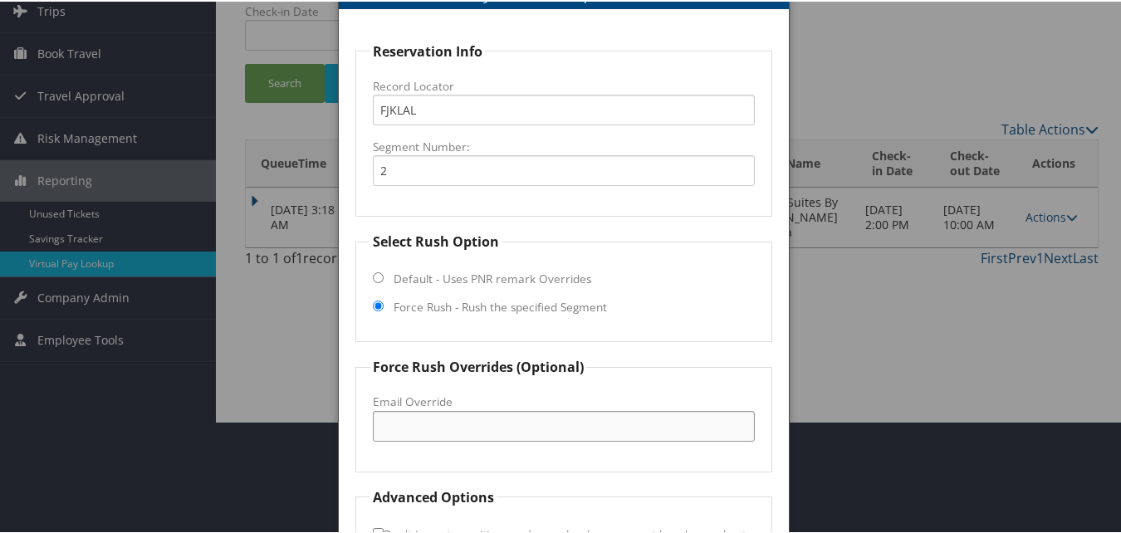
click at [443, 431] on input "Email Override" at bounding box center [563, 424] width 381 height 31
paste input "FDHOME2@OUTLOOK.COM"
click at [596, 418] on input "FDHOME2@OUTLOOK.COM" at bounding box center [563, 424] width 381 height 31
type input "F"
drag, startPoint x: 577, startPoint y: 432, endPoint x: 369, endPoint y: 448, distance: 209.0
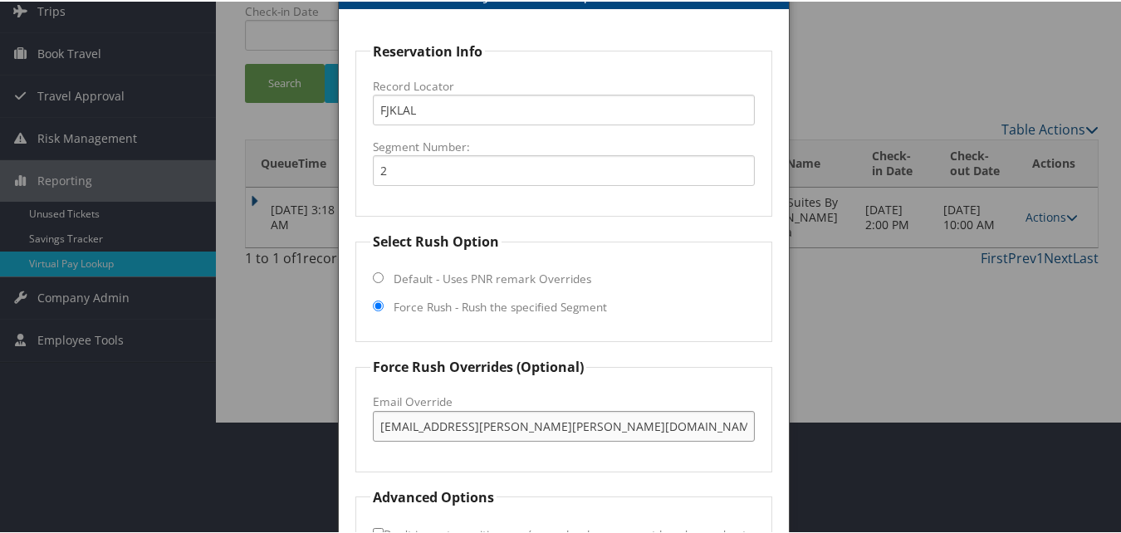
click at [369, 448] on fieldset "Force Rush Overrides (Optional) Fax Override: Email Override rose.stanley@hilto…" at bounding box center [563, 412] width 416 height 115
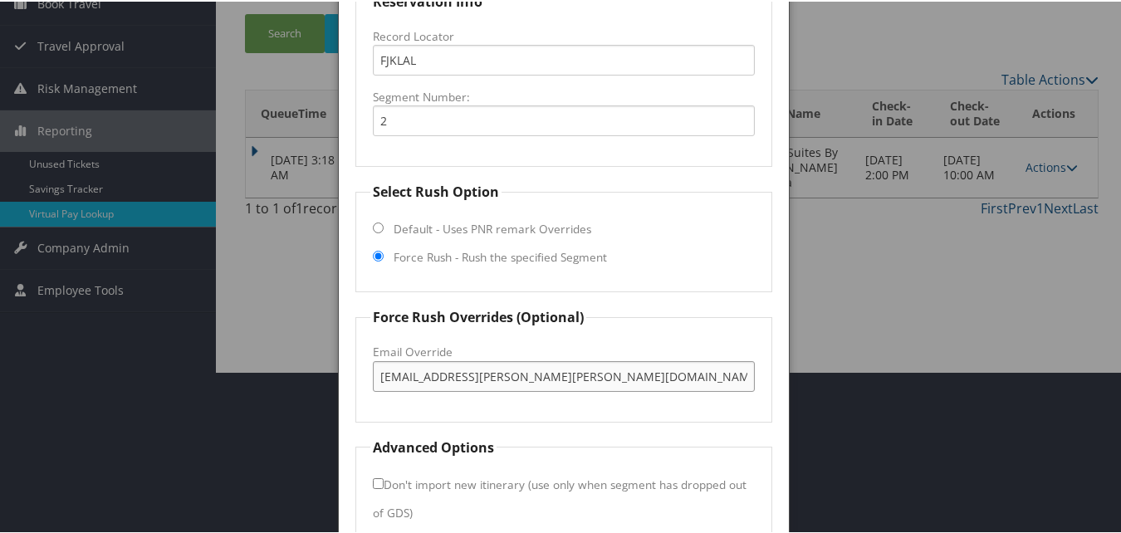
scroll to position [242, 0]
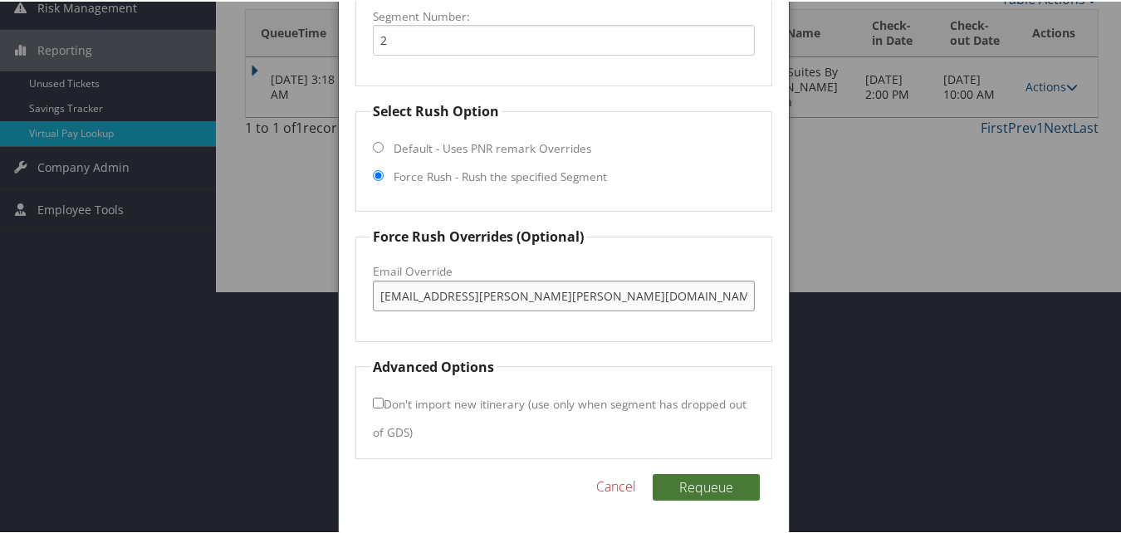
type input "rose.stanley@hilton.com"
click at [692, 489] on button "Requeue" at bounding box center [706, 486] width 107 height 27
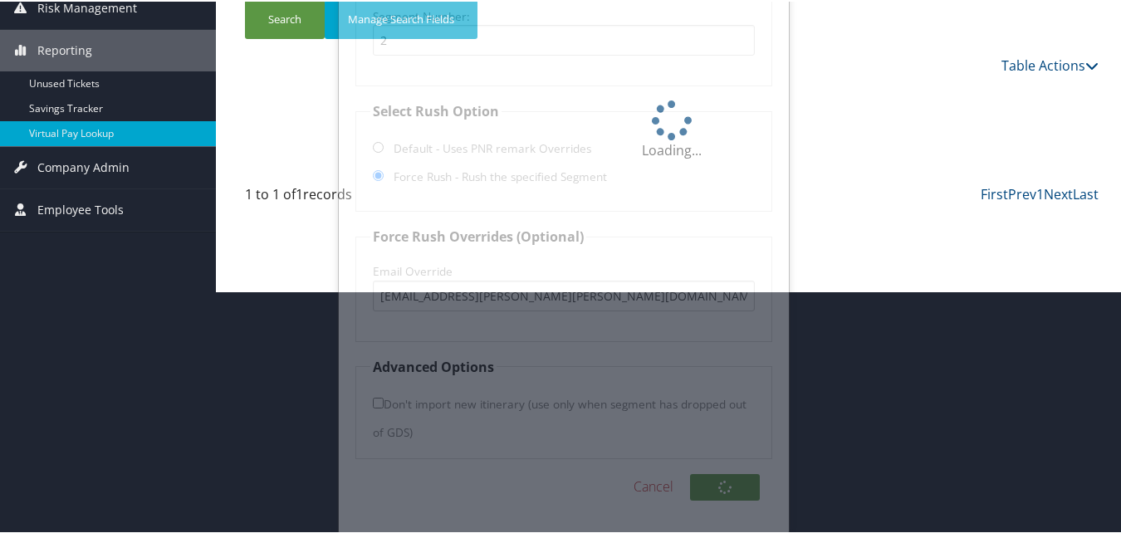
scroll to position [0, 0]
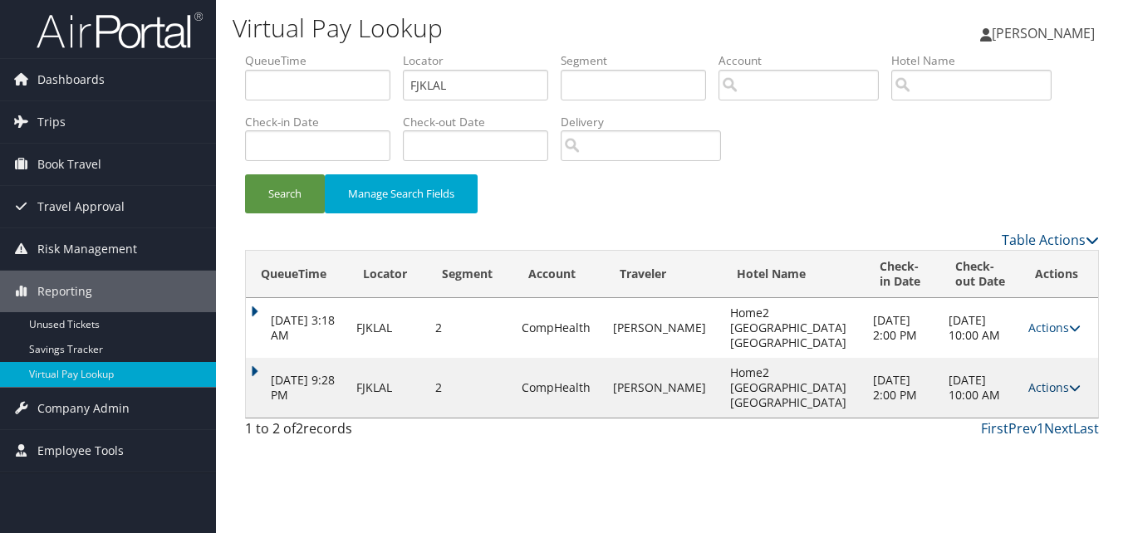
click at [1060, 385] on link "Actions" at bounding box center [1054, 388] width 52 height 16
click at [1028, 440] on link "Logs" at bounding box center [1018, 440] width 105 height 28
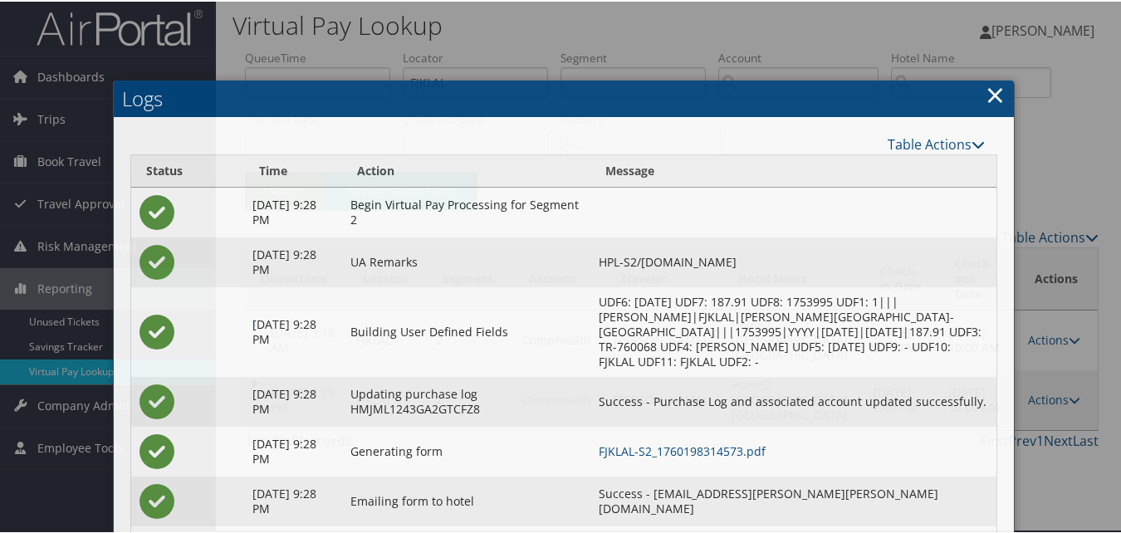
scroll to position [92, 0]
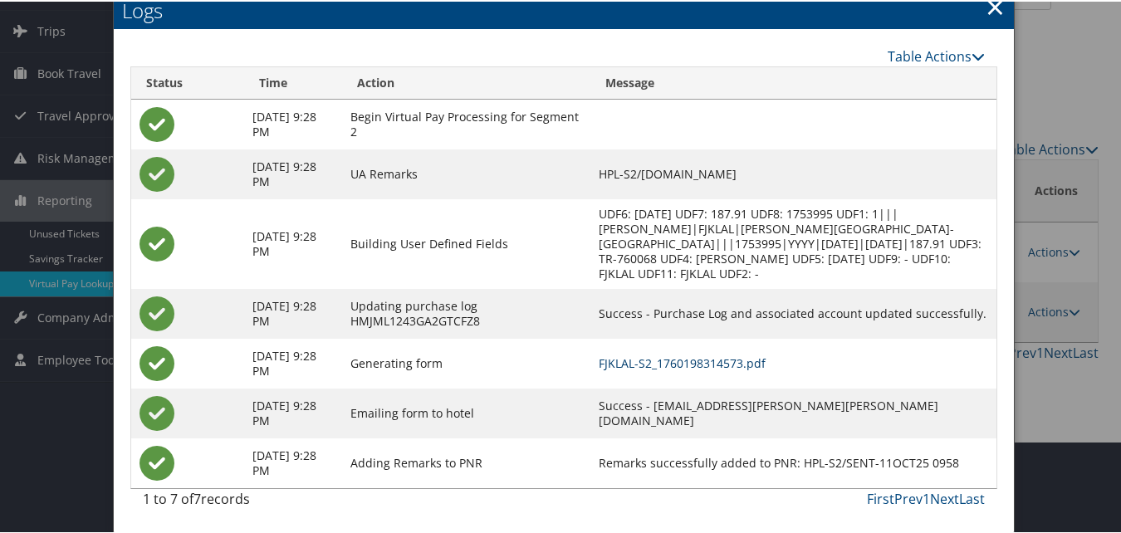
click at [724, 369] on link "FJKLAL-S2_1760198314573.pdf" at bounding box center [682, 362] width 167 height 16
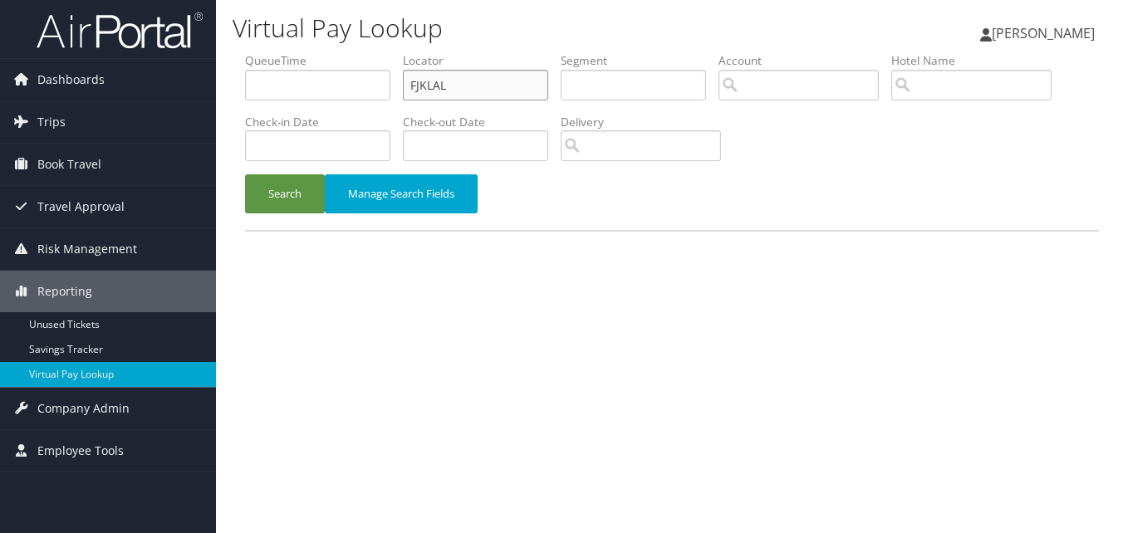
drag, startPoint x: 0, startPoint y: 0, endPoint x: 277, endPoint y: 141, distance: 311.2
click at [277, 52] on ul "QueueTime Locator FJKLAL Segment Account Traveler Hotel Name Check-in Date Chec…" at bounding box center [672, 52] width 854 height 0
paste input "OFWQCJ"
type input "OFWQCJ"
click at [245, 174] on button "Search" at bounding box center [285, 193] width 80 height 39
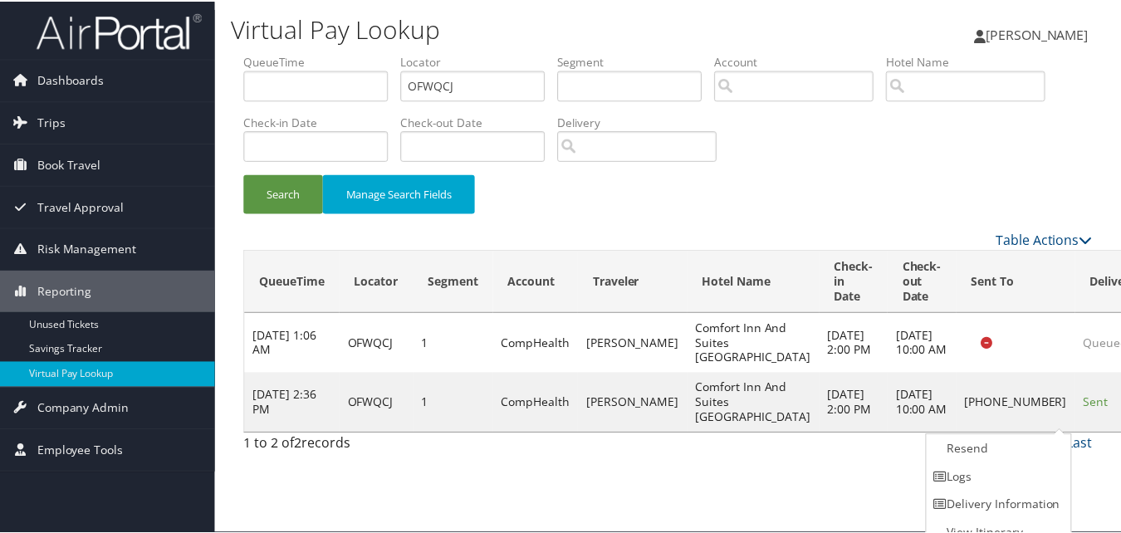
scroll to position [16, 0]
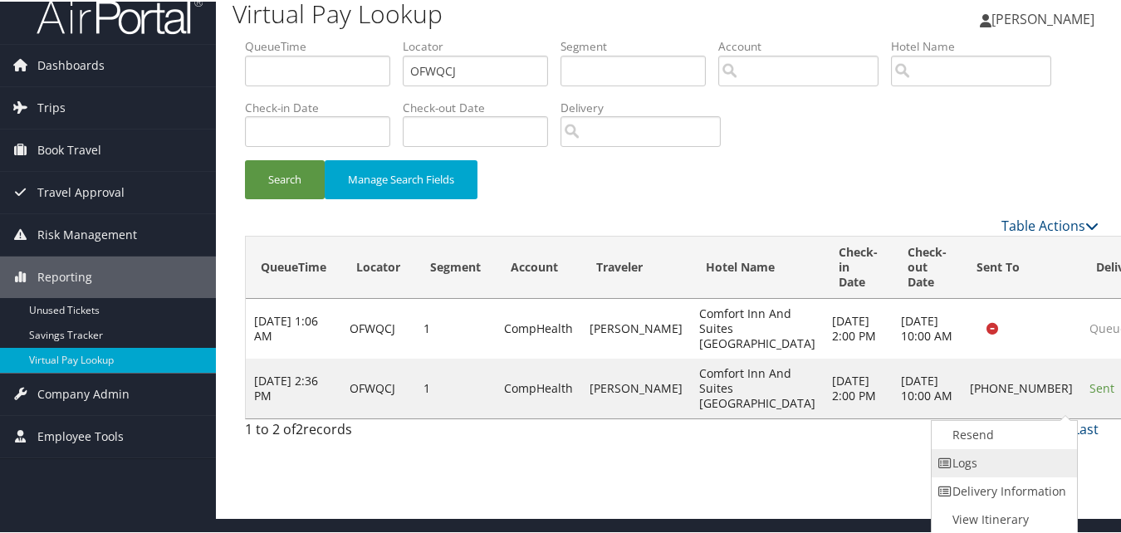
click at [985, 458] on link "Logs" at bounding box center [1003, 462] width 142 height 28
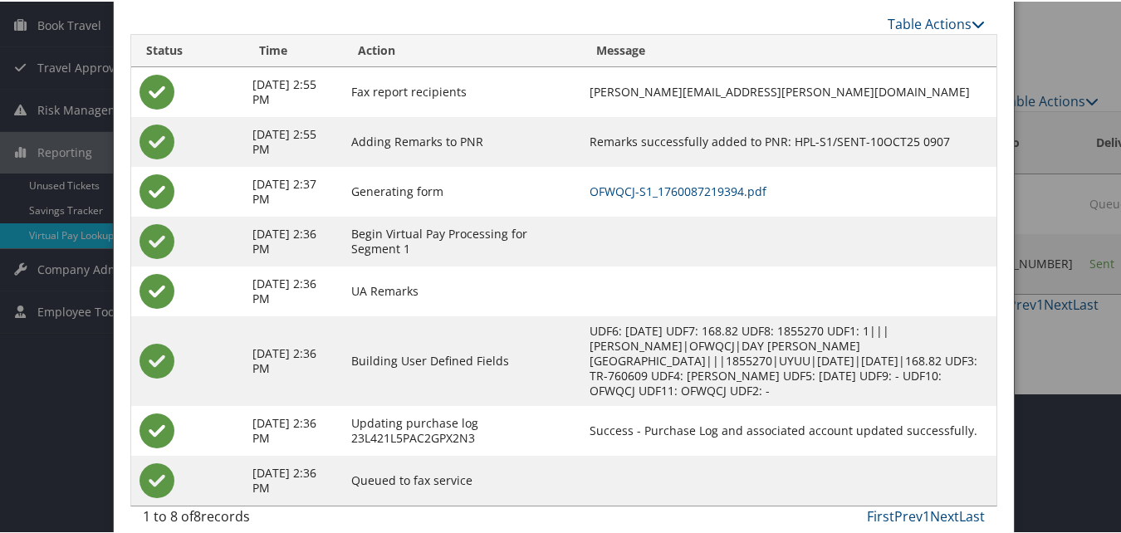
scroll to position [143, 0]
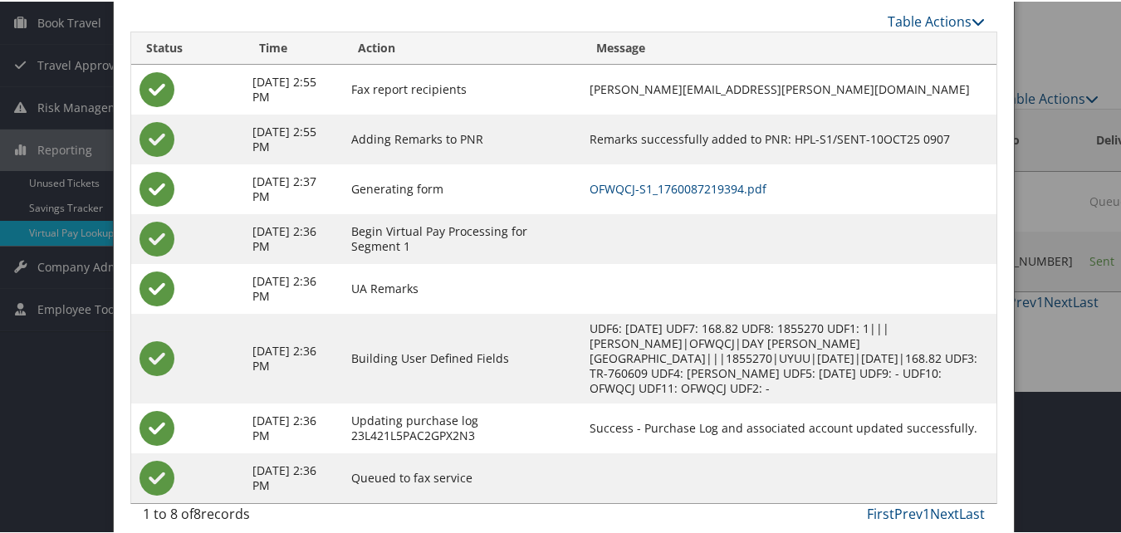
click at [683, 201] on td "OFWQCJ-S1_1760087219394.pdf" at bounding box center [788, 188] width 415 height 50
click at [688, 185] on link "OFWQCJ-S1_1760087219394.pdf" at bounding box center [678, 187] width 177 height 16
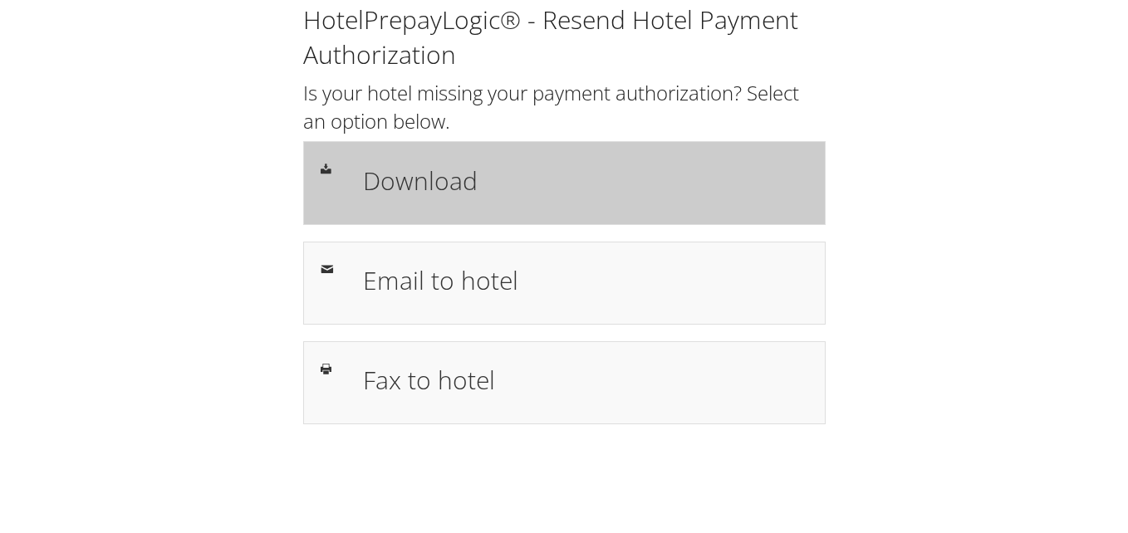
click at [576, 171] on h1 "Download" at bounding box center [585, 180] width 445 height 37
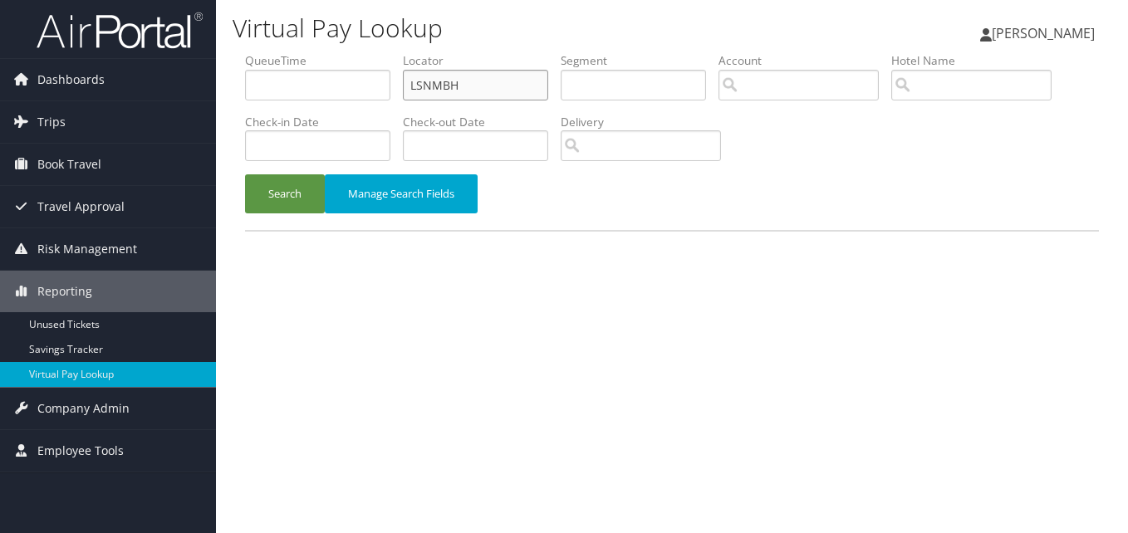
drag, startPoint x: 509, startPoint y: 74, endPoint x: 256, endPoint y: 144, distance: 262.9
click at [256, 52] on ul "QueueTime Locator LSNMBH Segment Account Traveler Hotel Name Check-in Date Chec…" at bounding box center [672, 52] width 854 height 0
paste input "QPEJY"
type input "QPEJYH"
click at [245, 174] on button "Search" at bounding box center [285, 193] width 80 height 39
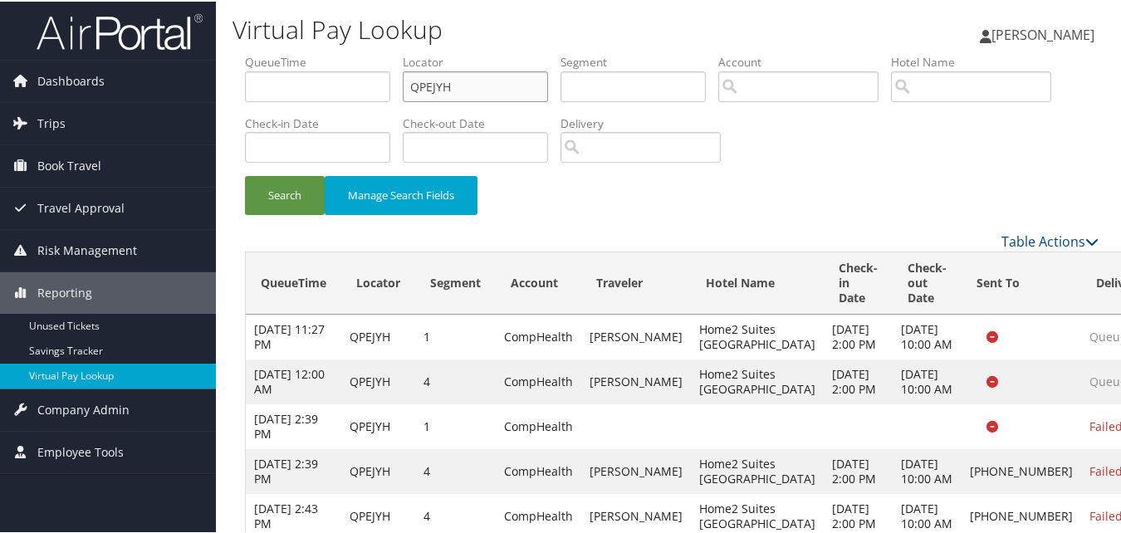
drag, startPoint x: 478, startPoint y: 83, endPoint x: 363, endPoint y: 94, distance: 115.1
click at [363, 52] on ul "QueueTime Locator QPEJYH Segment Account Traveler Hotel Name Check-in Date Chec…" at bounding box center [672, 52] width 854 height 0
click at [245, 174] on button "Search" at bounding box center [285, 193] width 80 height 39
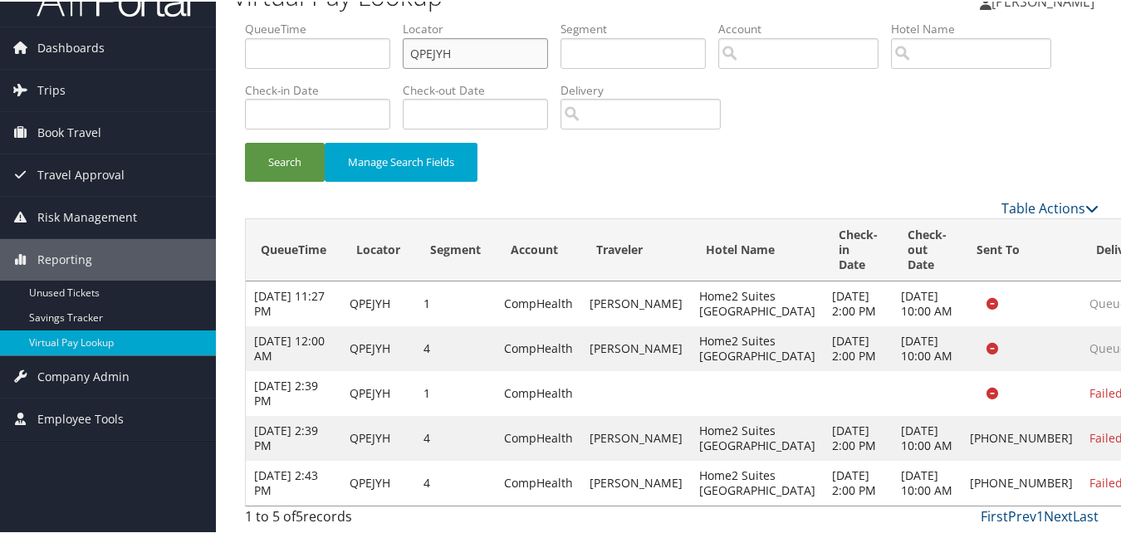
scroll to position [123, 0]
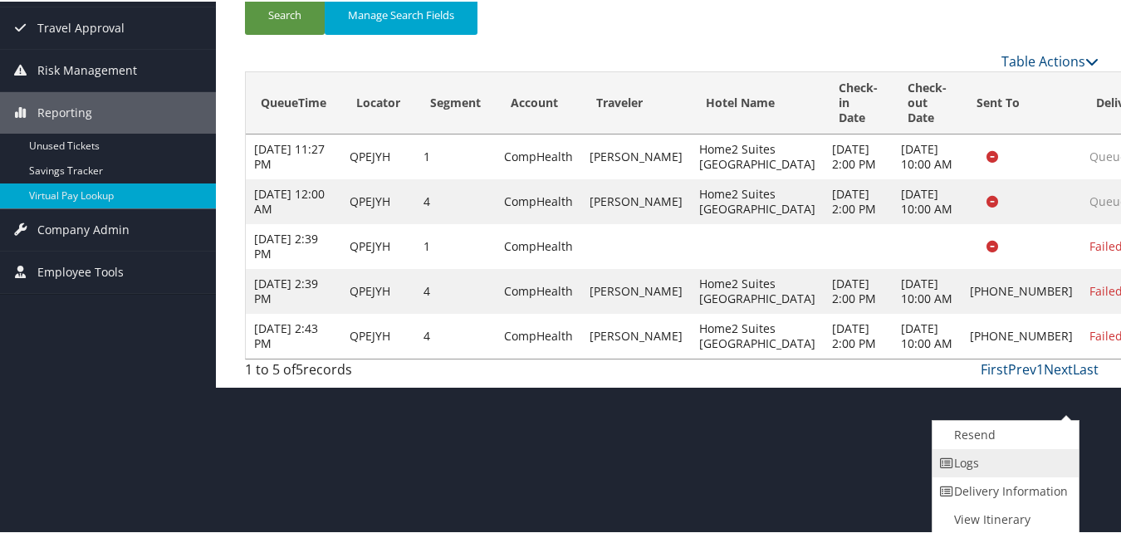
click at [1002, 470] on link "Logs" at bounding box center [1004, 462] width 142 height 28
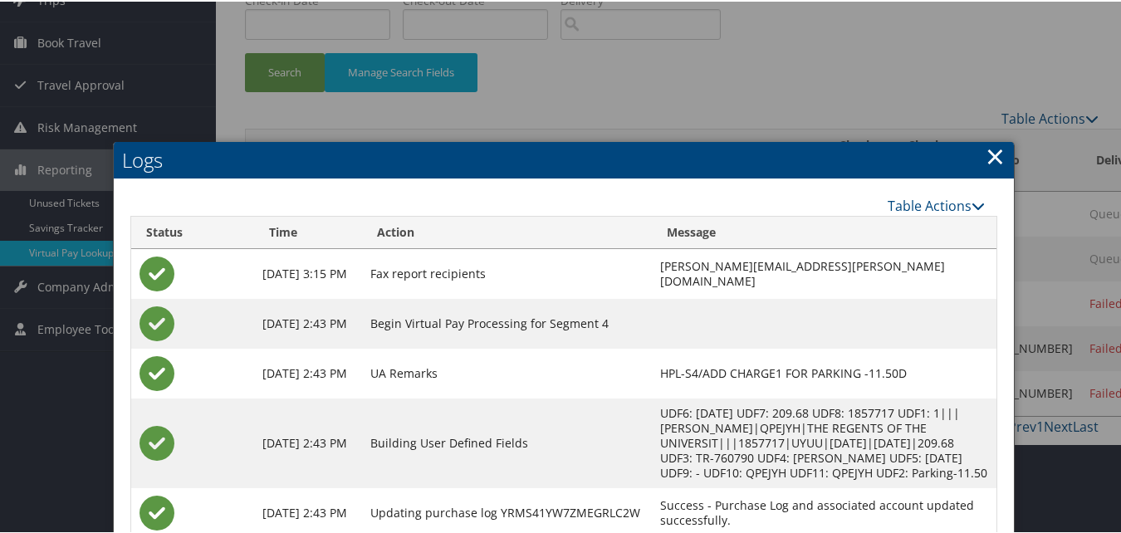
scroll to position [272, 0]
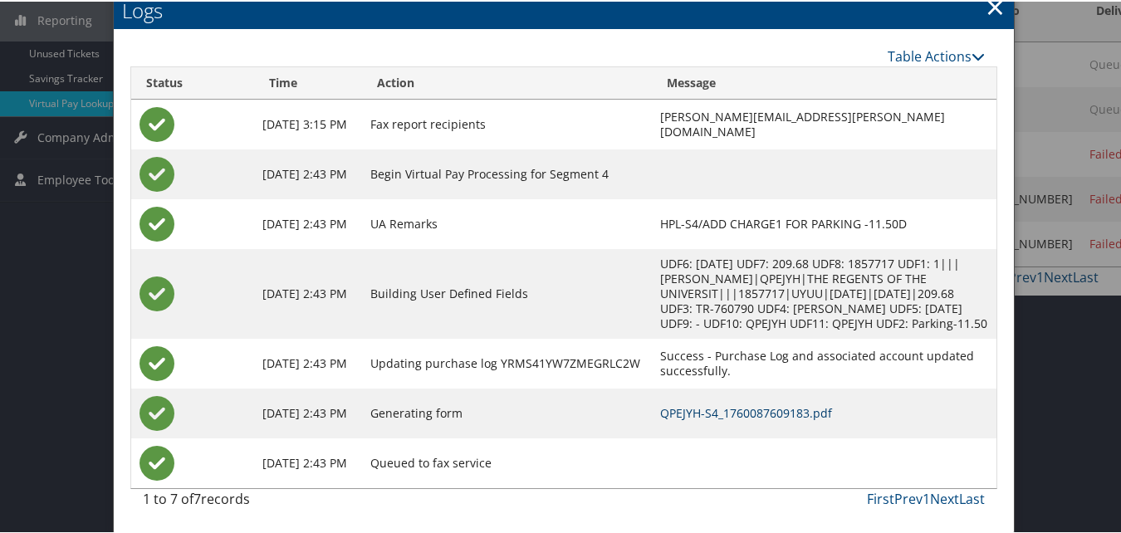
click at [718, 416] on link "QPEJYH-S4_1760087609183.pdf" at bounding box center [746, 412] width 172 height 16
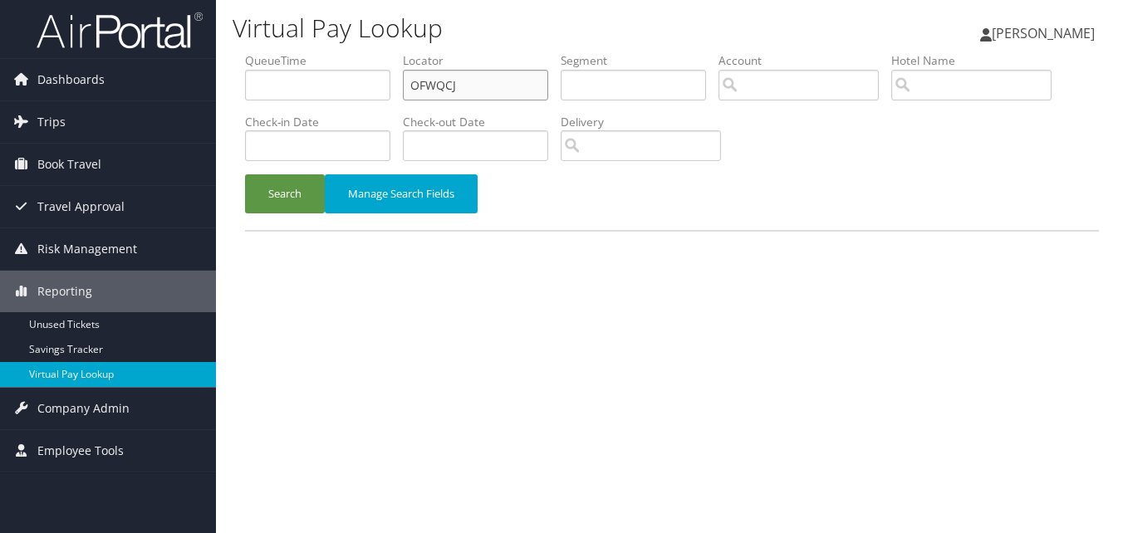
click at [509, 81] on input "OFWQCJ" at bounding box center [475, 85] width 145 height 31
click at [245, 174] on button "Search" at bounding box center [285, 193] width 80 height 39
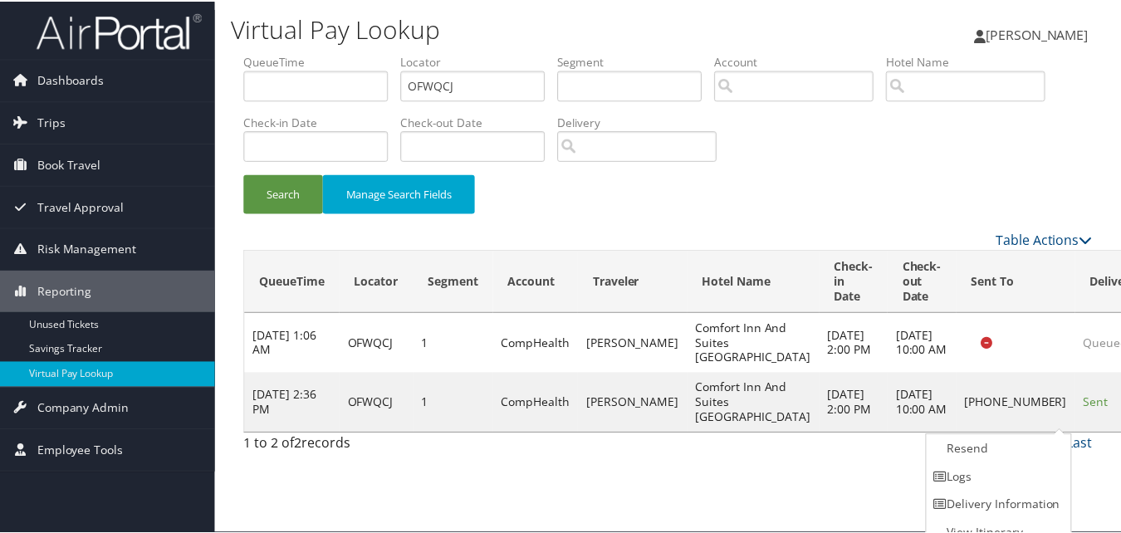
scroll to position [16, 0]
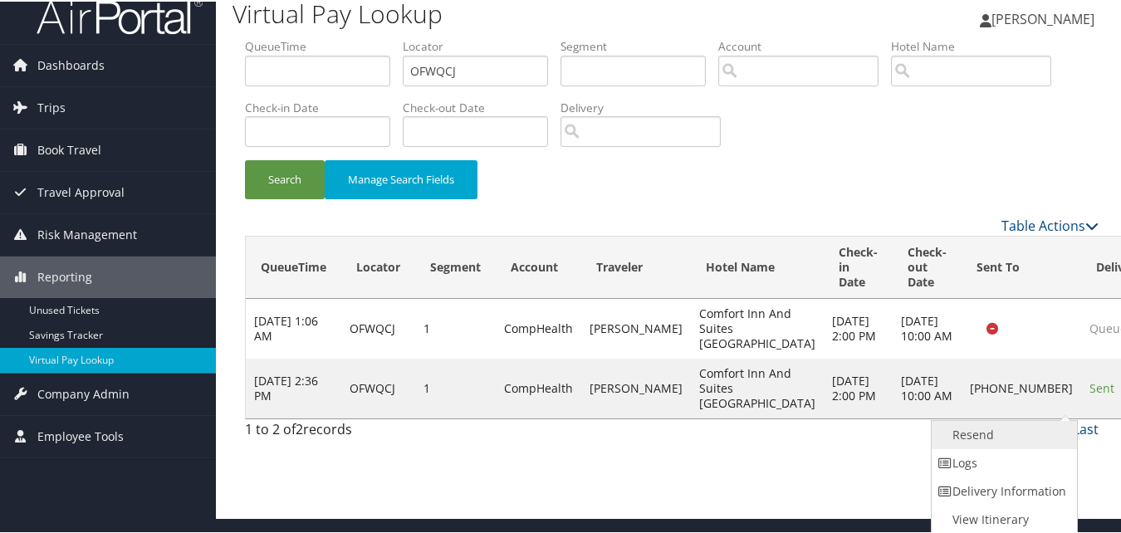
click at [1006, 437] on link "Resend" at bounding box center [1003, 433] width 142 height 28
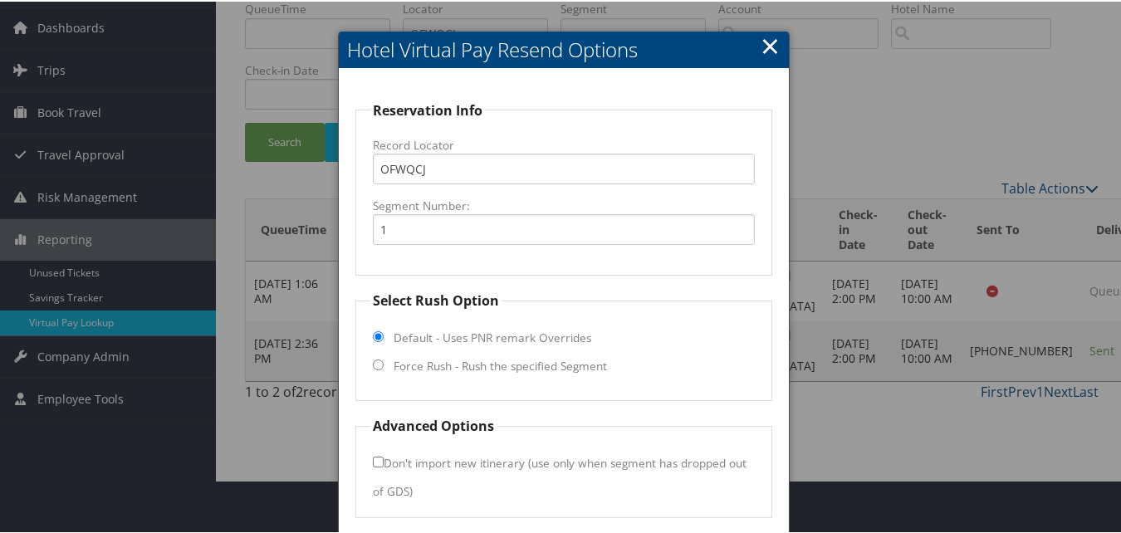
scroll to position [112, 0]
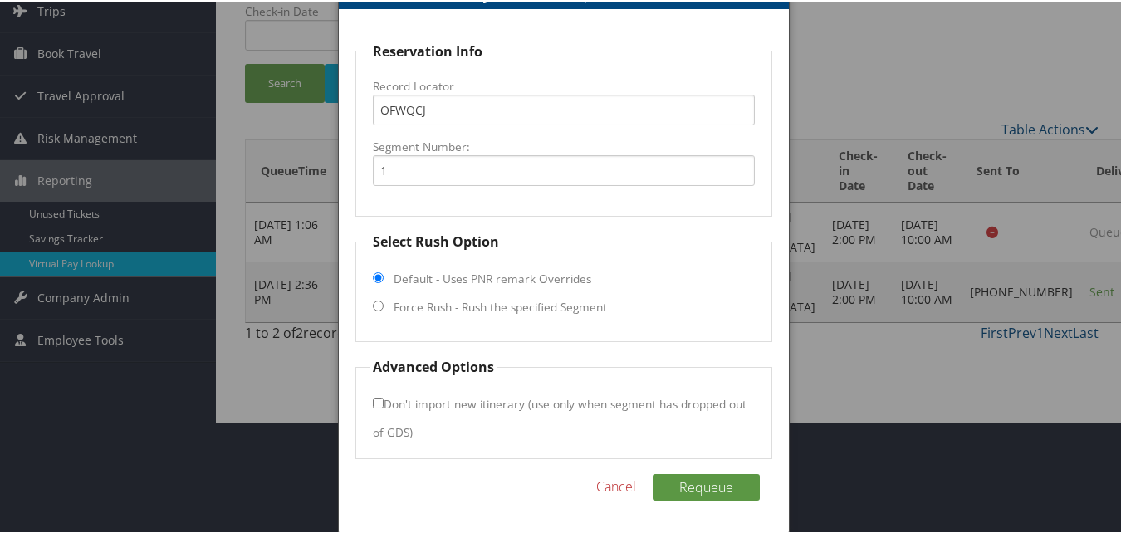
click at [459, 310] on label "Force Rush - Rush the specified Segment" at bounding box center [500, 305] width 213 height 17
click at [384, 310] on input "Force Rush - Rush the specified Segment" at bounding box center [378, 304] width 11 height 11
radio input "true"
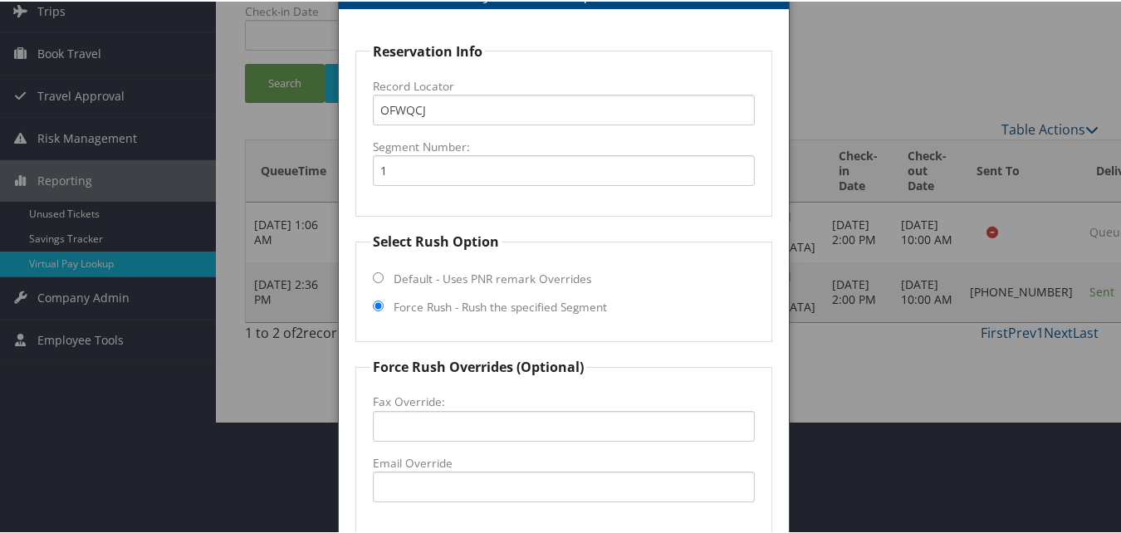
click at [424, 463] on label "Email Override" at bounding box center [563, 461] width 381 height 17
click at [424, 470] on input "Email Override" at bounding box center [563, 485] width 381 height 31
click at [421, 477] on input "Email Override" at bounding box center [563, 485] width 381 height 31
drag, startPoint x: 591, startPoint y: 489, endPoint x: 312, endPoint y: 489, distance: 279.0
click at [312, 421] on body "Menu Dashboards ► AirPortal 360™ (Manager) My Travel Dashboard Trips ► Airtiner…" at bounding box center [564, 154] width 1128 height 533
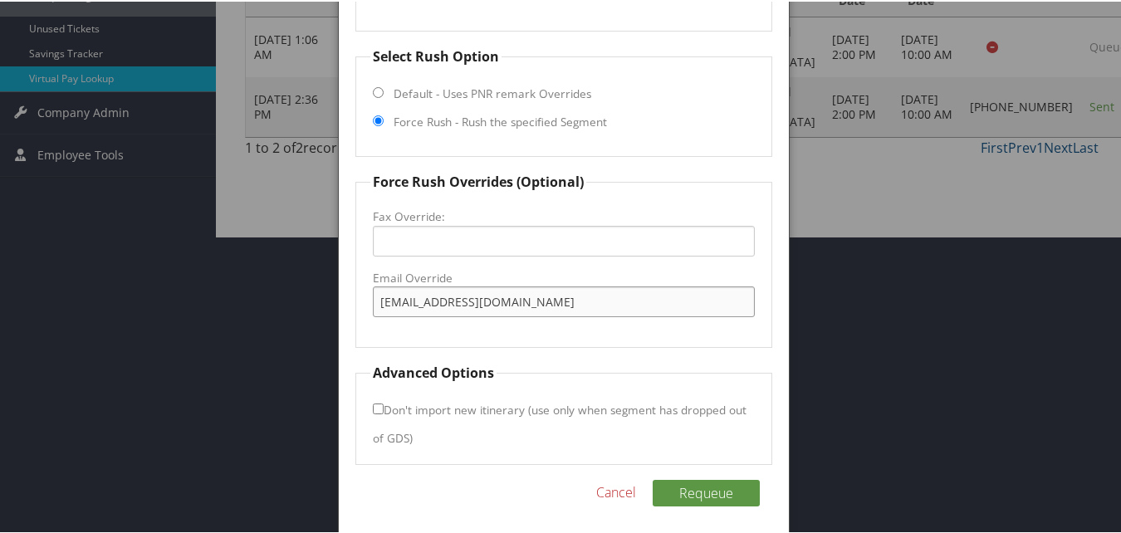
scroll to position [303, 0]
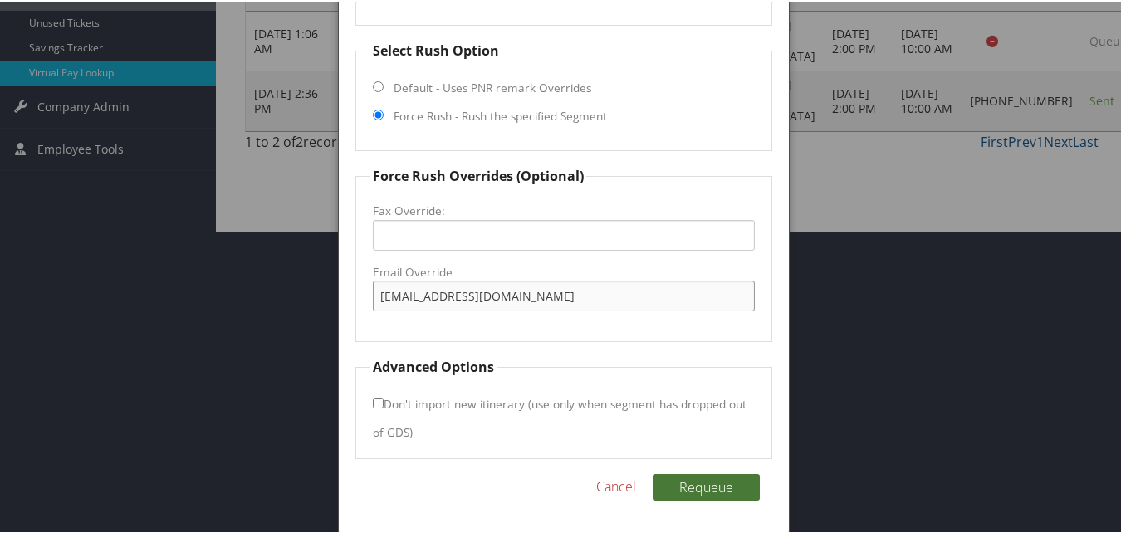
type input "comfortinndayville@ff-hospitality.com"
click at [679, 498] on button "Requeue" at bounding box center [706, 486] width 107 height 27
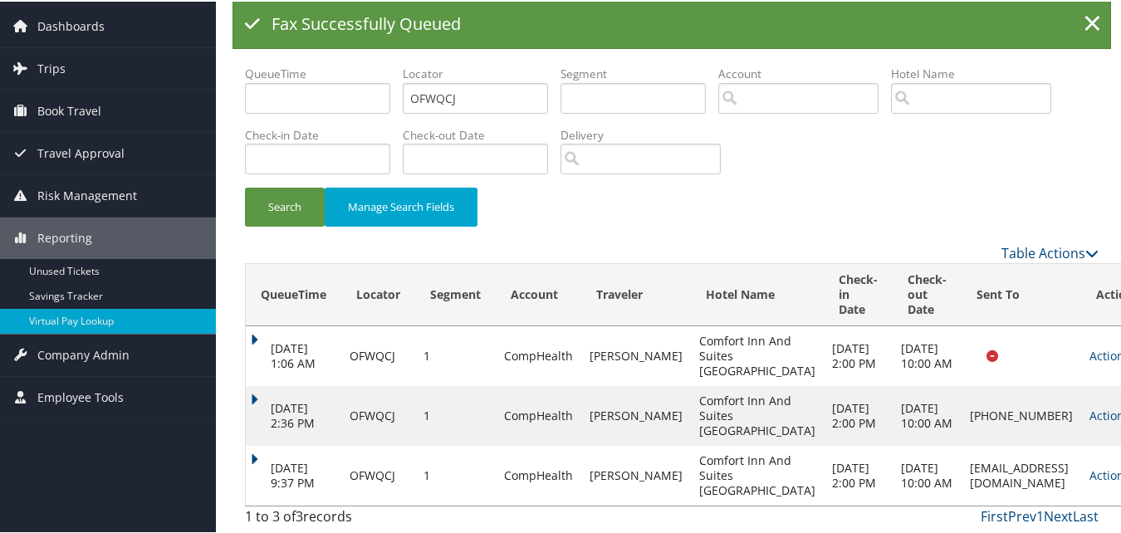
scroll to position [33, 0]
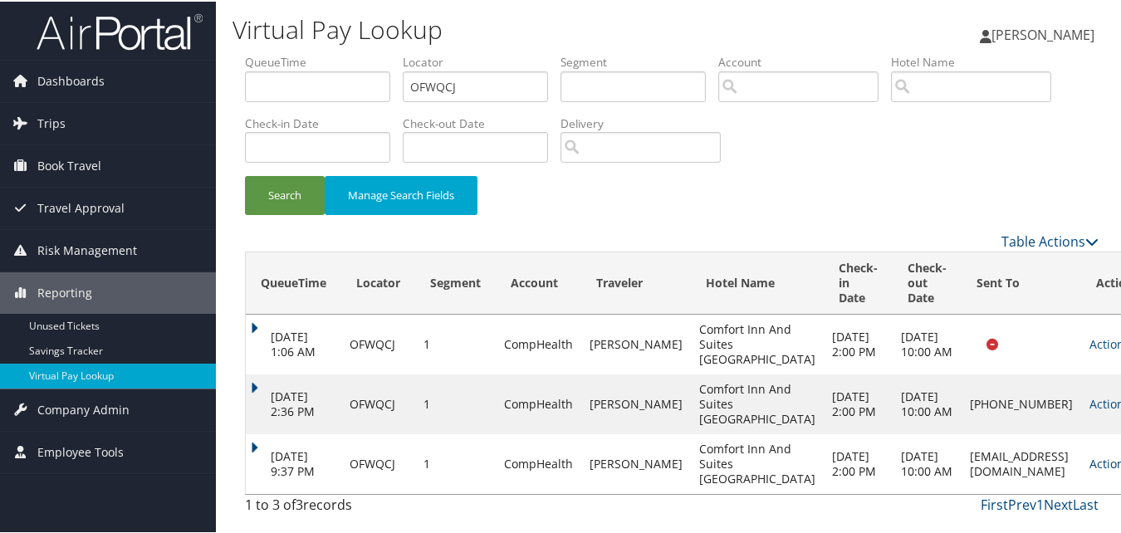
click at [1090, 466] on link "Actions" at bounding box center [1116, 462] width 52 height 16
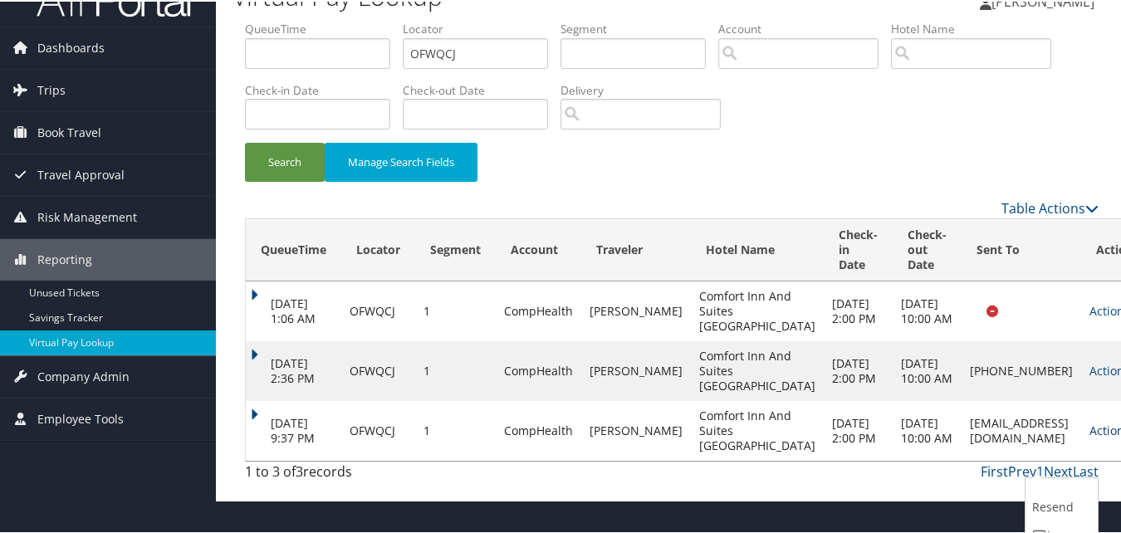
scroll to position [92, 0]
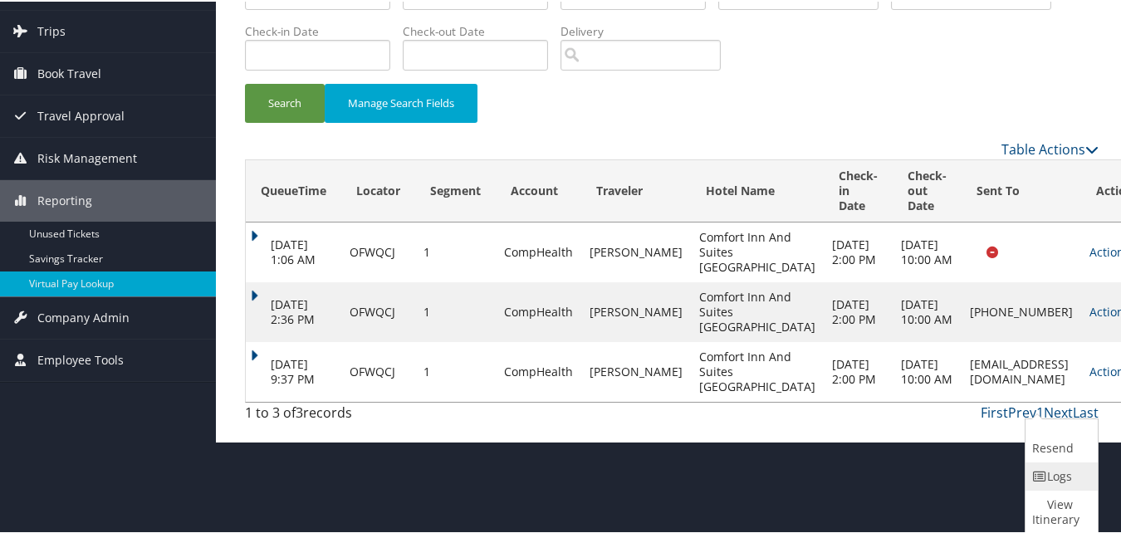
click at [1049, 468] on link "Logs" at bounding box center [1060, 475] width 68 height 28
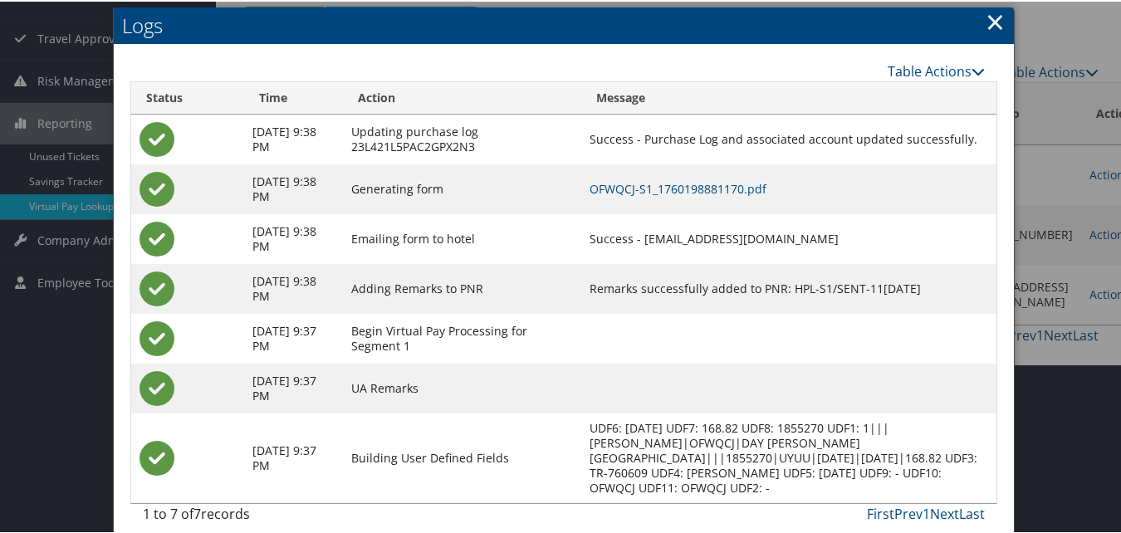
scroll to position [184, 0]
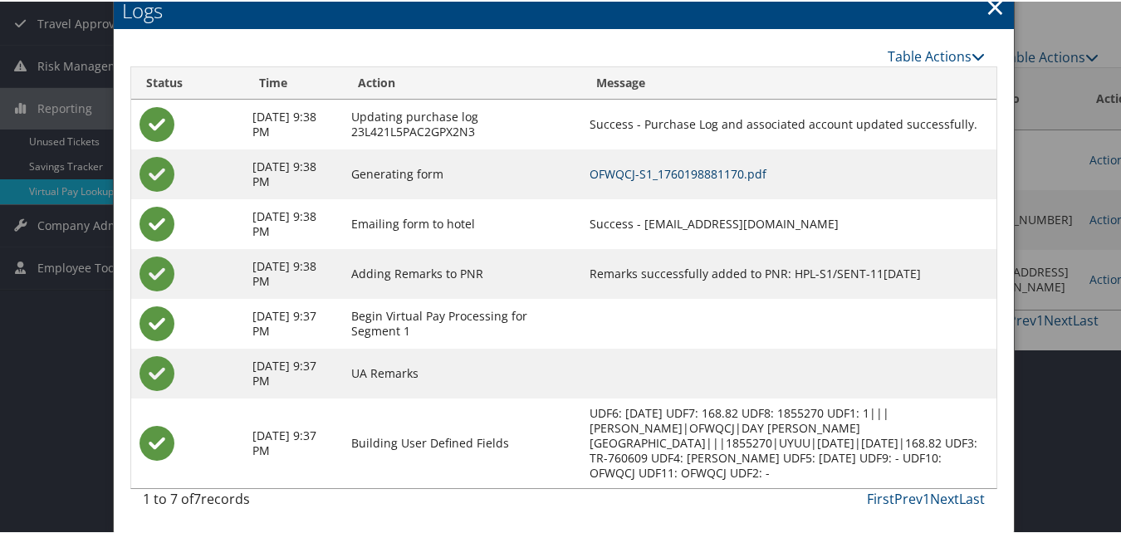
click at [712, 174] on link "OFWQCJ-S1_1760198881170.pdf" at bounding box center [678, 172] width 177 height 16
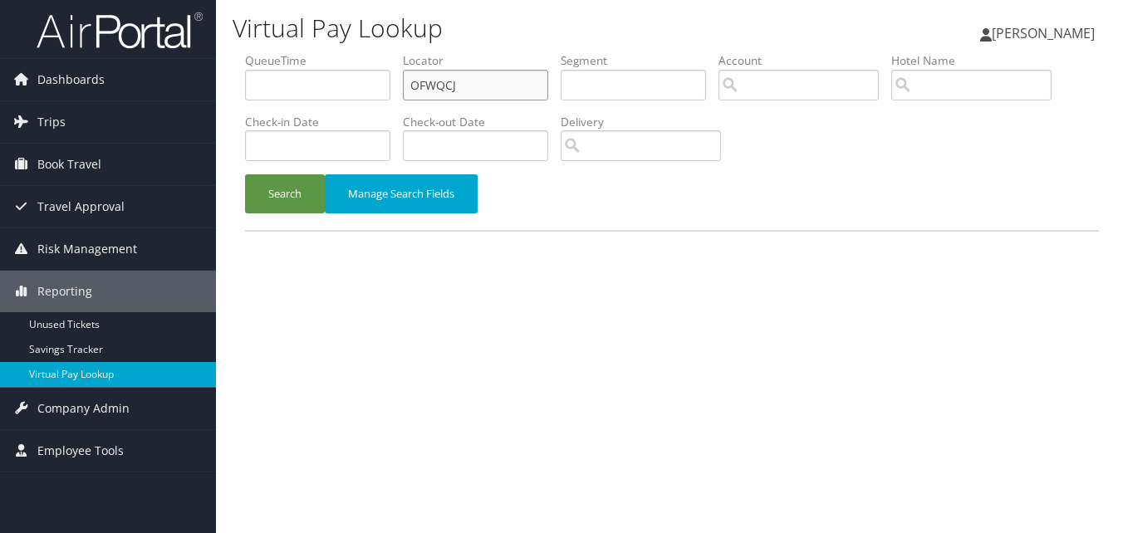
drag, startPoint x: 474, startPoint y: 81, endPoint x: 316, endPoint y: 112, distance: 160.9
click at [324, 52] on ul "QueueTime Locator OFWQCJ Segment Account Traveler Hotel Name Check-in Date Chec…" at bounding box center [672, 52] width 854 height 0
paste input "QYIQOV"
type input "QYIQOV"
click at [245, 174] on button "Search" at bounding box center [285, 193] width 80 height 39
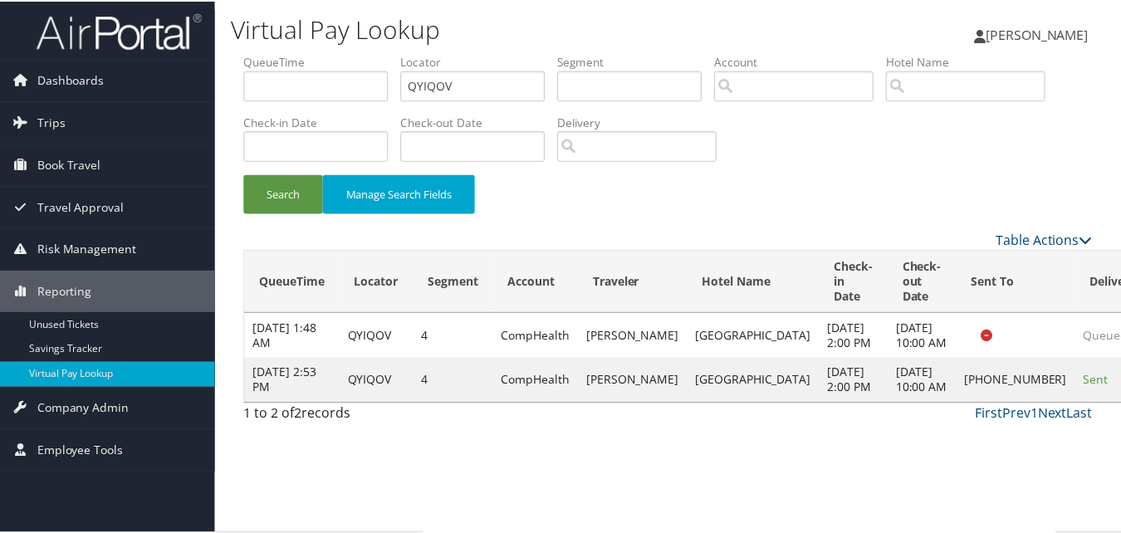
scroll to position [1, 0]
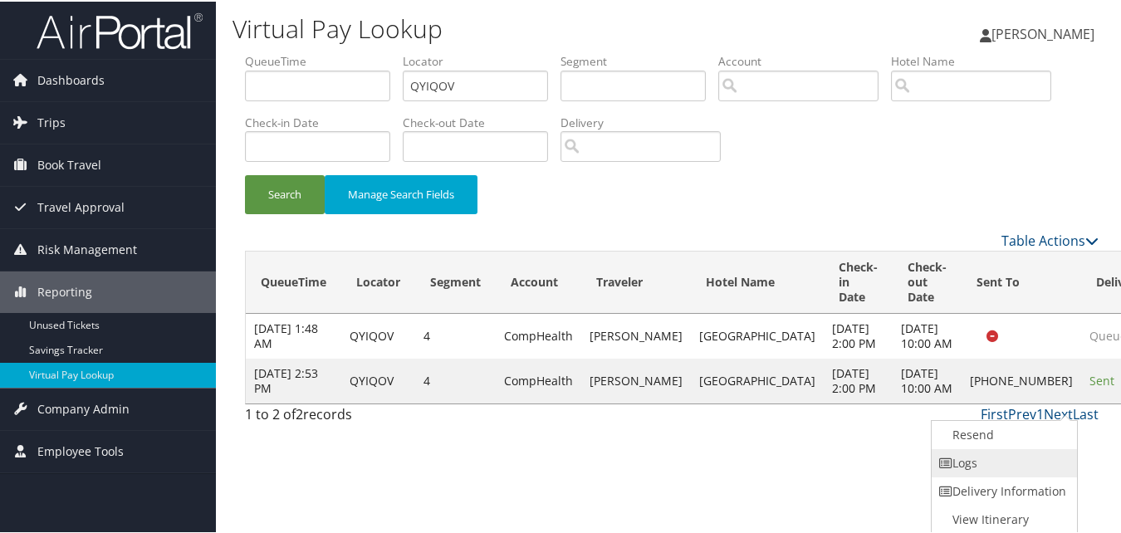
click at [1008, 462] on link "Logs" at bounding box center [1003, 462] width 142 height 28
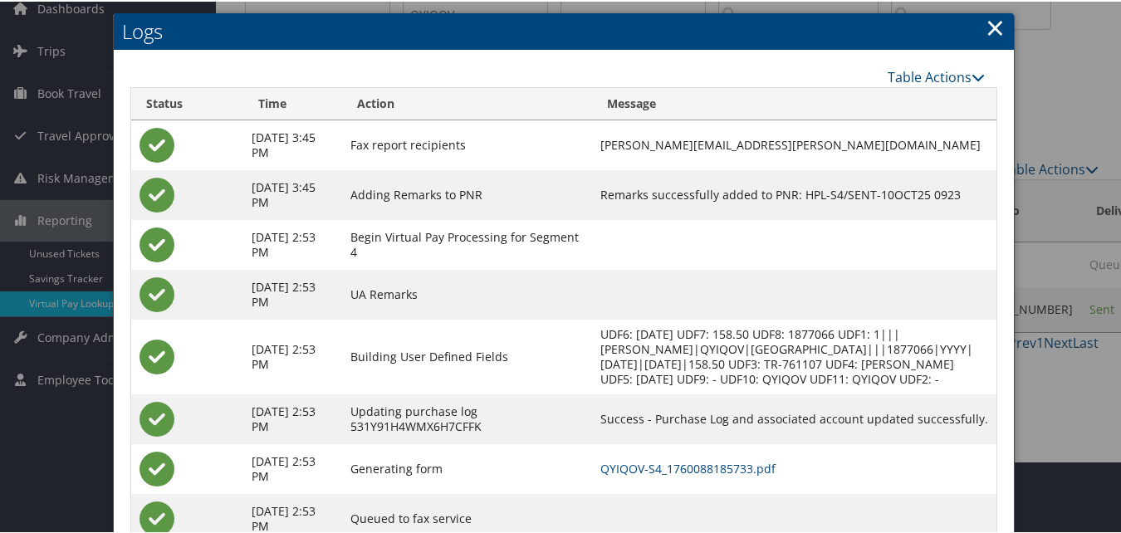
scroll to position [143, 0]
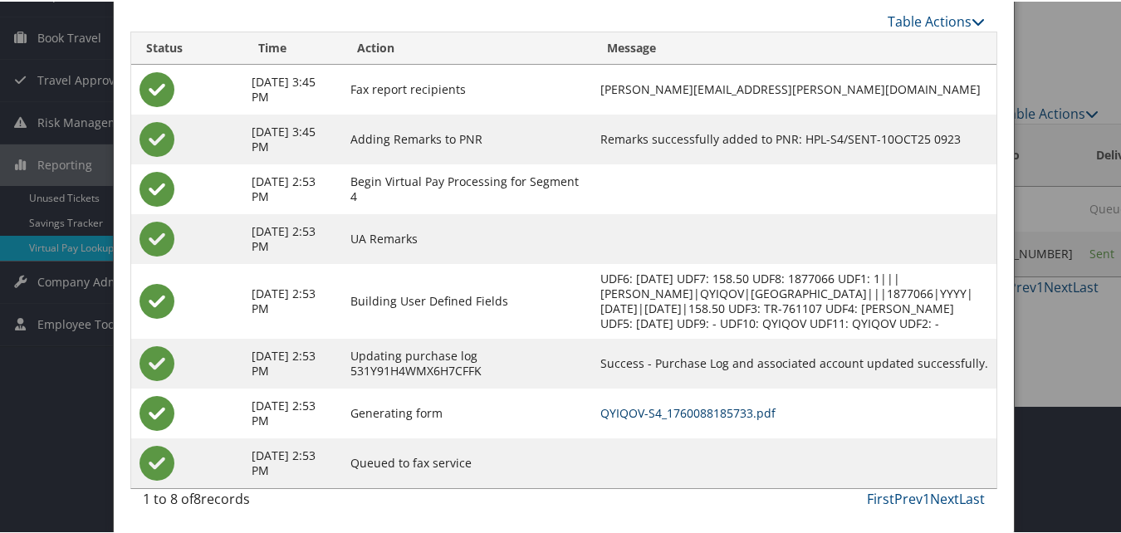
click at [659, 409] on link "QYIQOV-S4_1760088185733.pdf" at bounding box center [687, 412] width 175 height 16
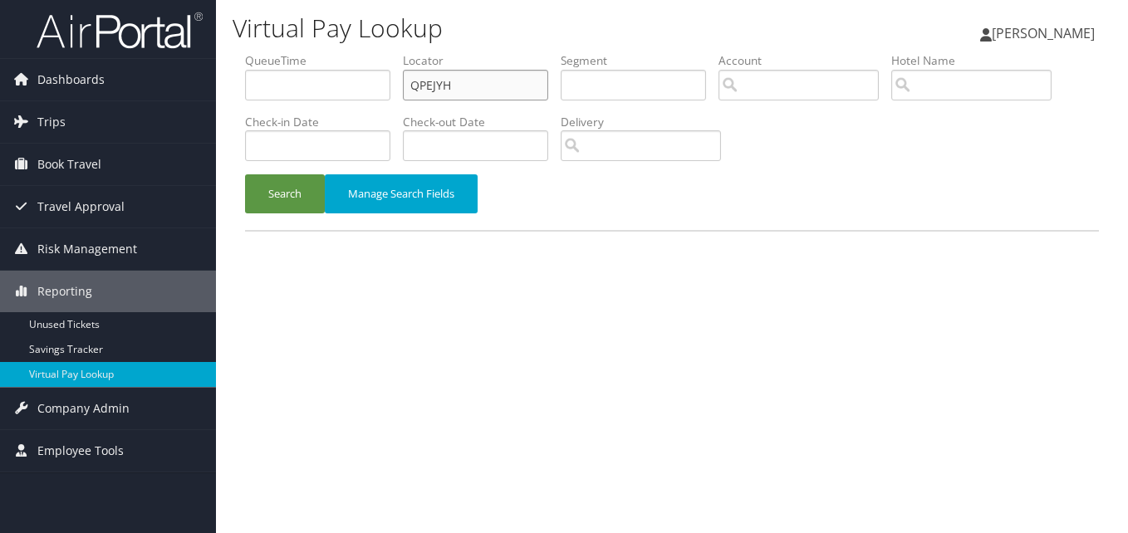
click at [480, 85] on input "QPEJYH" at bounding box center [475, 85] width 145 height 31
click at [245, 174] on button "Search" at bounding box center [285, 193] width 80 height 39
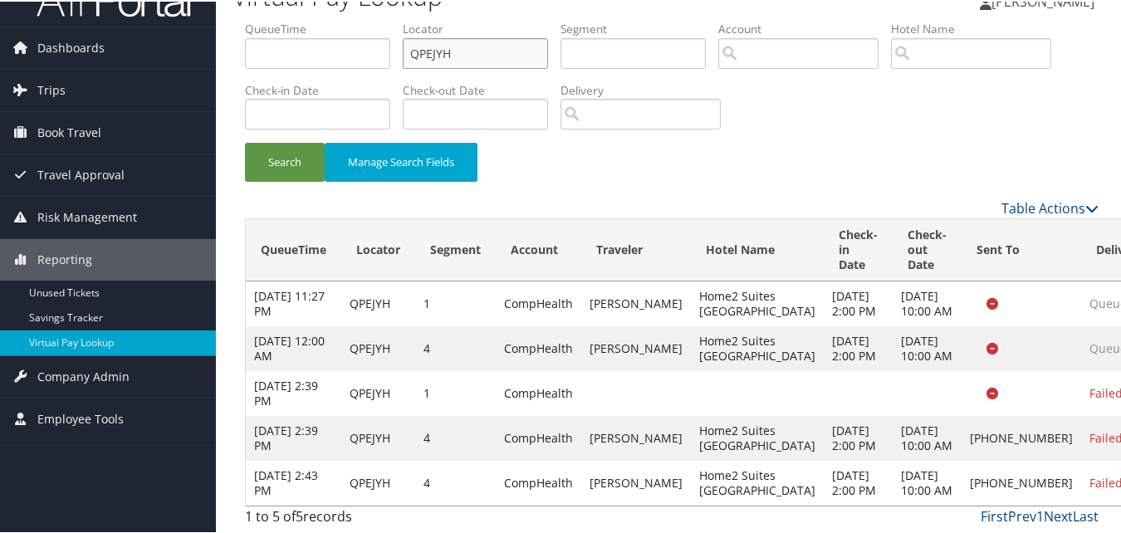
scroll to position [123, 0]
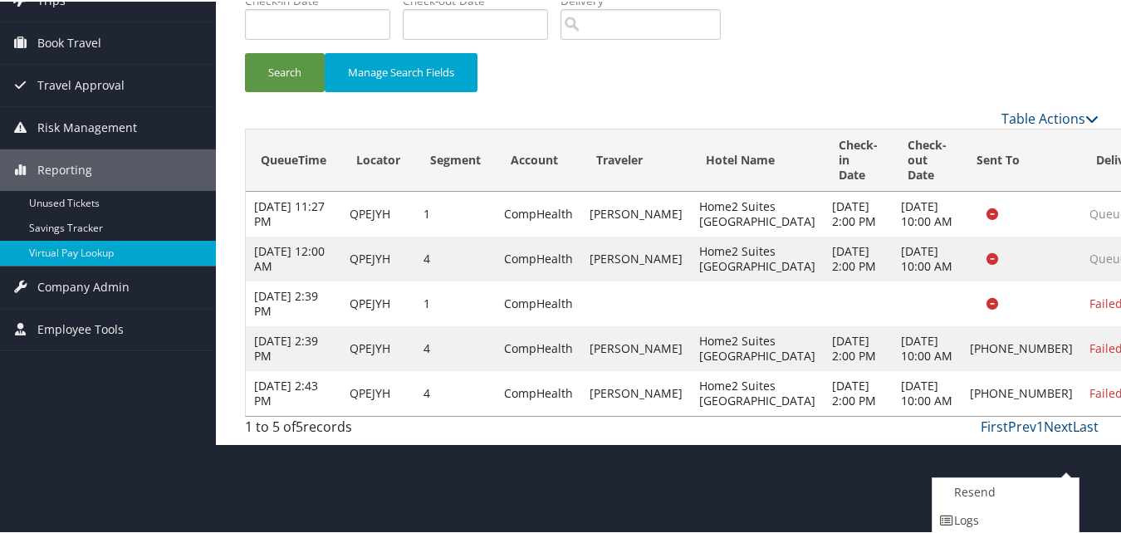
scroll to position [180, 0]
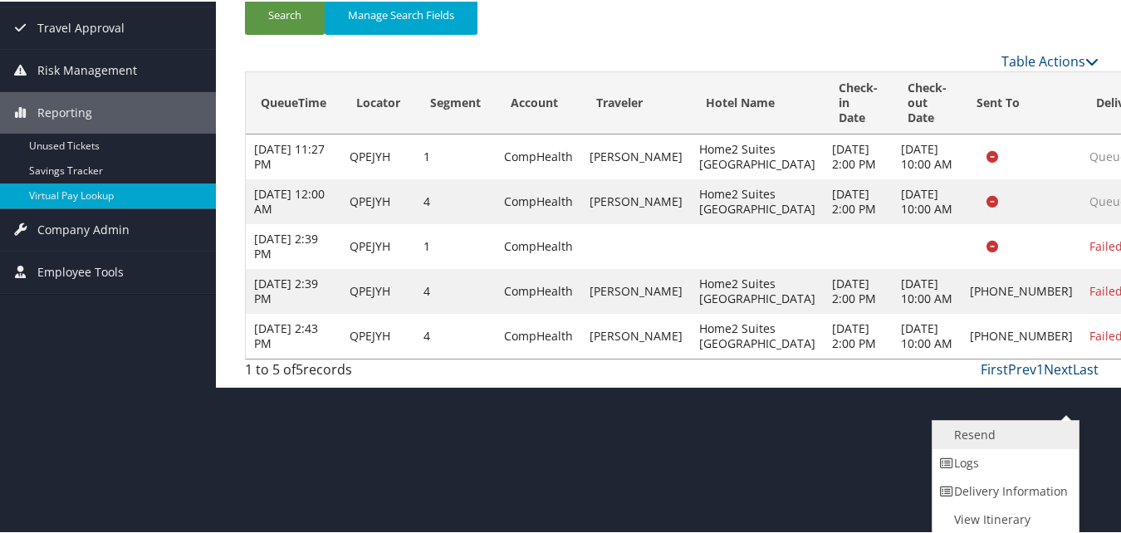
click at [969, 422] on link "Resend" at bounding box center [1004, 433] width 142 height 28
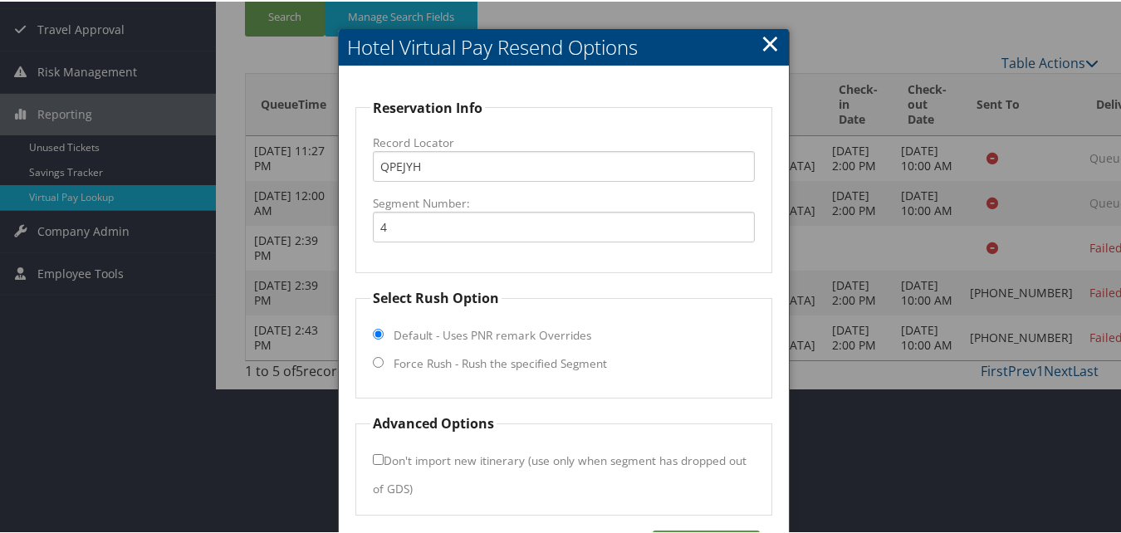
scroll to position [235, 0]
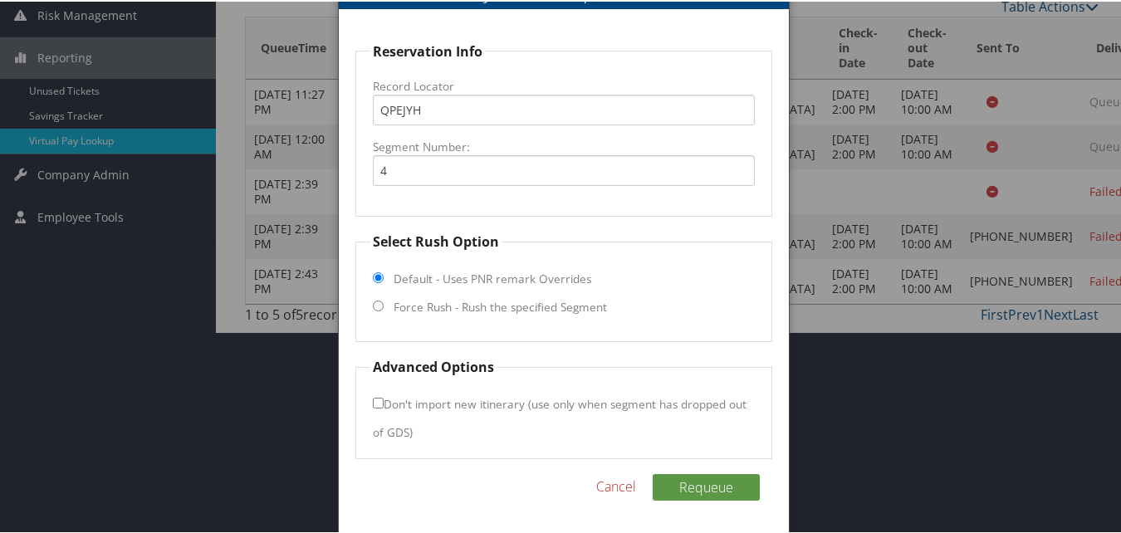
click at [466, 304] on label "Force Rush - Rush the specified Segment" at bounding box center [500, 305] width 213 height 17
click at [384, 304] on input "Force Rush - Rush the specified Segment" at bounding box center [378, 304] width 11 height 11
radio input "true"
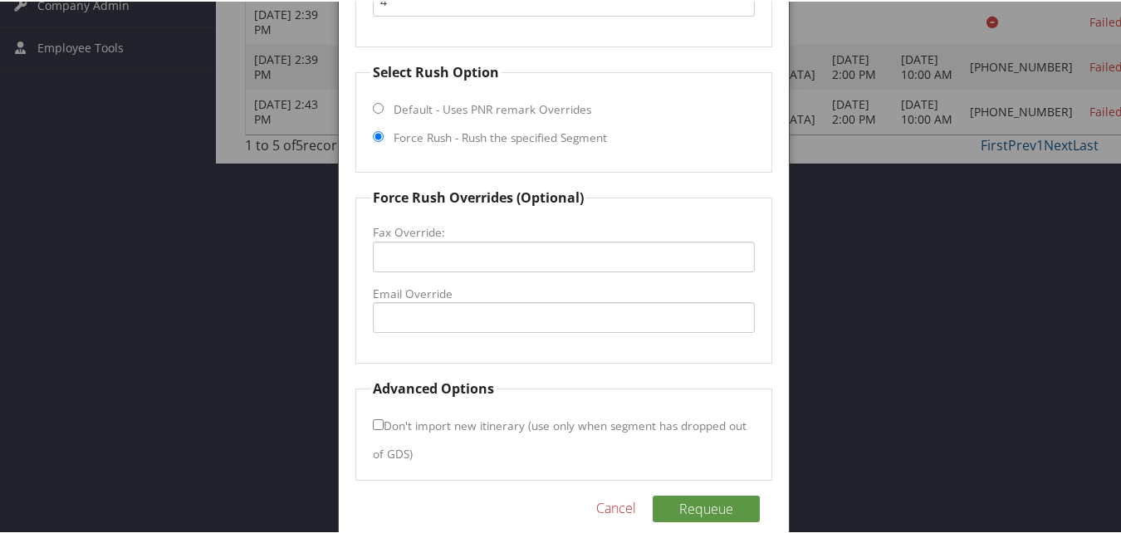
scroll to position [426, 0]
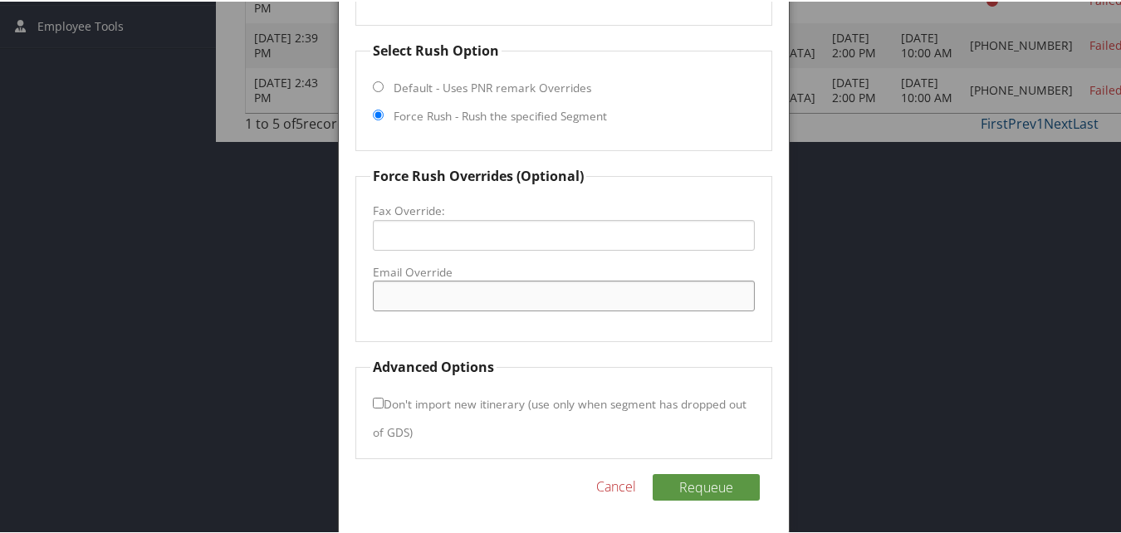
click at [448, 306] on input "Email Override" at bounding box center [563, 294] width 381 height 31
click at [431, 296] on input "Email Override" at bounding box center [563, 294] width 381 height 31
type input "gsr.sacro@jacksonhm.com"
drag, startPoint x: 548, startPoint y: 294, endPoint x: 328, endPoint y: 308, distance: 220.5
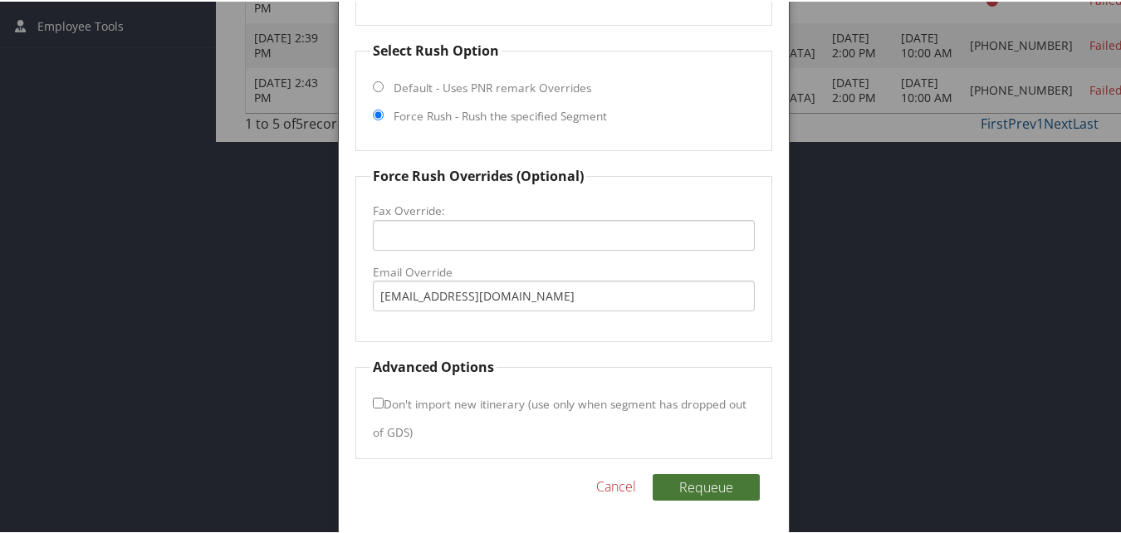
click at [718, 487] on button "Requeue" at bounding box center [706, 486] width 107 height 27
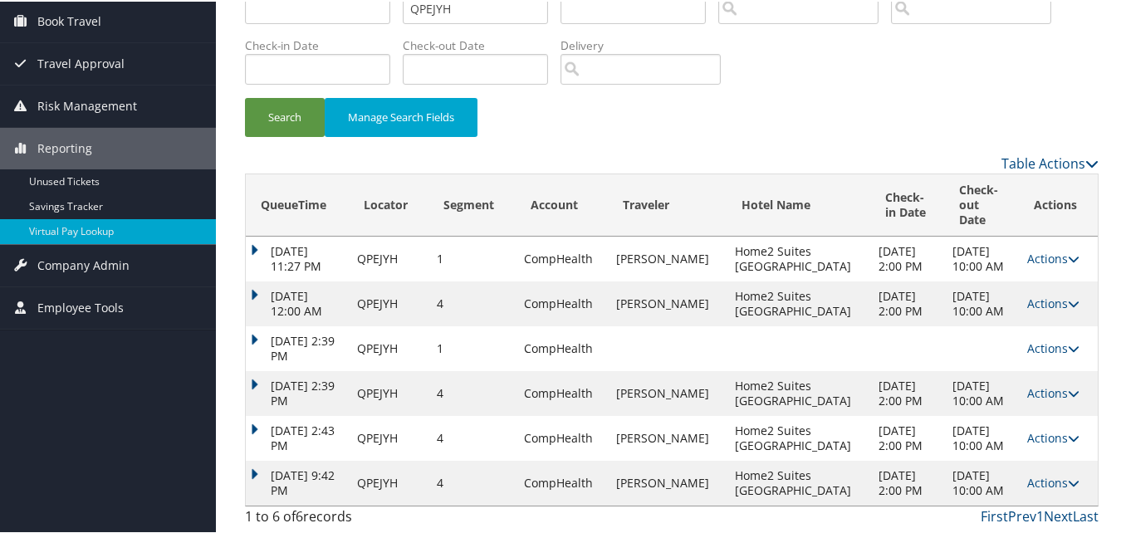
scroll to position [138, 0]
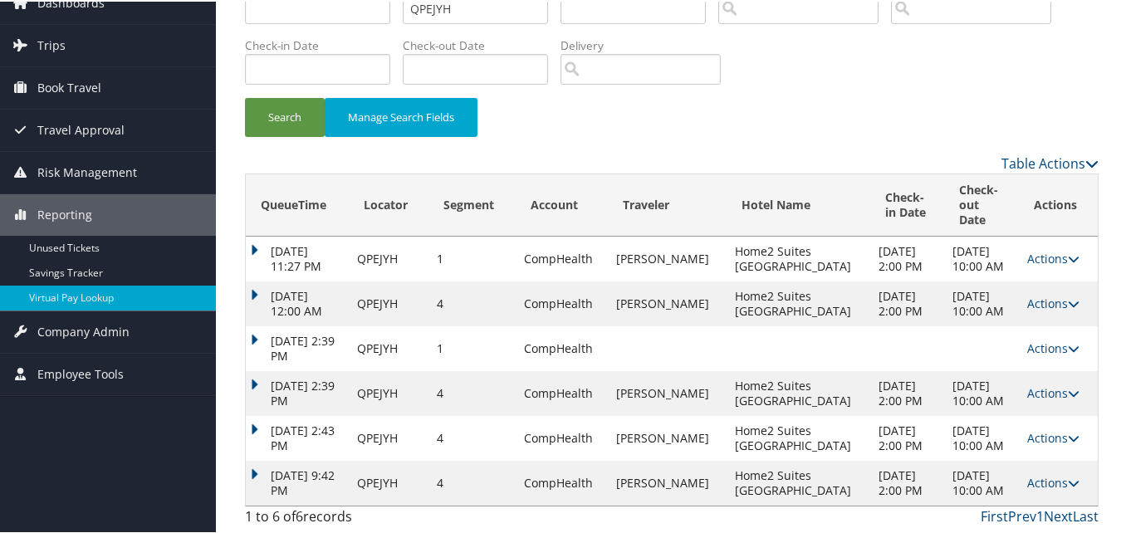
click at [1032, 462] on td "Actions Resend Logs View Itinerary" at bounding box center [1058, 481] width 79 height 45
click at [1030, 473] on link "Actions" at bounding box center [1053, 481] width 52 height 16
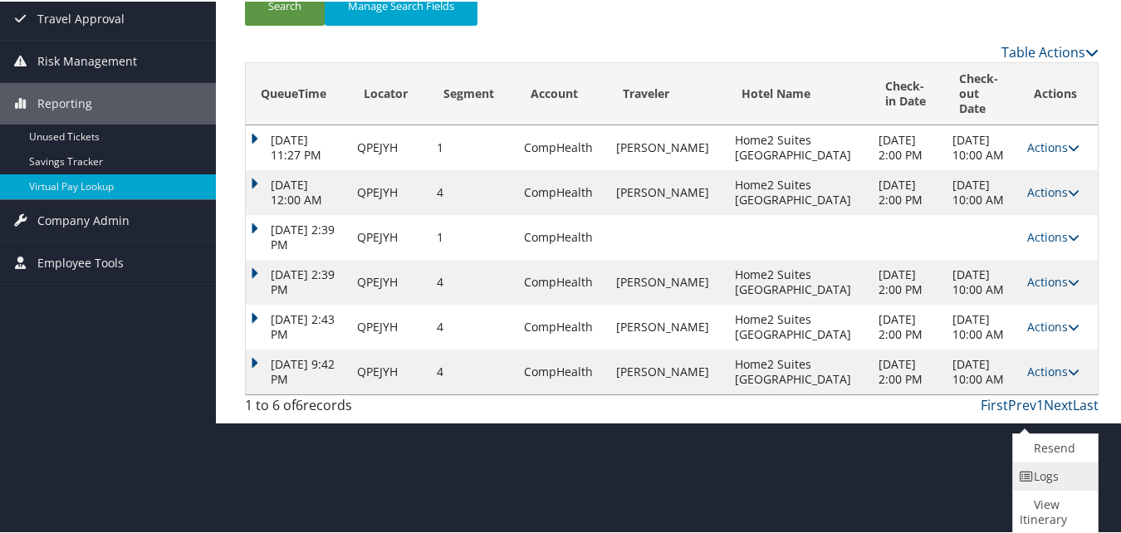
click at [1025, 471] on icon at bounding box center [1027, 475] width 15 height 12
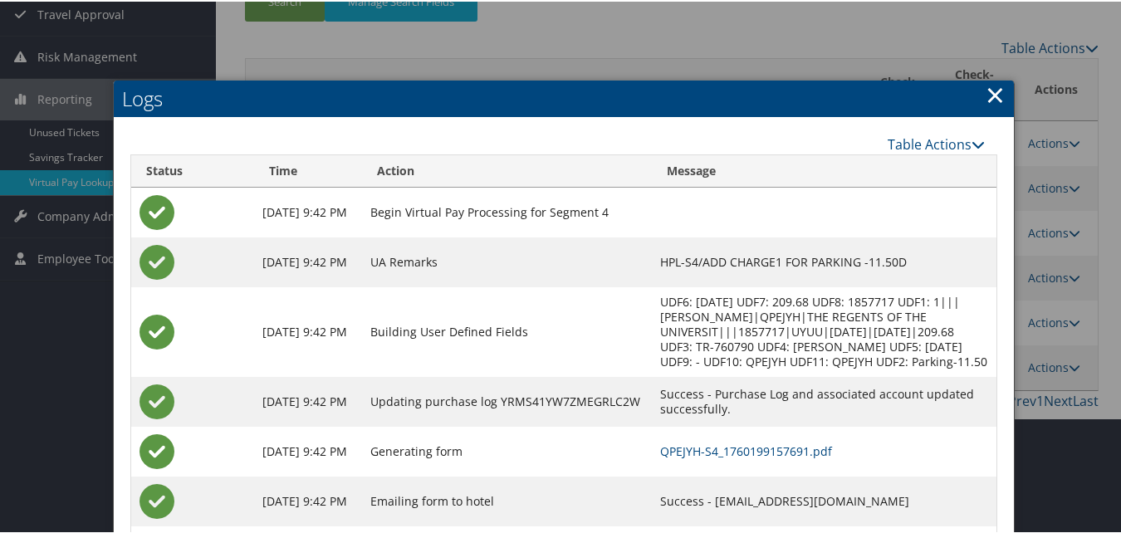
scroll to position [221, 0]
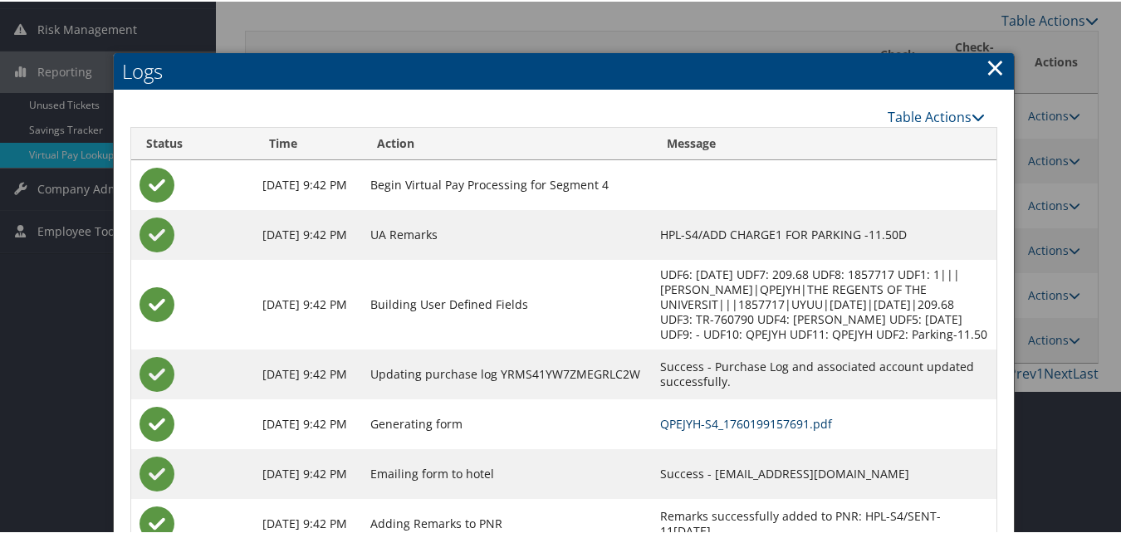
click at [751, 427] on link "QPEJYH-S4_1760199157691.pdf" at bounding box center [746, 422] width 172 height 16
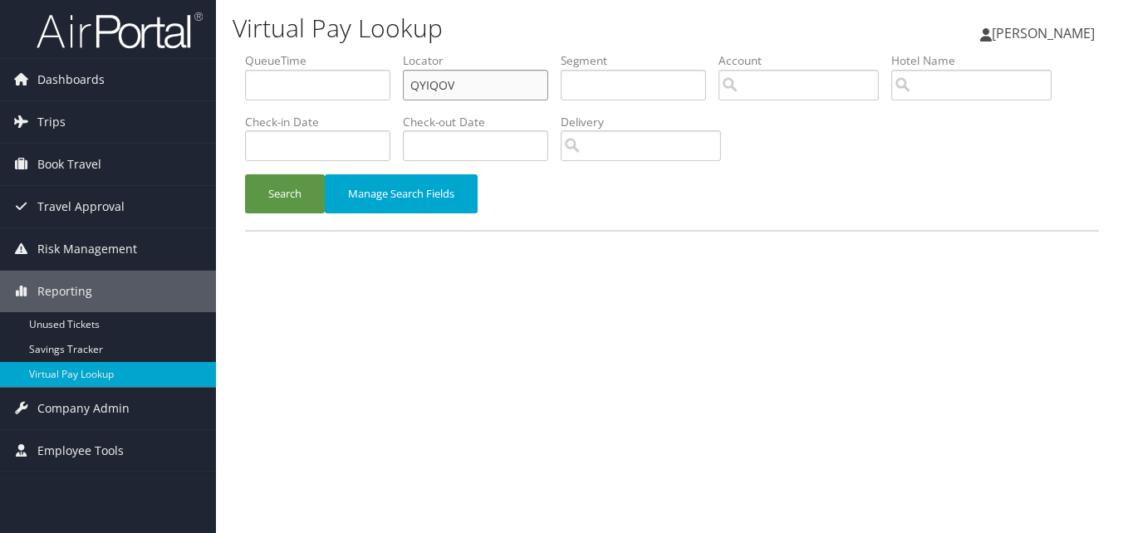
drag, startPoint x: 0, startPoint y: 0, endPoint x: 394, endPoint y: 96, distance: 405.3
click at [394, 52] on ul "QueueTime Locator QYIQOV Segment Account Traveler Hotel Name Check-in Date Chec…" at bounding box center [672, 52] width 854 height 0
paste input "MQAGTZ"
type input "MQAGTZ"
click at [245, 174] on button "Search" at bounding box center [285, 193] width 80 height 39
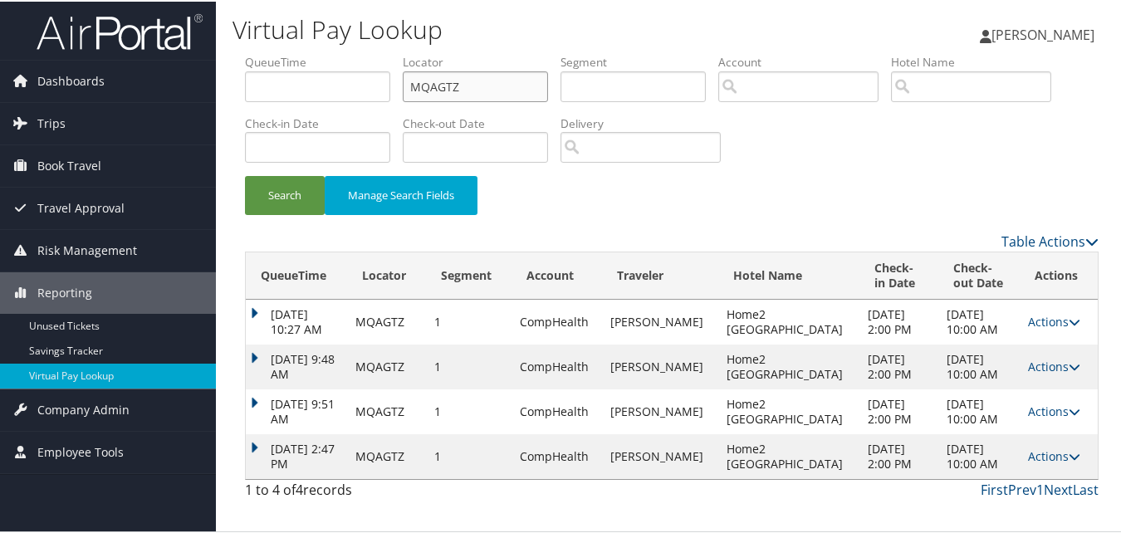
scroll to position [33, 0]
click at [1038, 478] on td "Actions Resend Logs View Itinerary" at bounding box center [1059, 455] width 78 height 45
click at [1039, 463] on link "Actions" at bounding box center [1054, 455] width 52 height 16
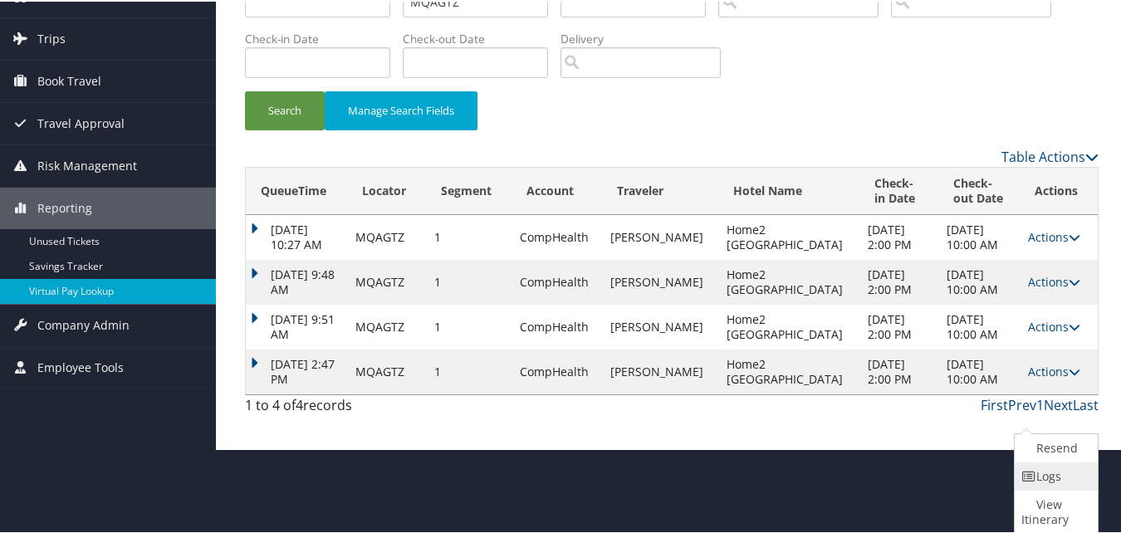
click at [1039, 473] on link "Logs" at bounding box center [1054, 475] width 79 height 28
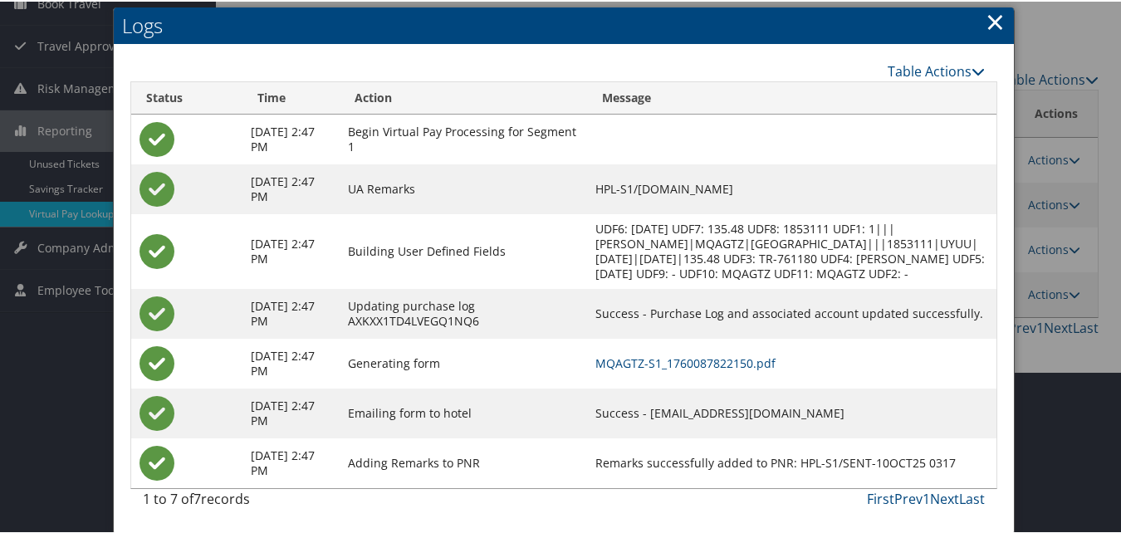
scroll to position [177, 0]
click at [736, 361] on link "MQAGTZ-S1_1760087822150.pdf" at bounding box center [685, 362] width 180 height 16
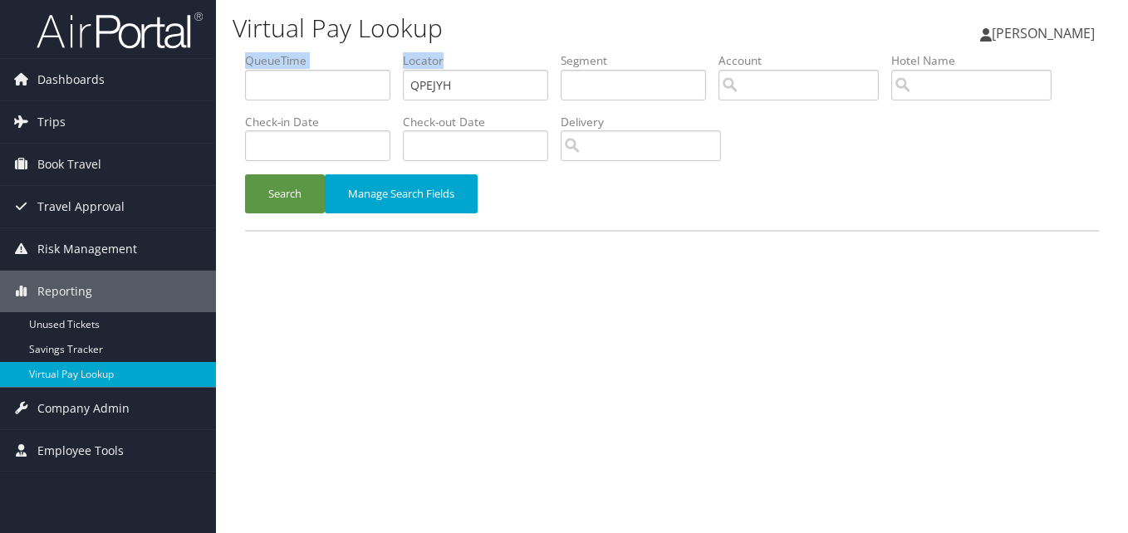
drag, startPoint x: 0, startPoint y: 0, endPoint x: 380, endPoint y: 90, distance: 390.8
click at [380, 52] on ul "QueueTime Locator QPEJYH Segment Account Traveler Hotel Name Check-in Date Chec…" at bounding box center [672, 52] width 854 height 0
click at [523, 101] on li "Locator QPEJYH" at bounding box center [482, 82] width 158 height 61
drag, startPoint x: 487, startPoint y: 85, endPoint x: 369, endPoint y: 105, distance: 120.4
click at [369, 52] on ul "QueueTime Locator QPEJYH Segment Account Traveler Hotel Name Check-in Date Chec…" at bounding box center [672, 52] width 854 height 0
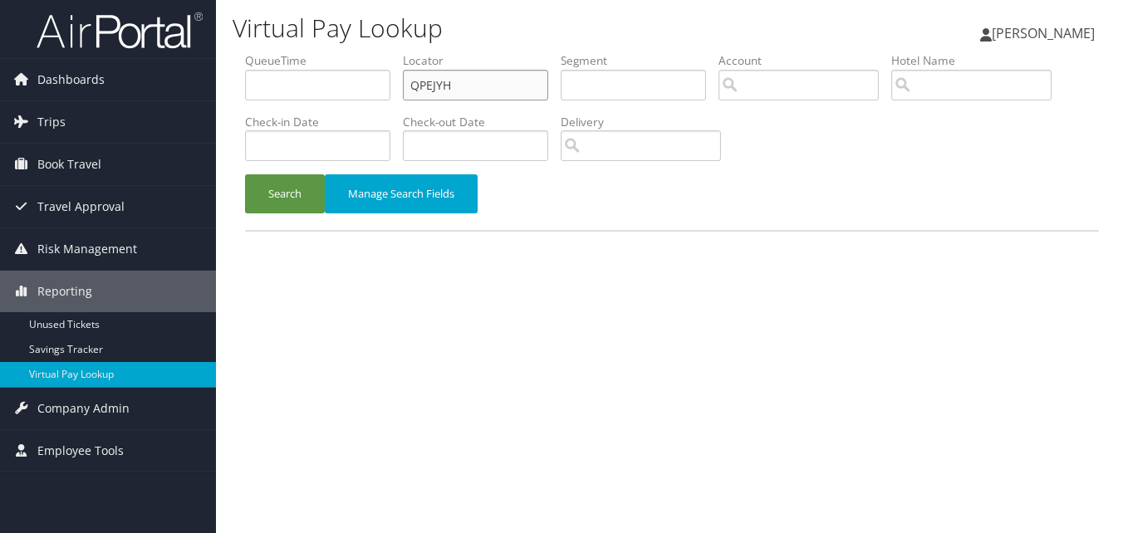
paste input "JCHNNA"
type input "JCHNNA"
click at [245, 174] on button "Search" at bounding box center [285, 193] width 80 height 39
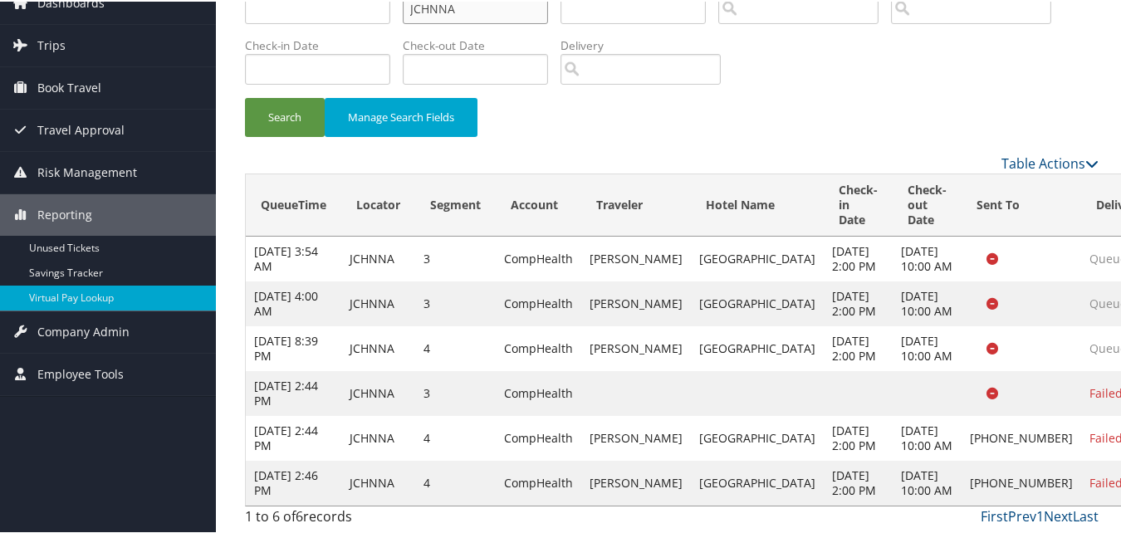
scroll to position [183, 0]
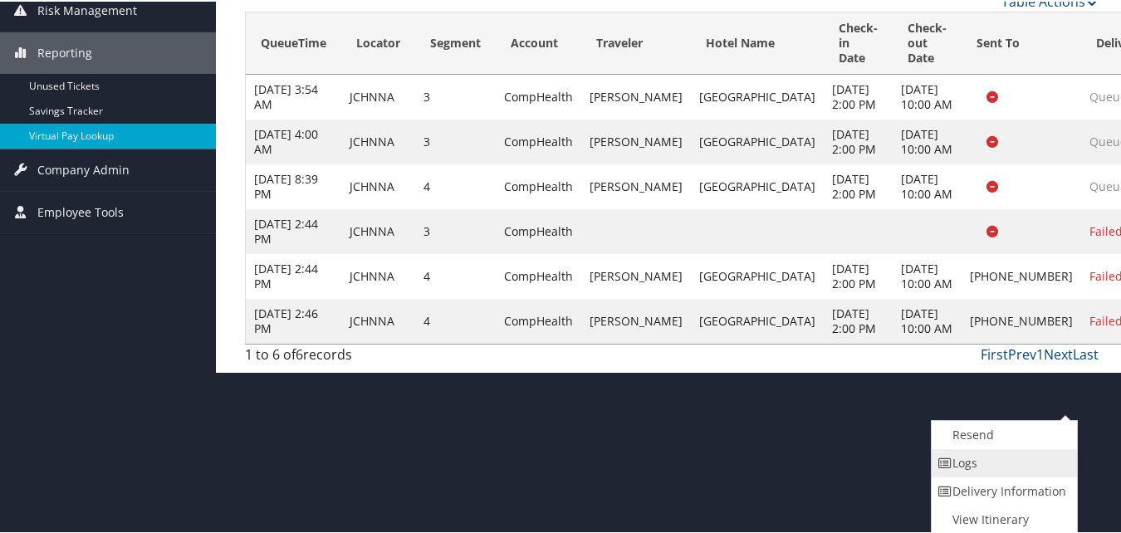
click at [1024, 473] on link "Logs" at bounding box center [1003, 462] width 142 height 28
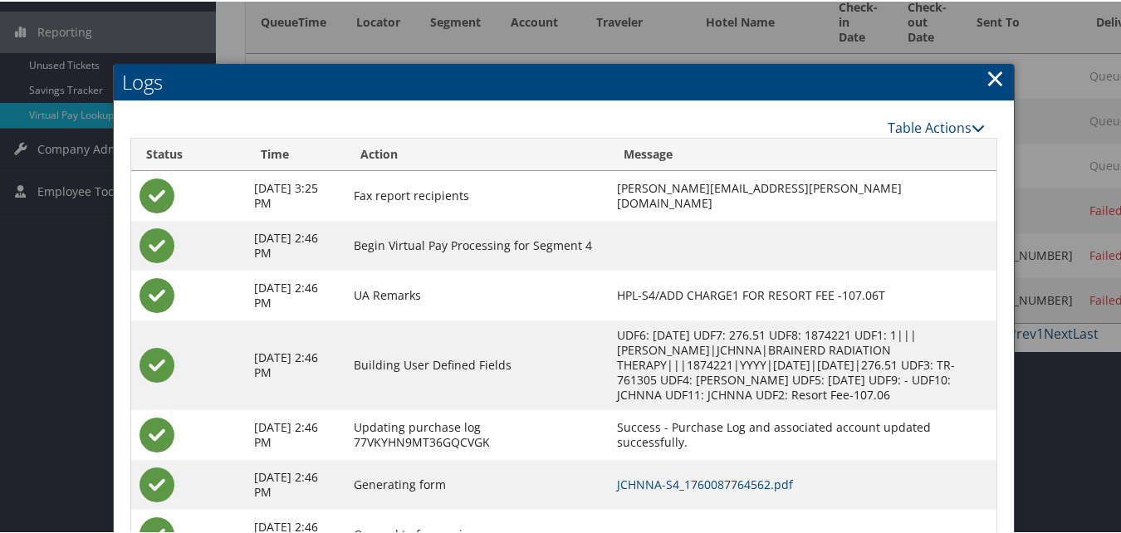
scroll to position [332, 0]
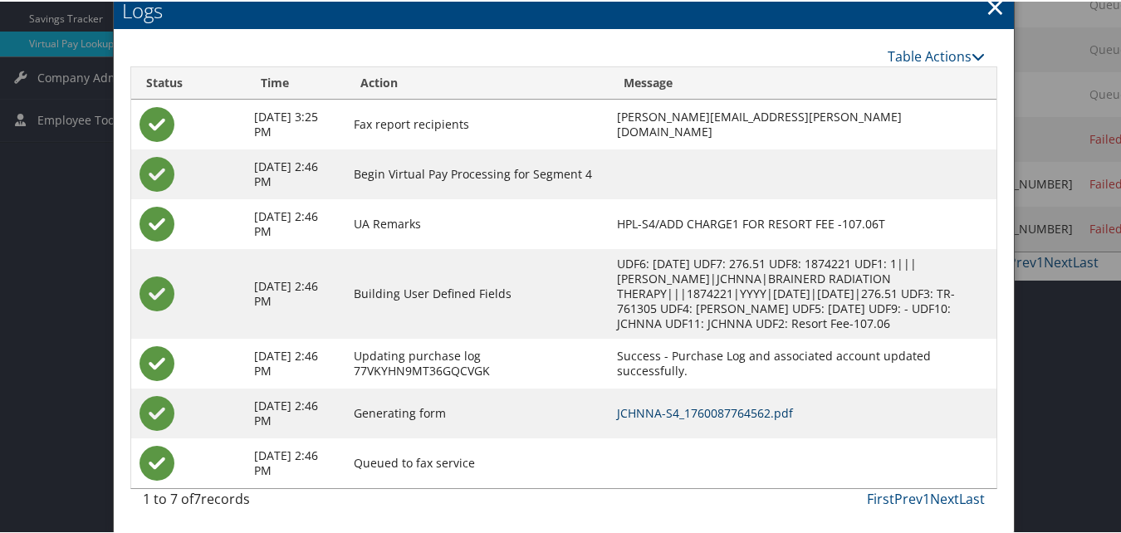
click at [698, 419] on link "JCHNNA-S4_1760087764562.pdf" at bounding box center [705, 412] width 176 height 16
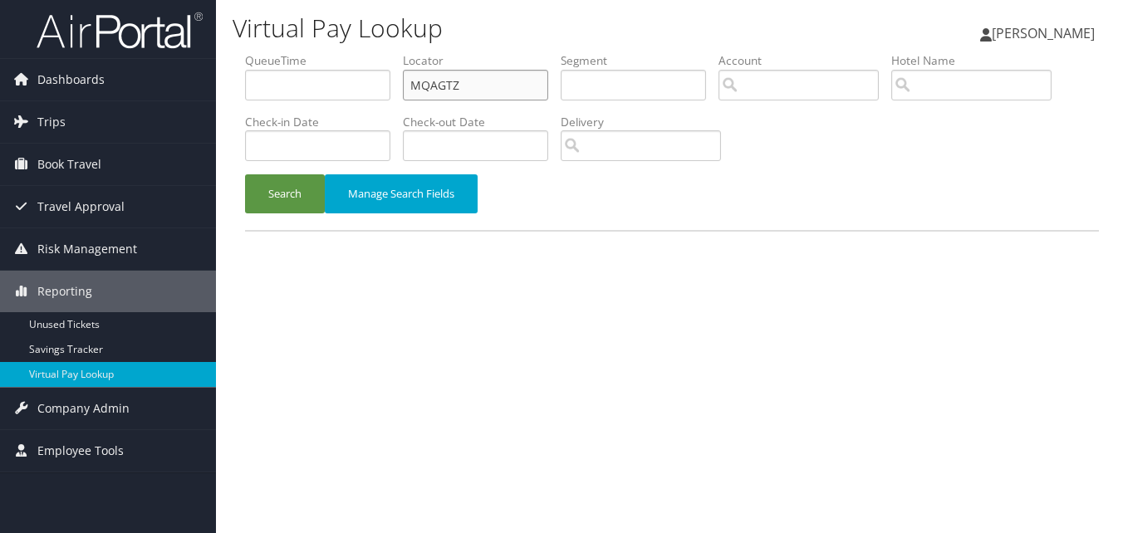
drag, startPoint x: 478, startPoint y: 91, endPoint x: 287, endPoint y: 101, distance: 192.1
click at [287, 52] on ul "QueueTime Locator MQAGTZ Segment Account Traveler Hotel Name Check-in Date Chec…" at bounding box center [672, 52] width 854 height 0
paste input "NENASK"
click at [245, 174] on button "Search" at bounding box center [285, 193] width 80 height 39
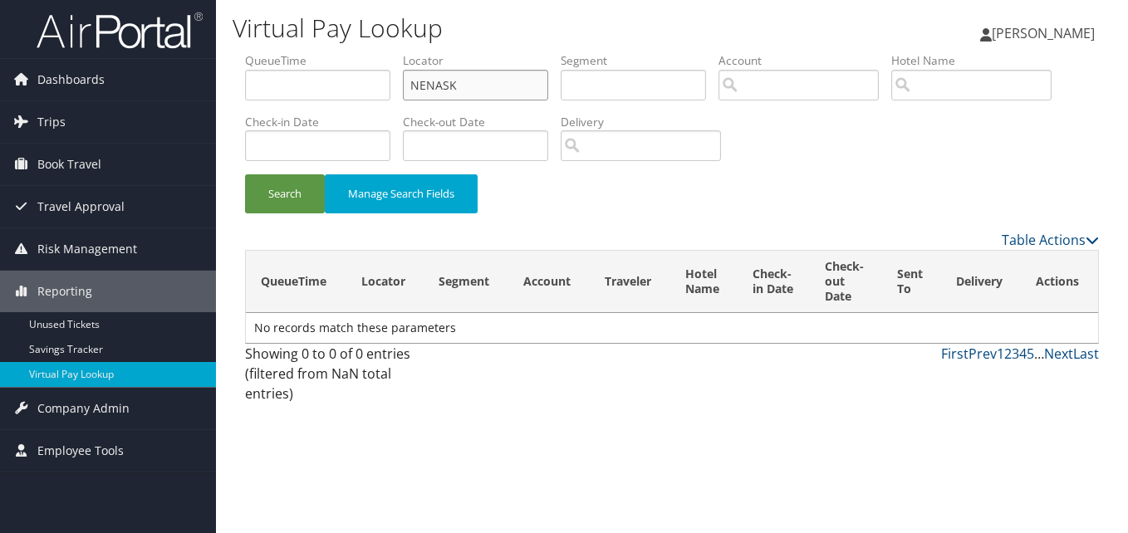
click at [438, 90] on input "NENASK" at bounding box center [475, 85] width 145 height 31
type input "NENASK"
click at [245, 174] on button "Search" at bounding box center [285, 193] width 80 height 39
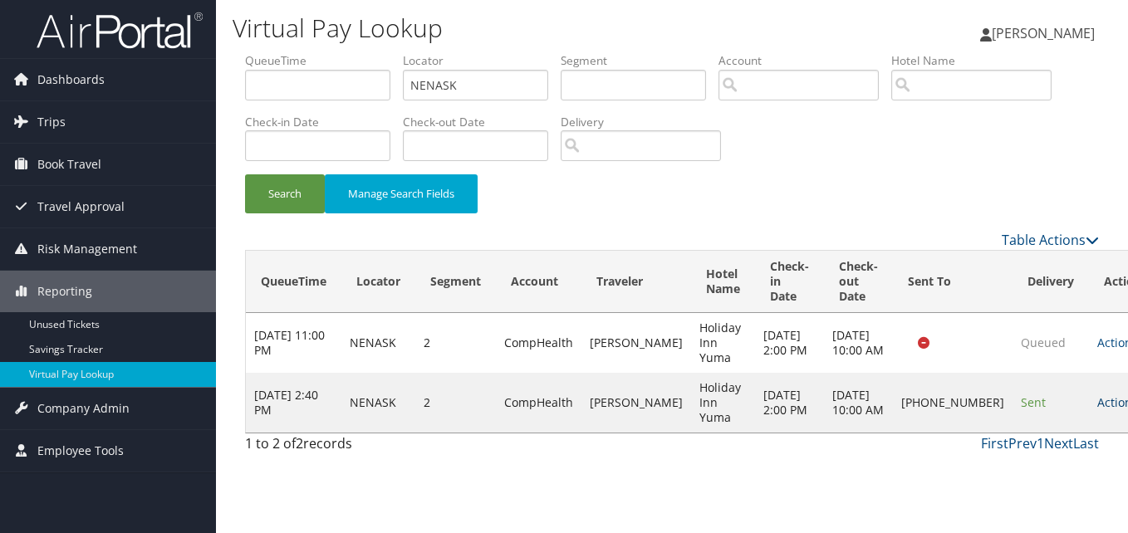
click at [1097, 410] on link "Actions" at bounding box center [1123, 402] width 52 height 16
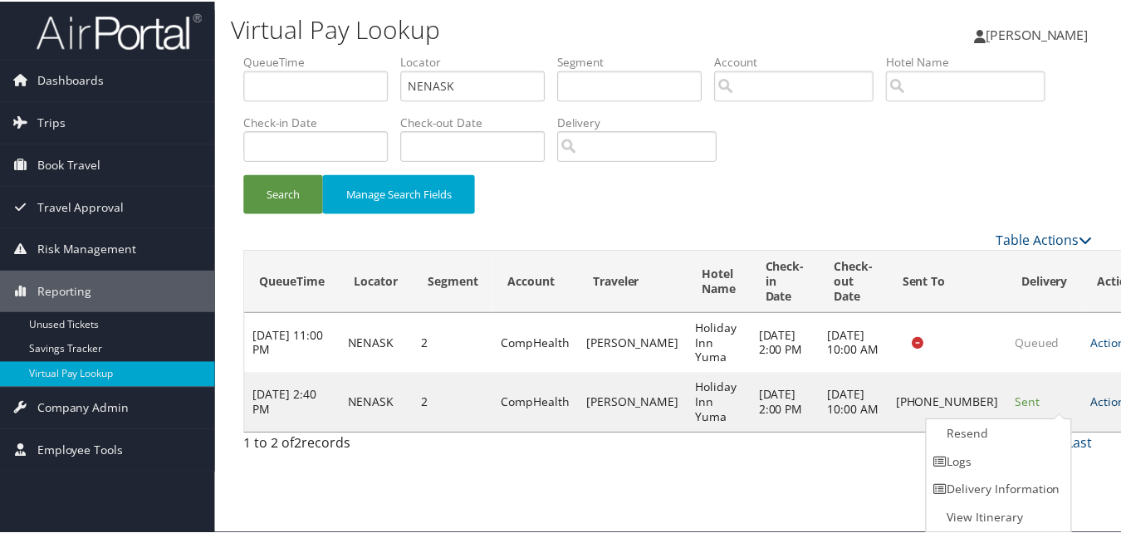
scroll to position [1, 0]
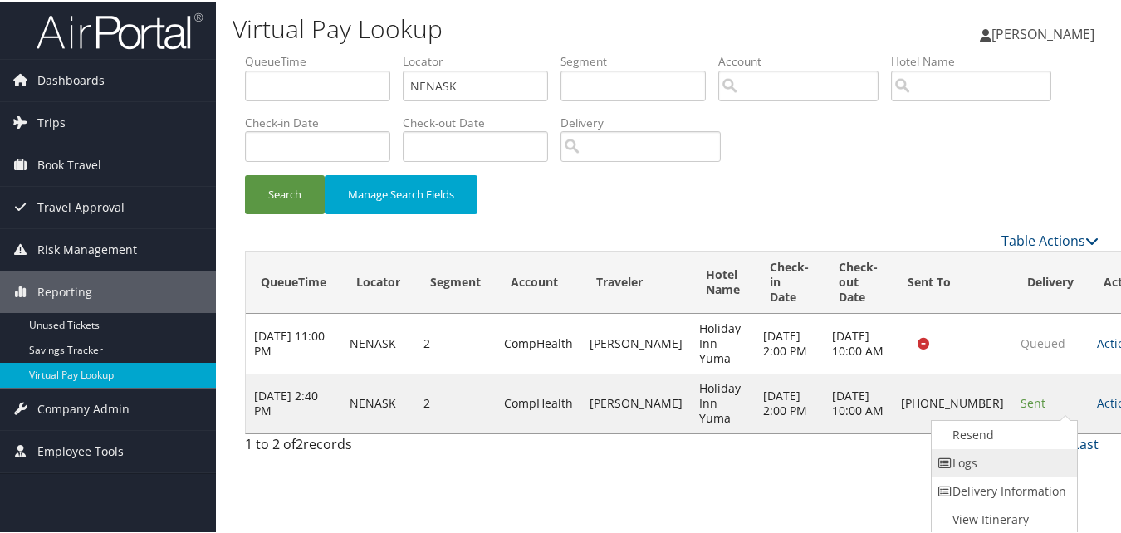
click at [1016, 453] on link "Logs" at bounding box center [1003, 462] width 142 height 28
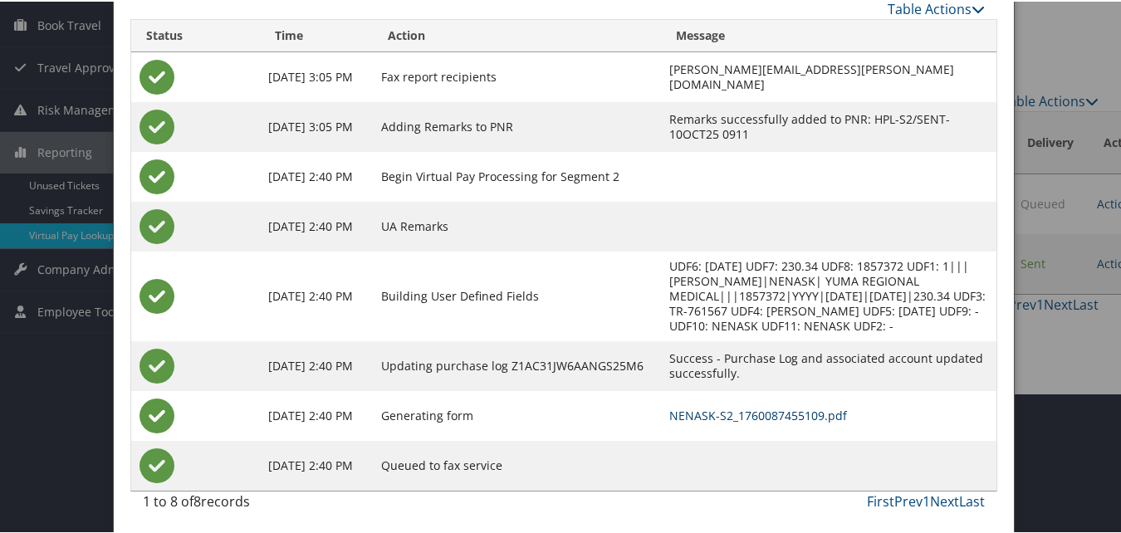
scroll to position [143, 0]
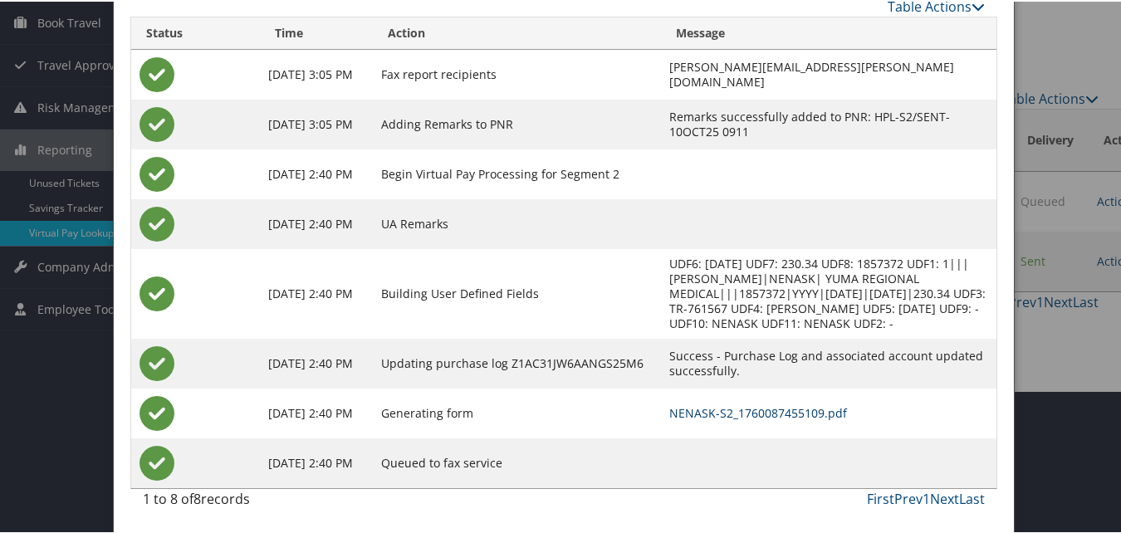
click at [693, 407] on link "NENASK-S2_1760087455109.pdf" at bounding box center [758, 412] width 178 height 16
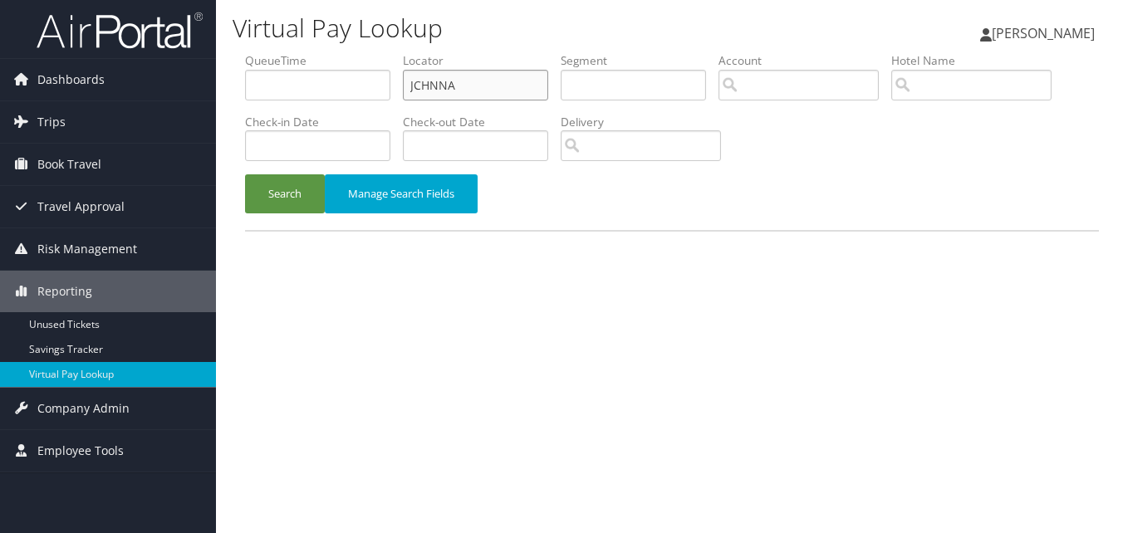
click at [512, 92] on input "JCHNNA" at bounding box center [475, 85] width 145 height 31
click at [245, 174] on button "Search" at bounding box center [285, 193] width 80 height 39
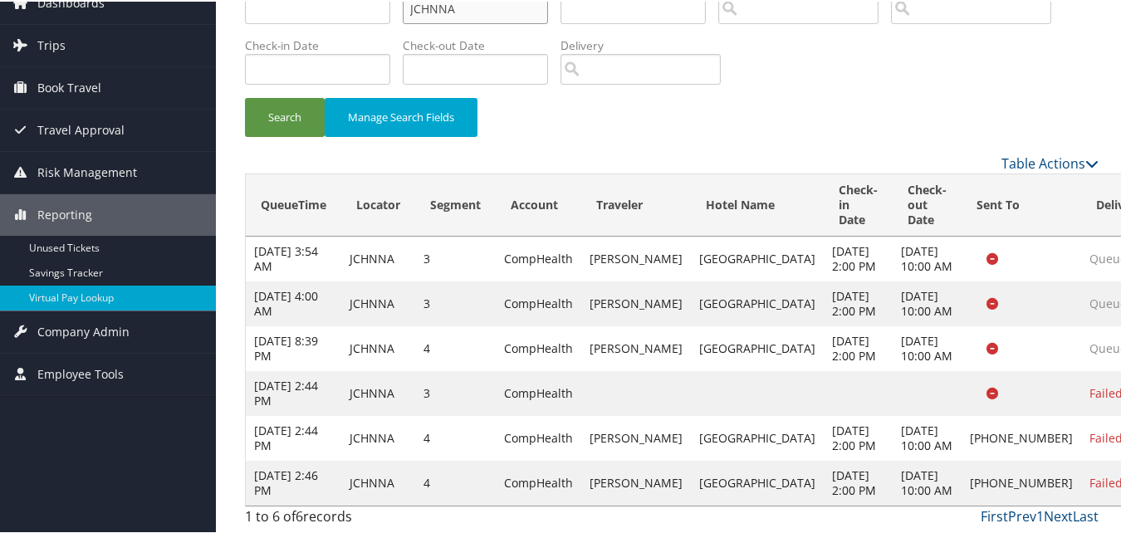
scroll to position [183, 0]
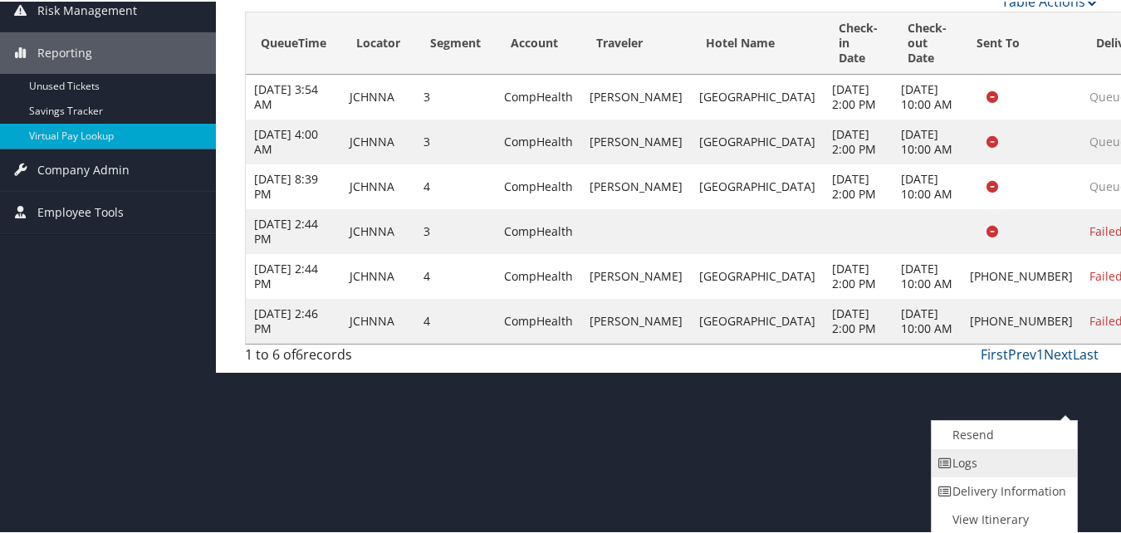
click at [1028, 469] on link "Logs" at bounding box center [1003, 462] width 142 height 28
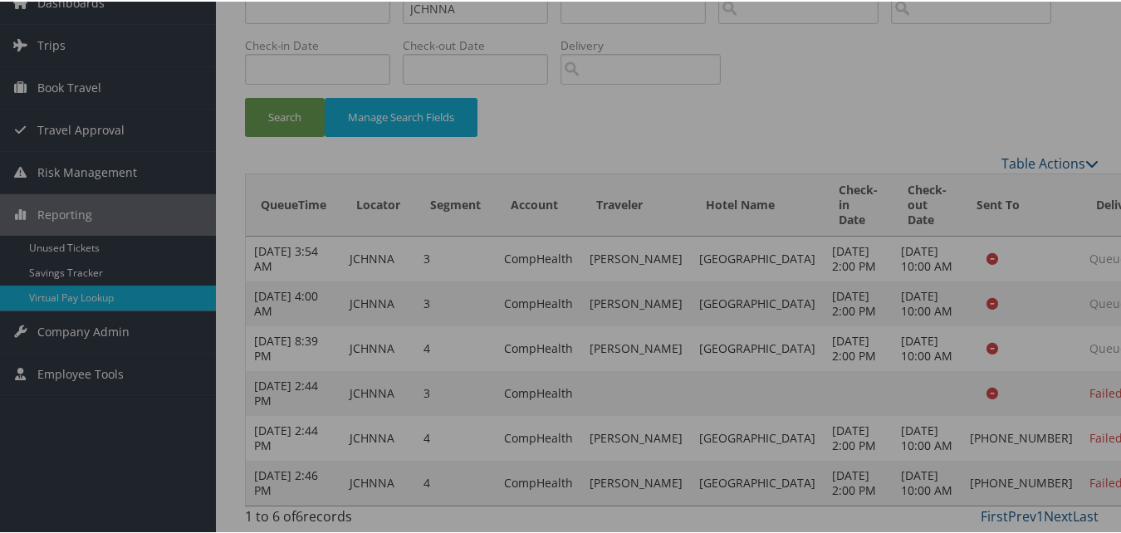
scroll to position [183, 0]
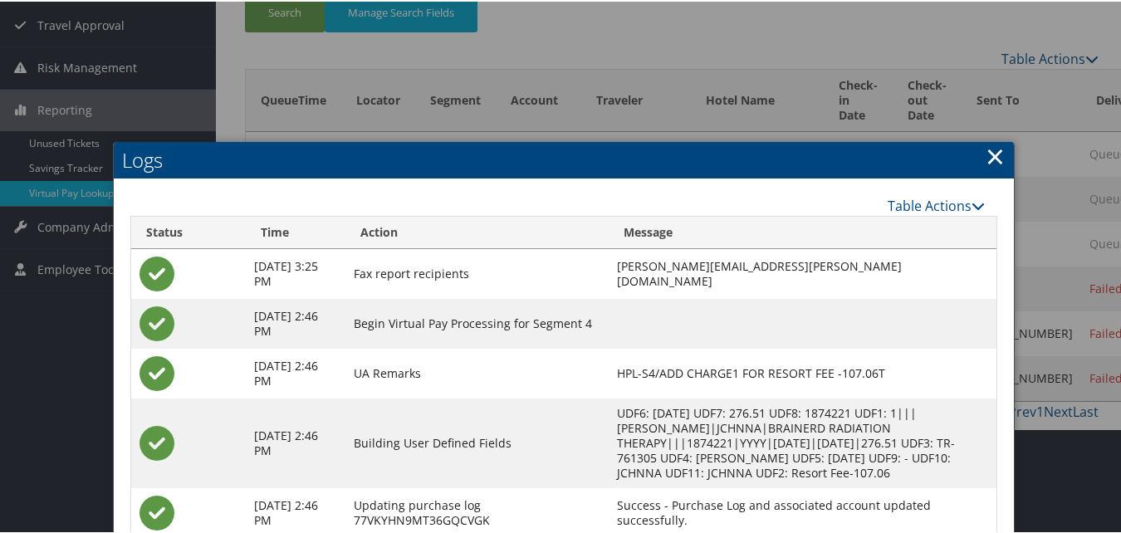
click at [989, 157] on link "×" at bounding box center [995, 154] width 19 height 33
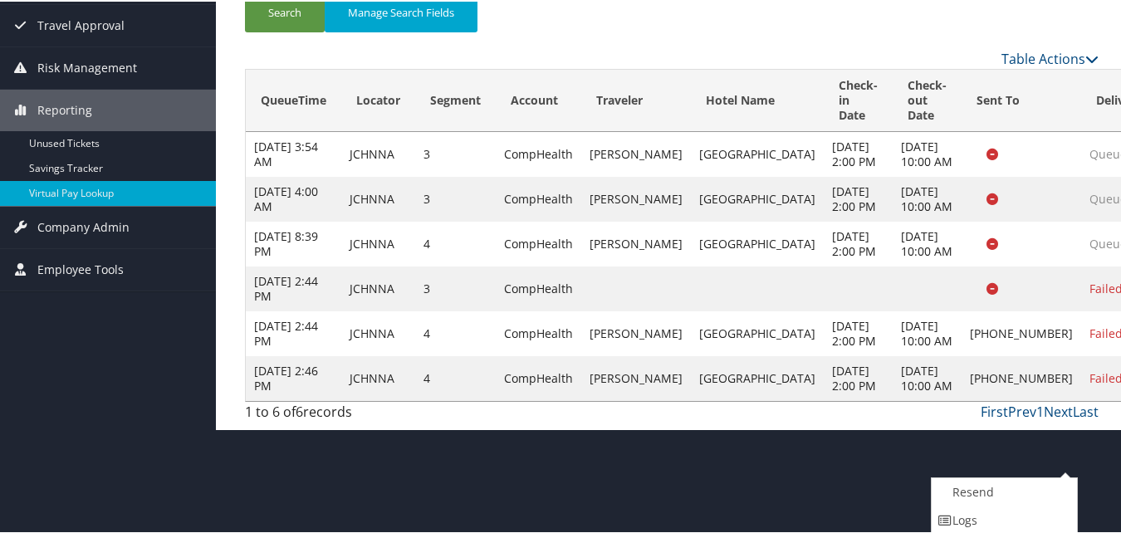
scroll to position [240, 0]
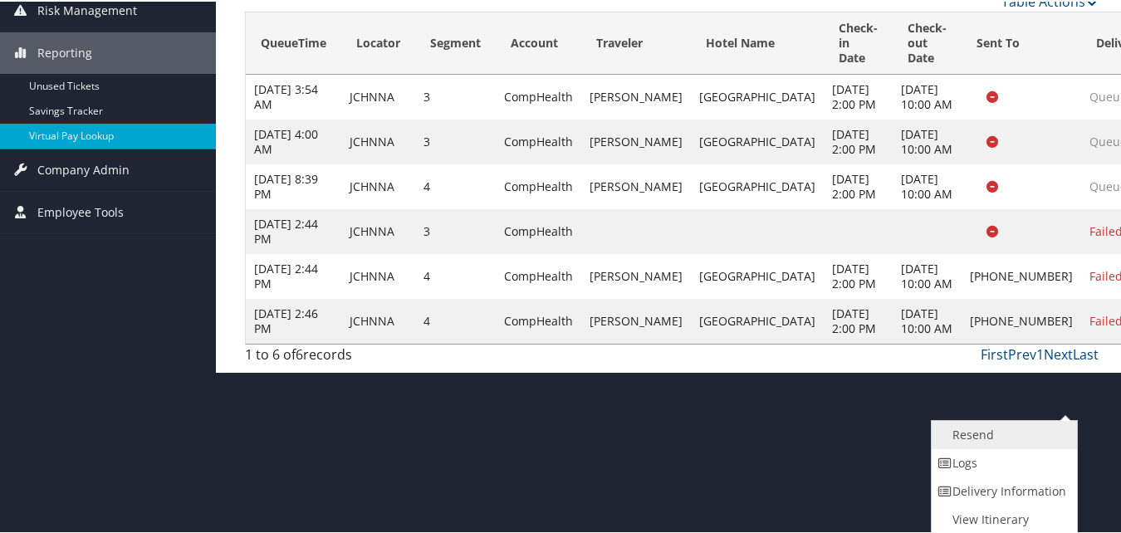
click at [1041, 433] on link "Resend" at bounding box center [1003, 433] width 142 height 28
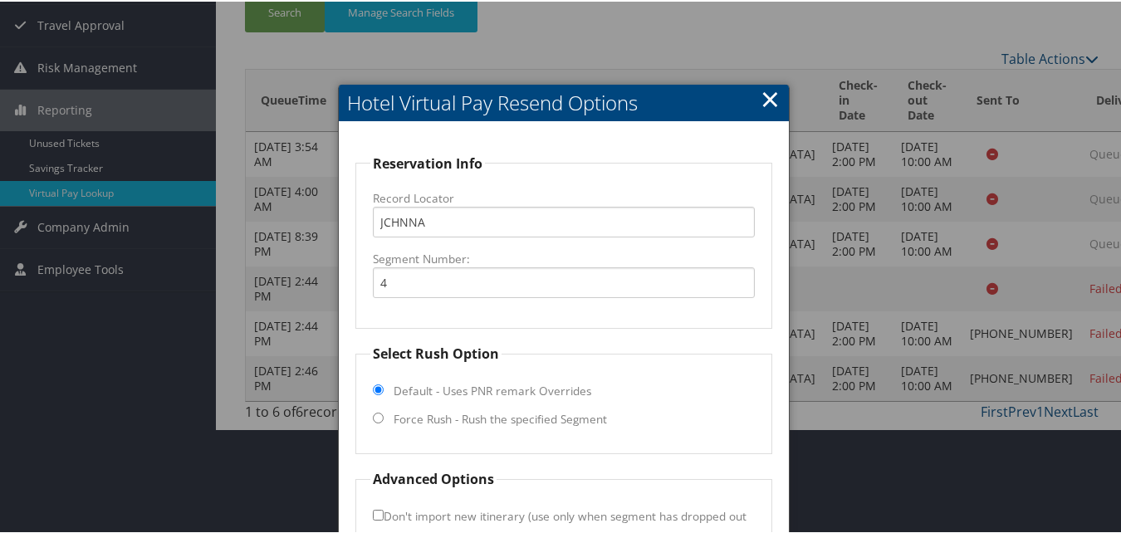
scroll to position [295, 0]
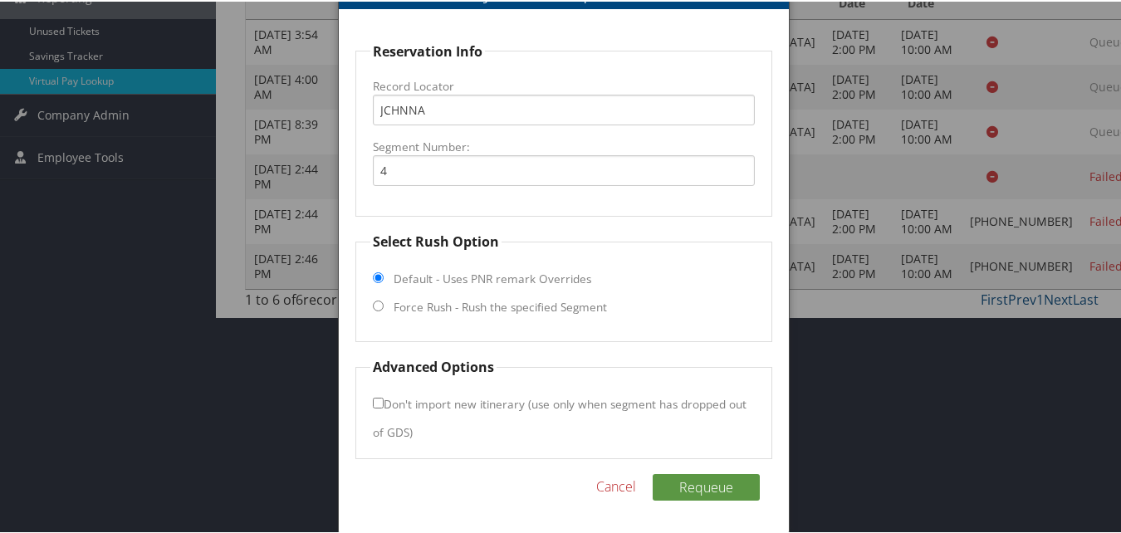
click at [516, 309] on label "Force Rush - Rush the specified Segment" at bounding box center [500, 305] width 213 height 17
click at [384, 309] on input "Force Rush - Rush the specified Segment" at bounding box center [378, 304] width 11 height 11
radio input "true"
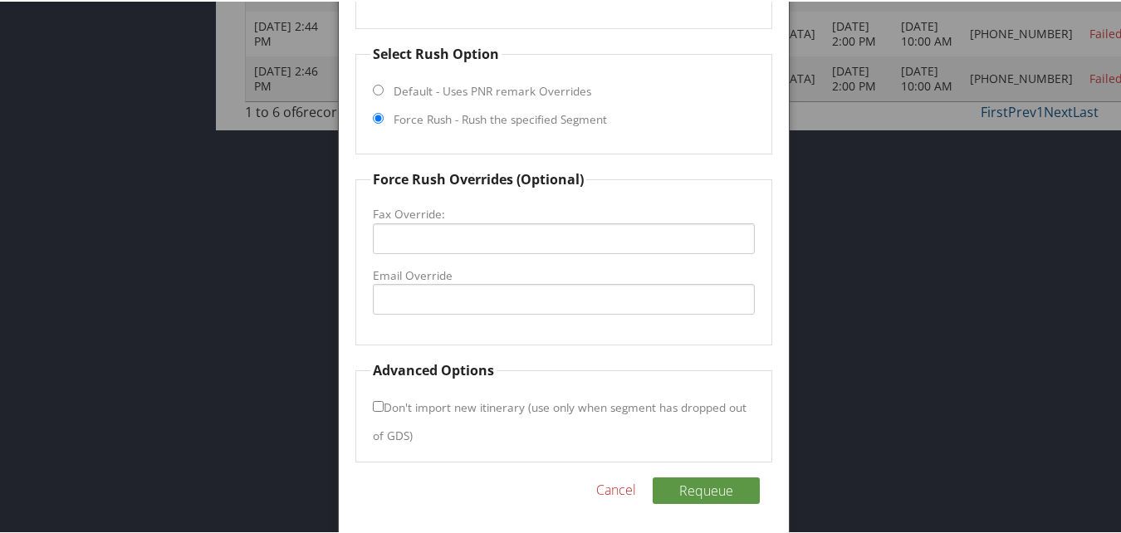
scroll to position [486, 0]
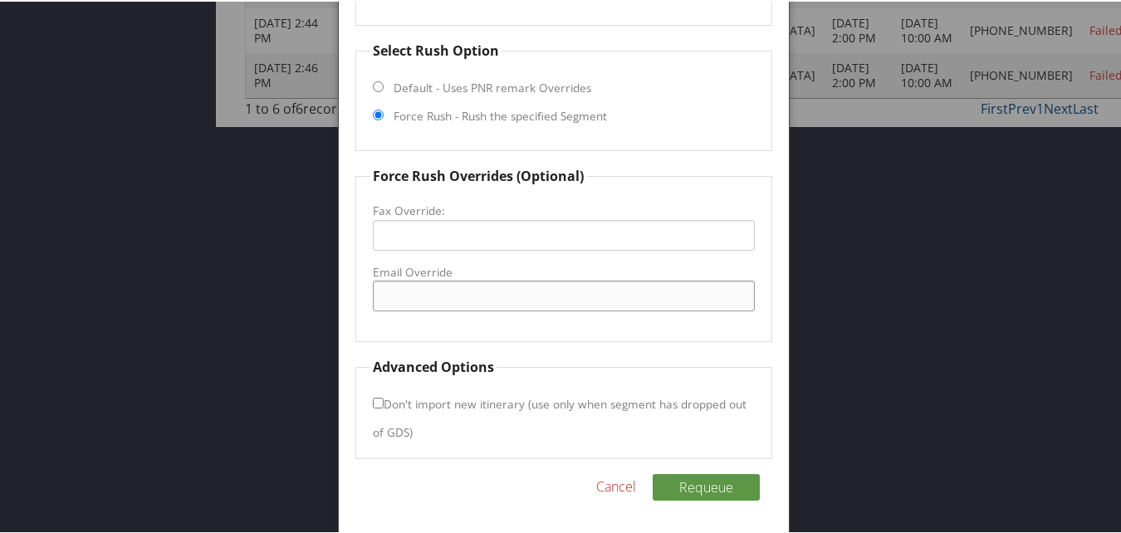
click at [444, 291] on input "Email Override" at bounding box center [563, 294] width 381 height 31
drag, startPoint x: 574, startPoint y: 290, endPoint x: 381, endPoint y: 314, distance: 194.2
click at [381, 314] on fieldset "Force Rush Overrides (Optional) Fax Override: Email Override vacation@grandview…" at bounding box center [563, 252] width 416 height 176
type input "vacation@grandviewlodge.com"
click at [700, 482] on button "Requeue" at bounding box center [706, 486] width 107 height 27
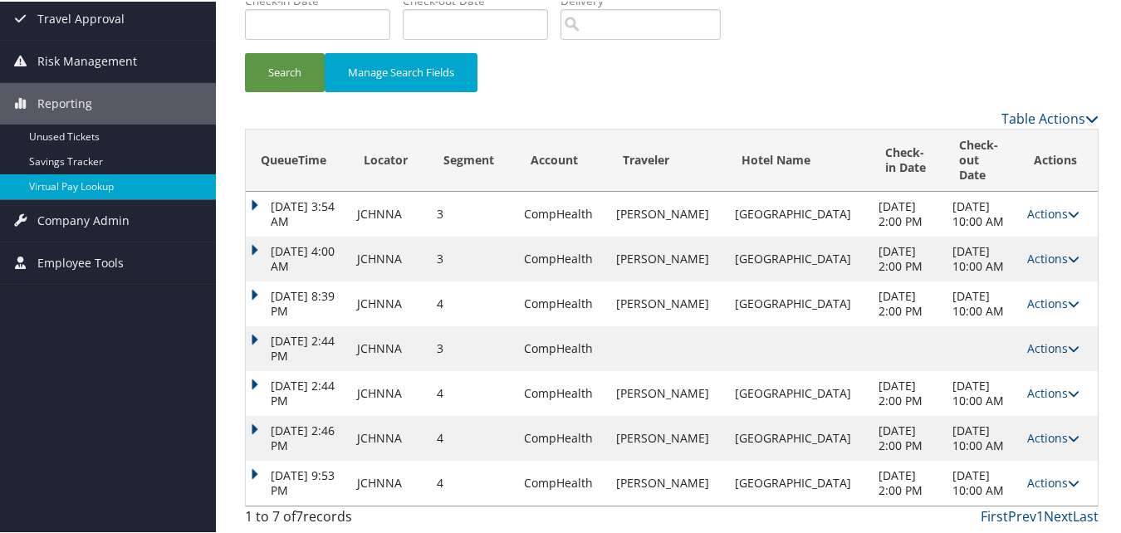
scroll to position [198, 0]
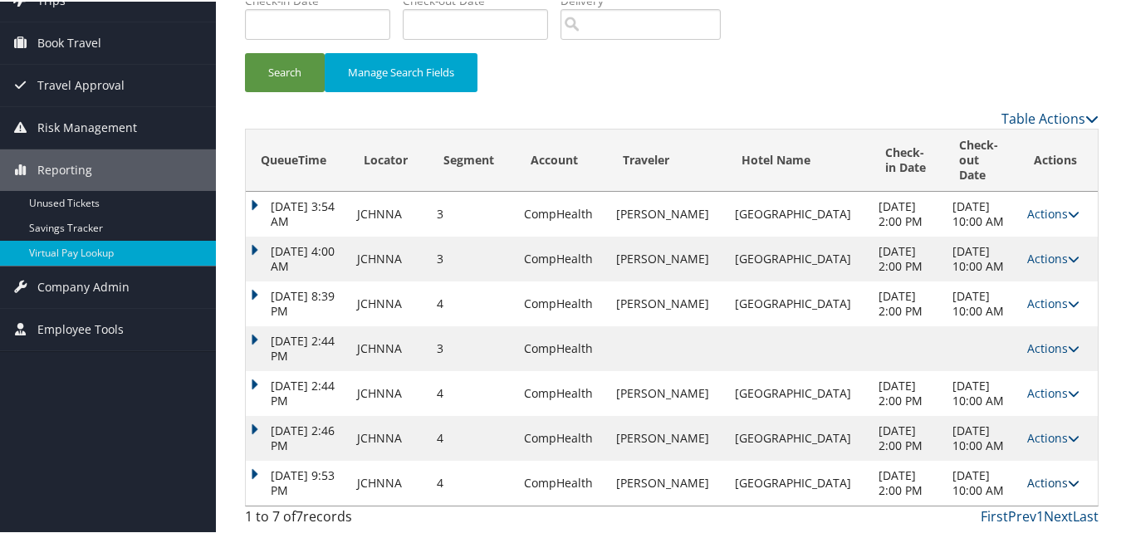
click at [1035, 478] on link "Actions" at bounding box center [1053, 481] width 52 height 16
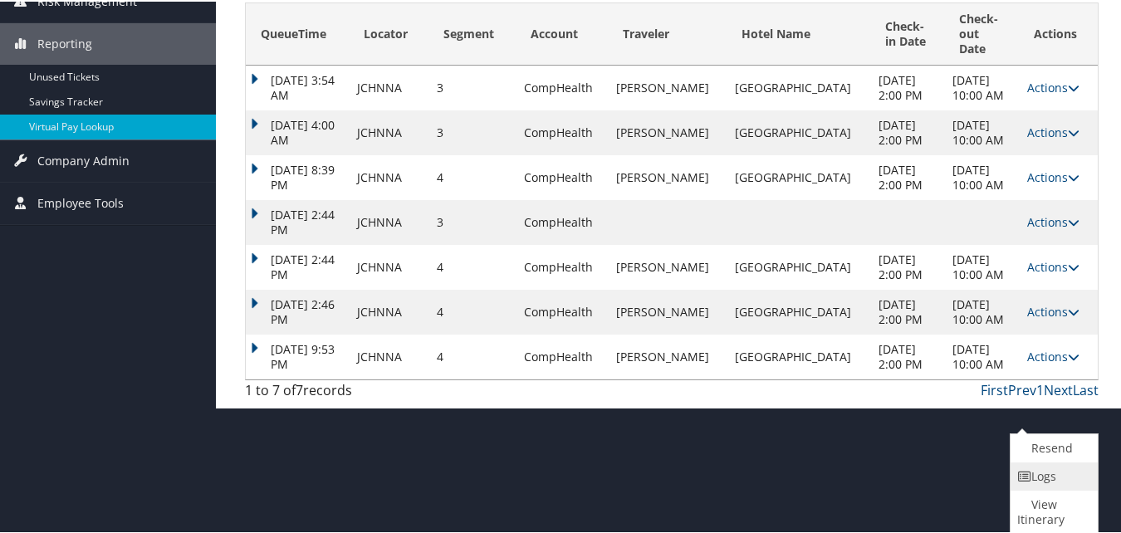
click at [1023, 478] on icon at bounding box center [1024, 475] width 15 height 12
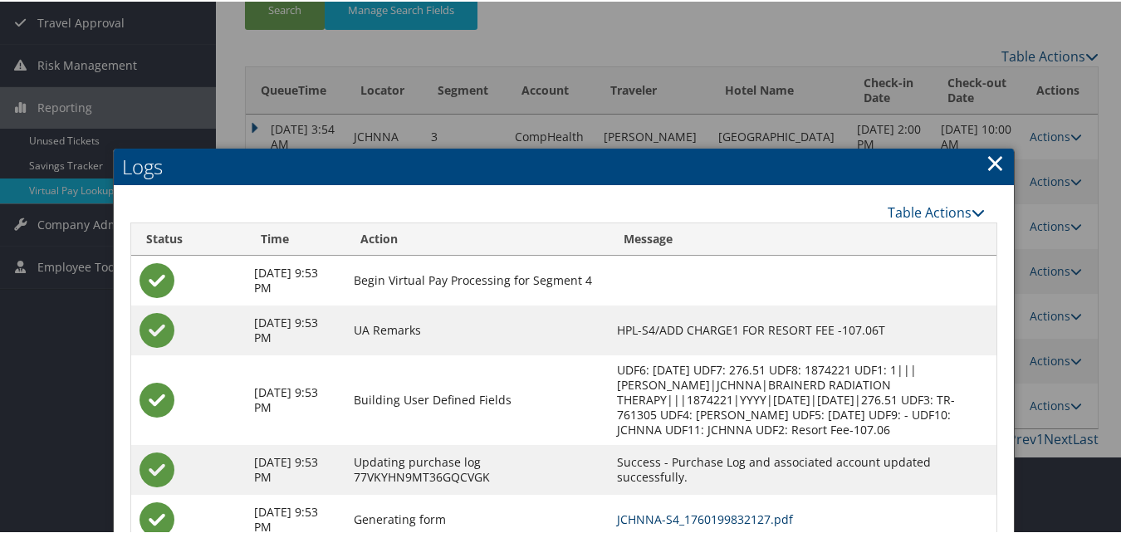
scroll to position [356, 0]
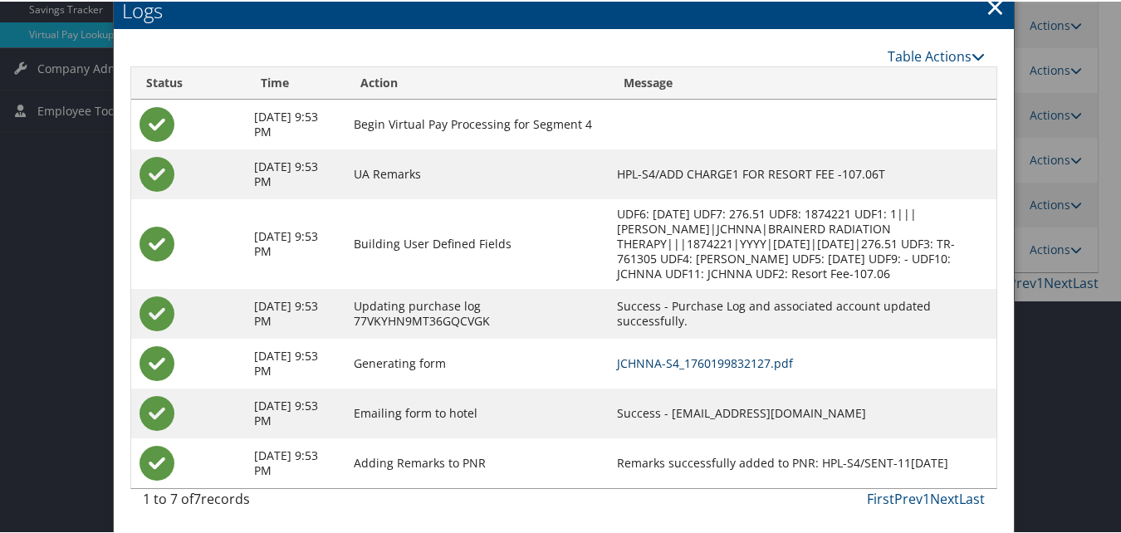
click at [713, 354] on link "JCHNNA-S4_1760199832127.pdf" at bounding box center [705, 362] width 176 height 16
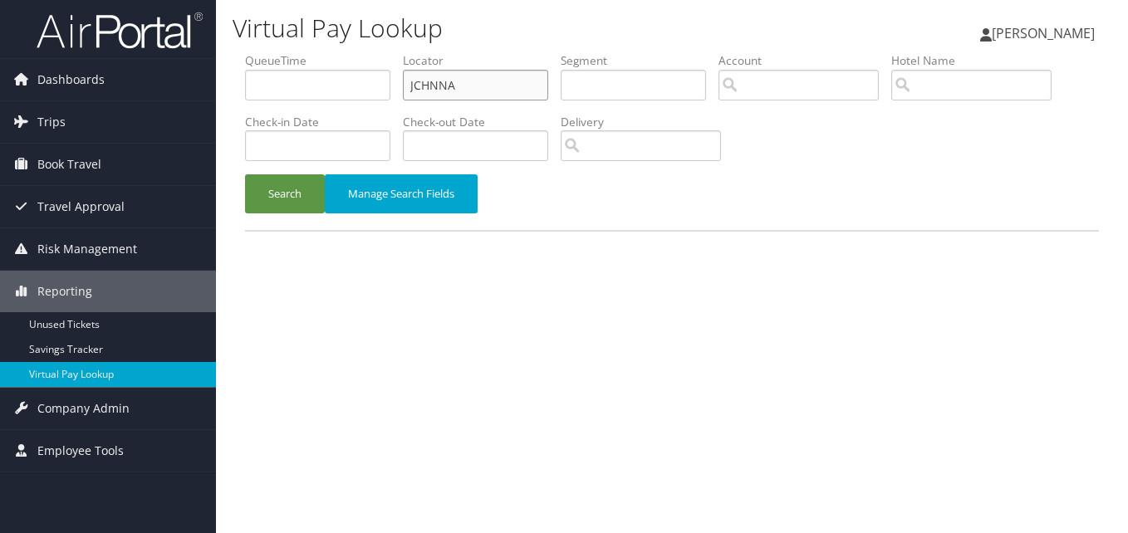
click at [495, 83] on input "JCHNNA" at bounding box center [475, 85] width 145 height 31
click at [245, 174] on button "Search" at bounding box center [285, 193] width 80 height 39
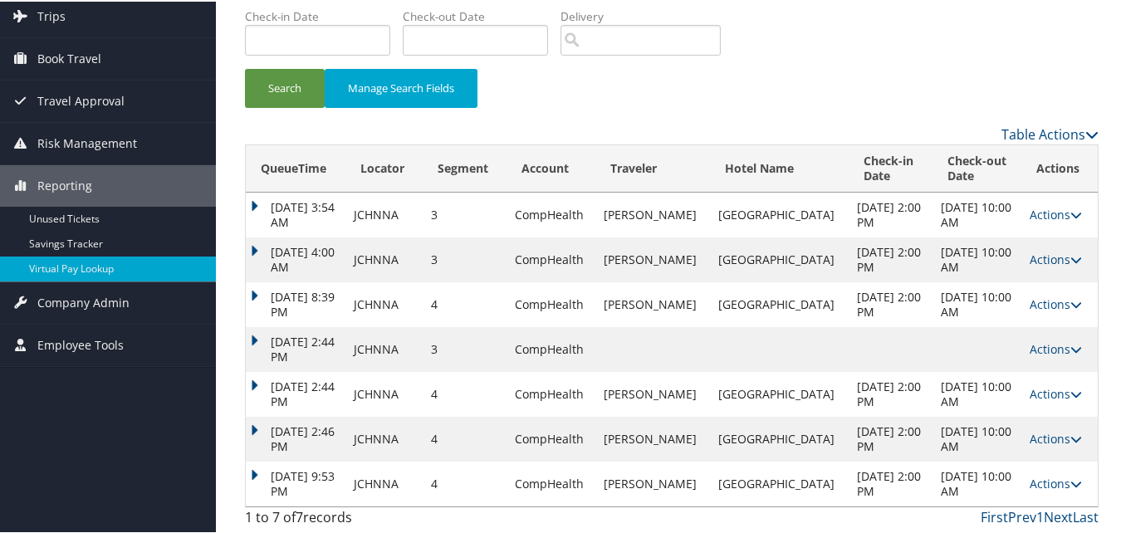
scroll to position [108, 0]
click at [1037, 473] on link "Actions" at bounding box center [1056, 481] width 52 height 16
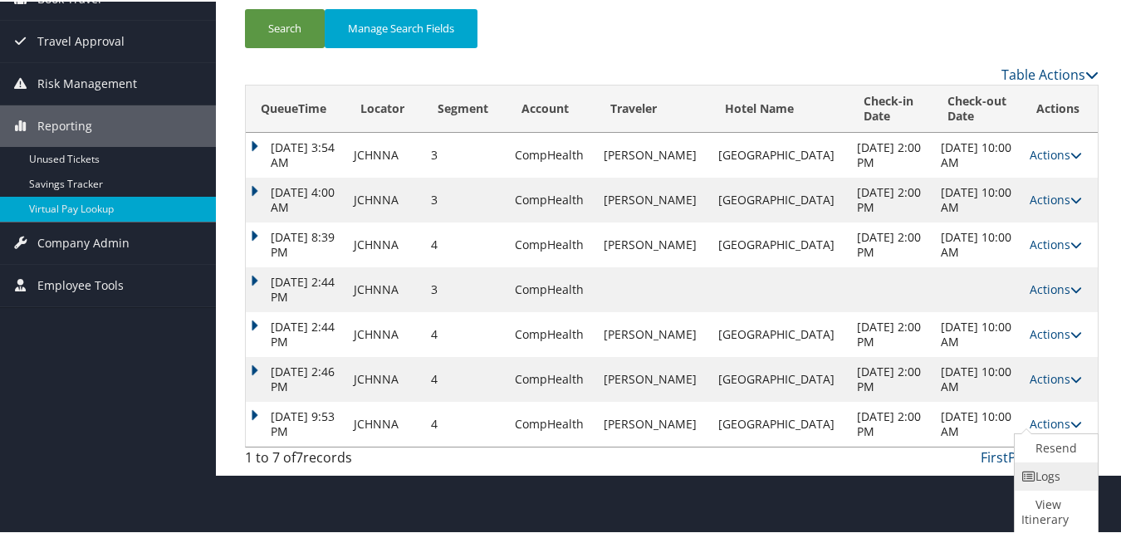
click at [1040, 484] on link "Logs" at bounding box center [1054, 475] width 79 height 28
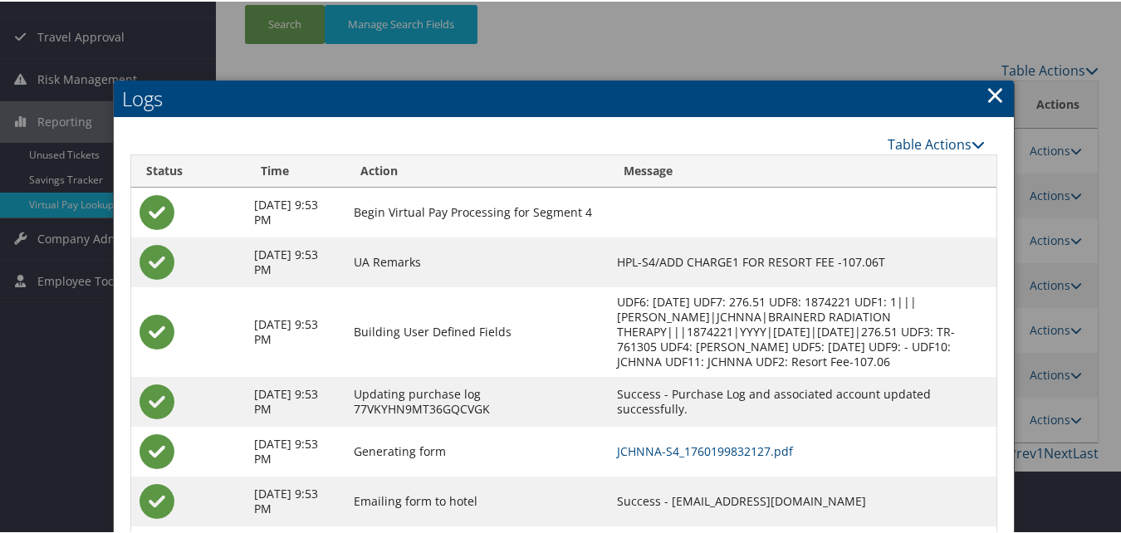
scroll to position [274, 0]
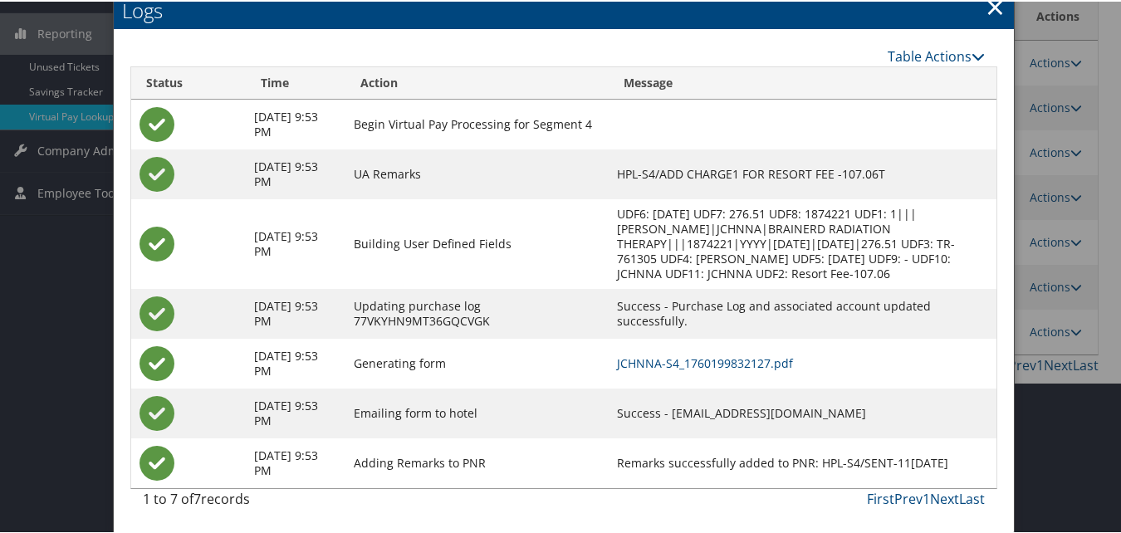
click at [1020, 400] on div at bounding box center [564, 266] width 1128 height 533
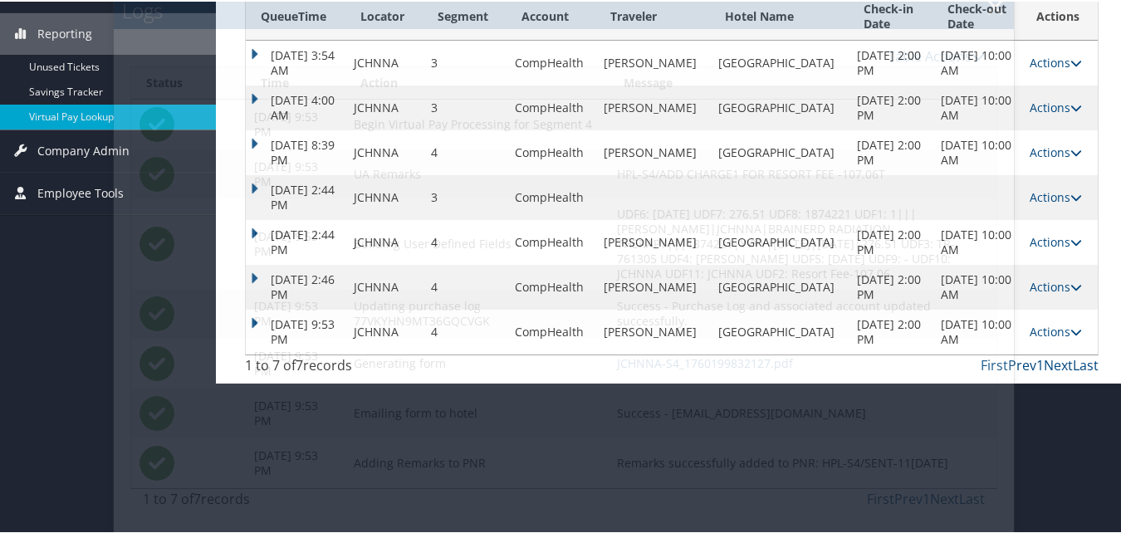
scroll to position [108, 0]
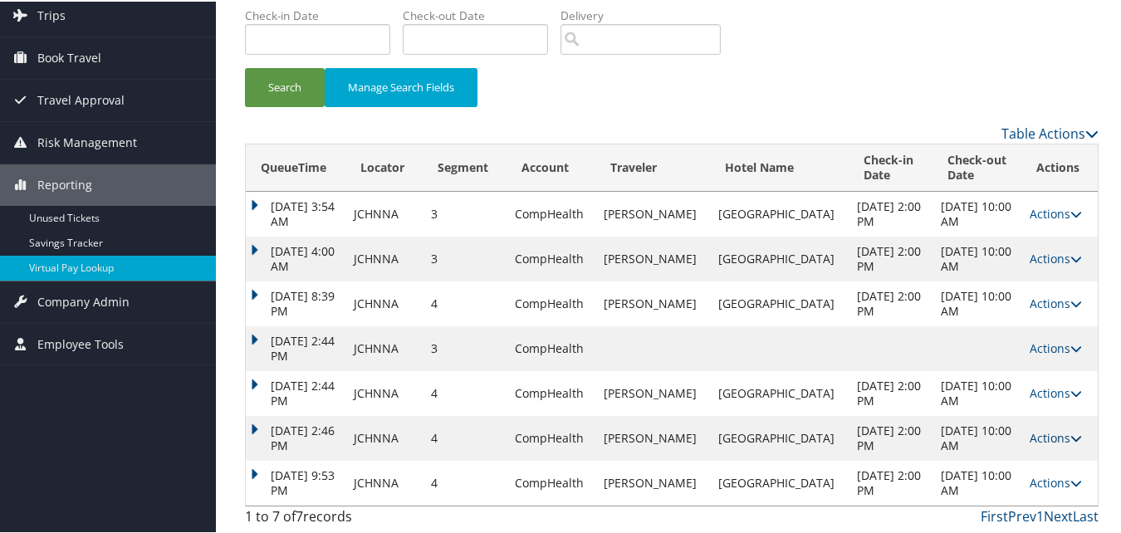
click at [1042, 433] on link "Actions" at bounding box center [1056, 437] width 52 height 16
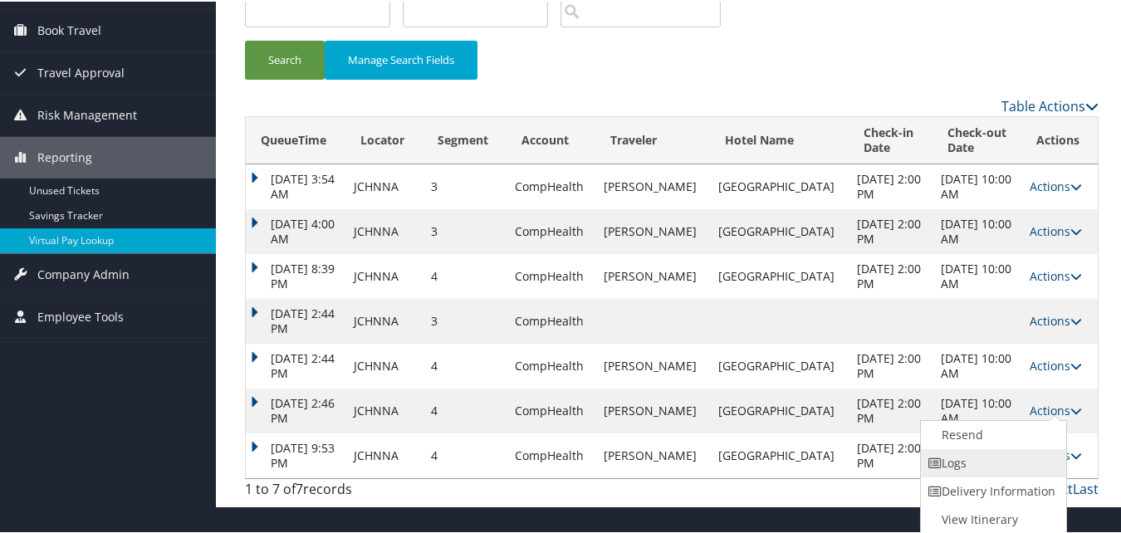
click at [1032, 457] on link "Logs" at bounding box center [992, 462] width 142 height 28
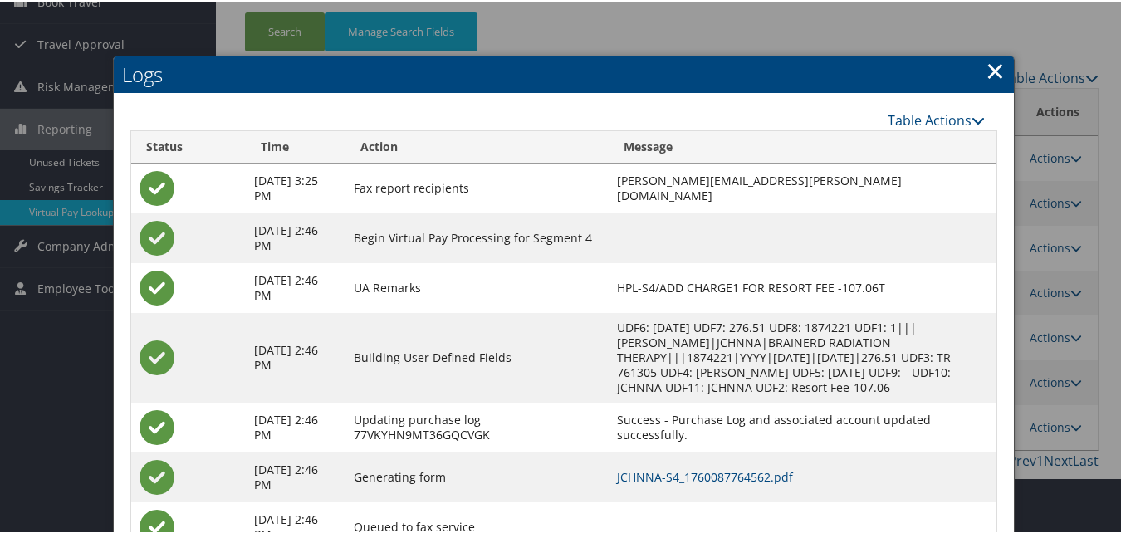
scroll to position [228, 0]
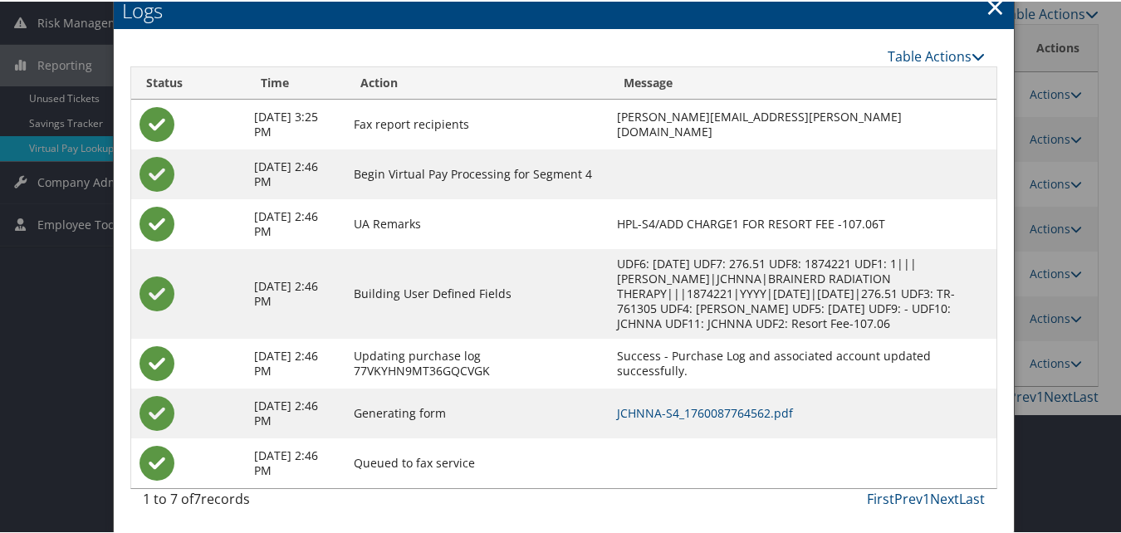
click at [992, 17] on link "×" at bounding box center [995, 4] width 19 height 33
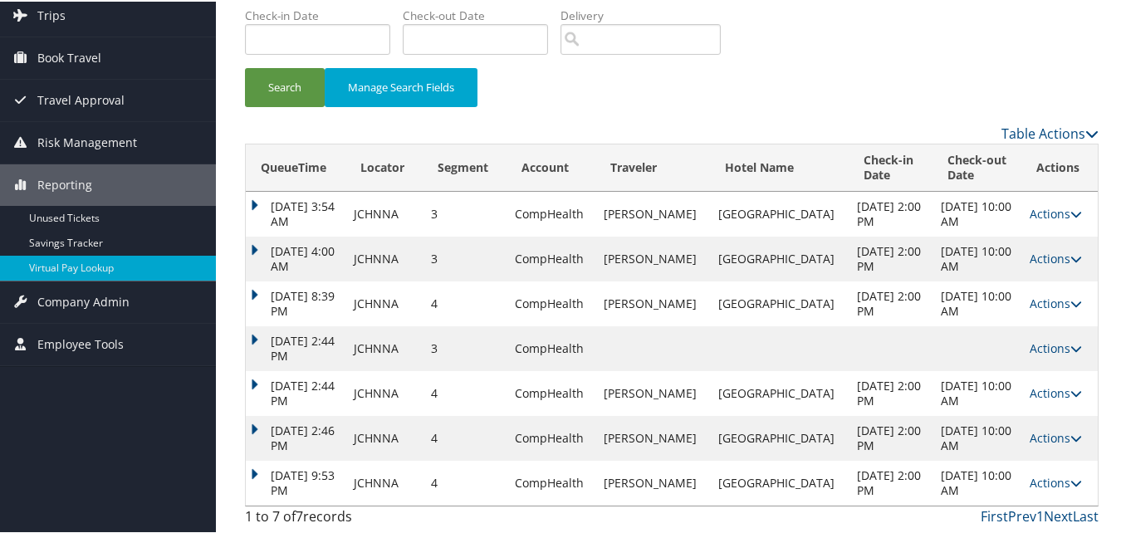
scroll to position [108, 0]
click at [1031, 486] on link "Actions" at bounding box center [1056, 481] width 52 height 16
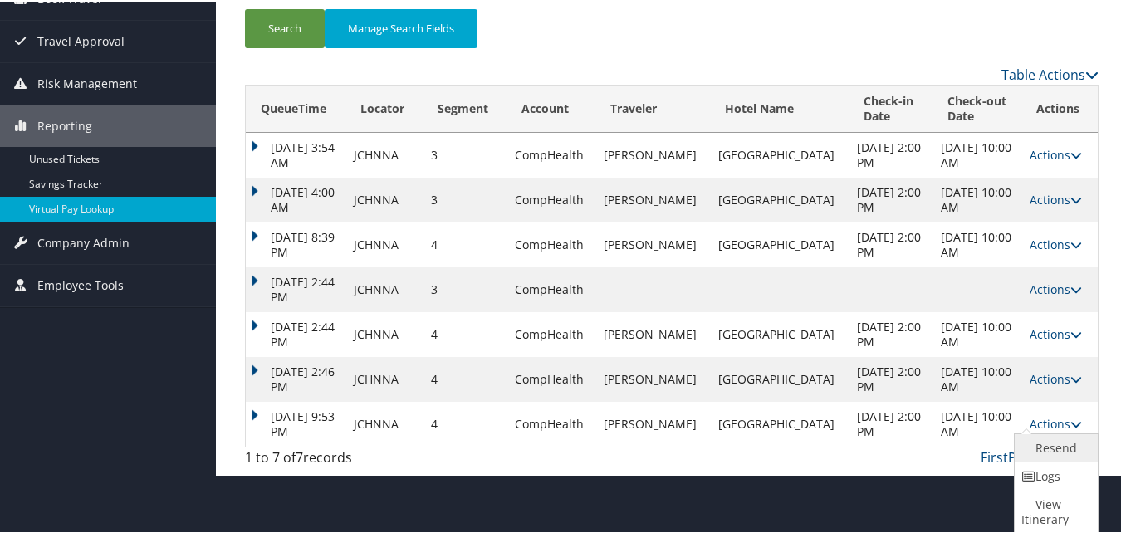
click at [1041, 453] on link "Resend" at bounding box center [1054, 447] width 79 height 28
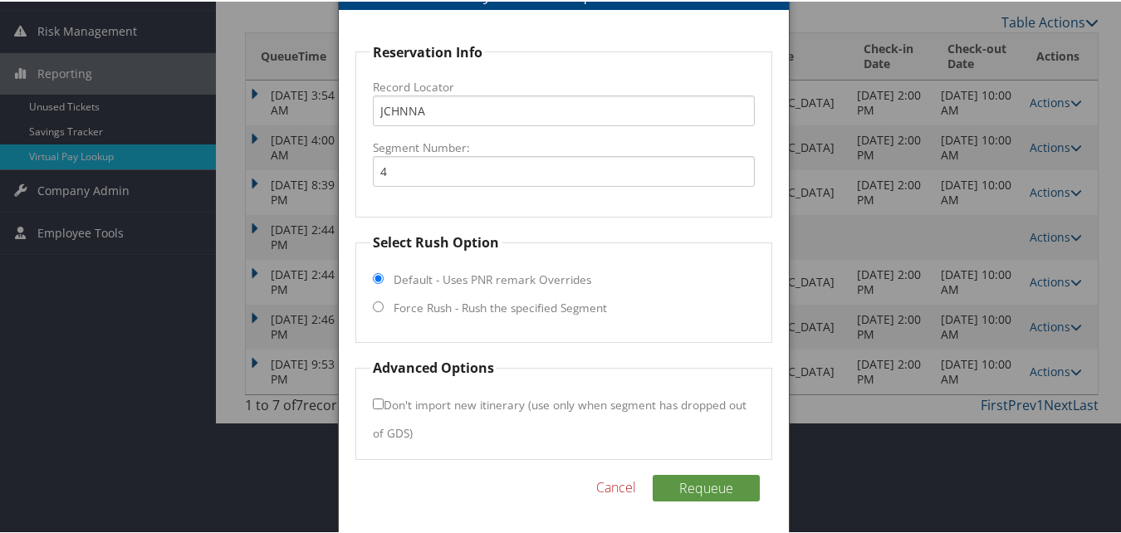
scroll to position [220, 0]
click at [407, 301] on label "Force Rush - Rush the specified Segment" at bounding box center [500, 305] width 213 height 17
click at [384, 301] on input "Force Rush - Rush the specified Segment" at bounding box center [378, 304] width 11 height 11
radio input "true"
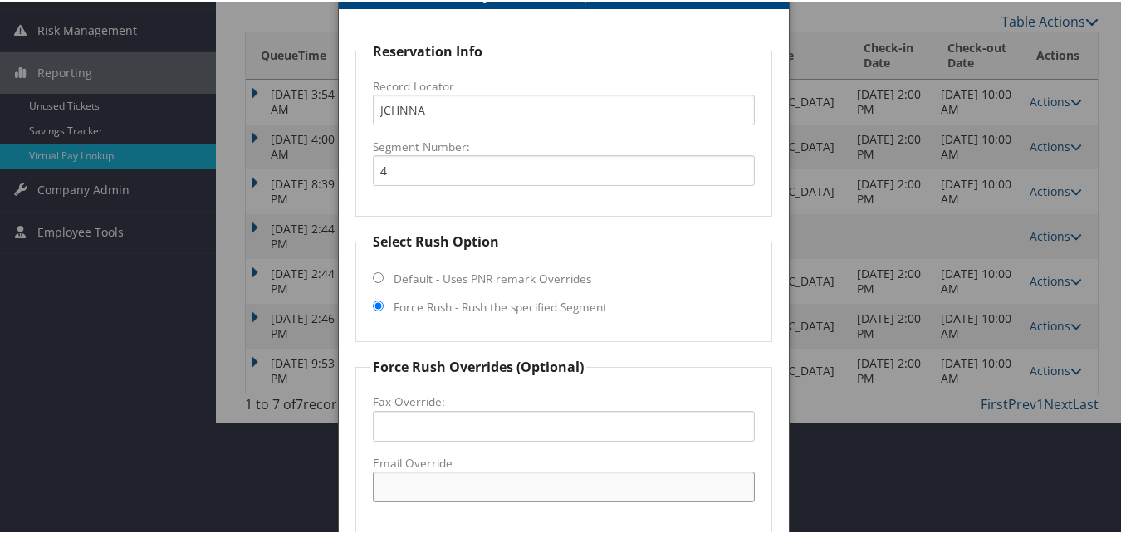
click at [463, 479] on input "Email Override" at bounding box center [563, 485] width 381 height 31
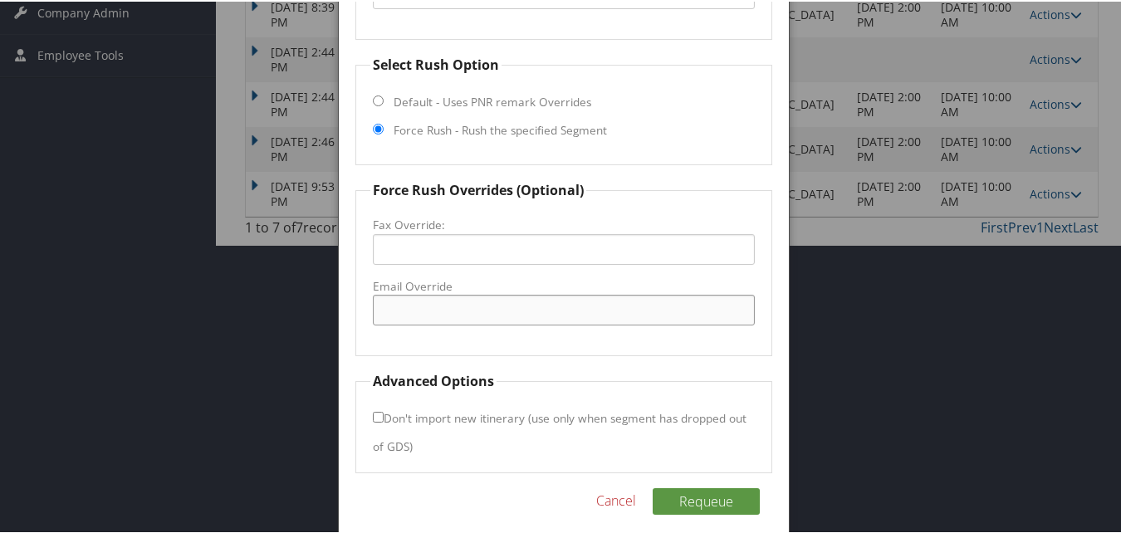
scroll to position [411, 0]
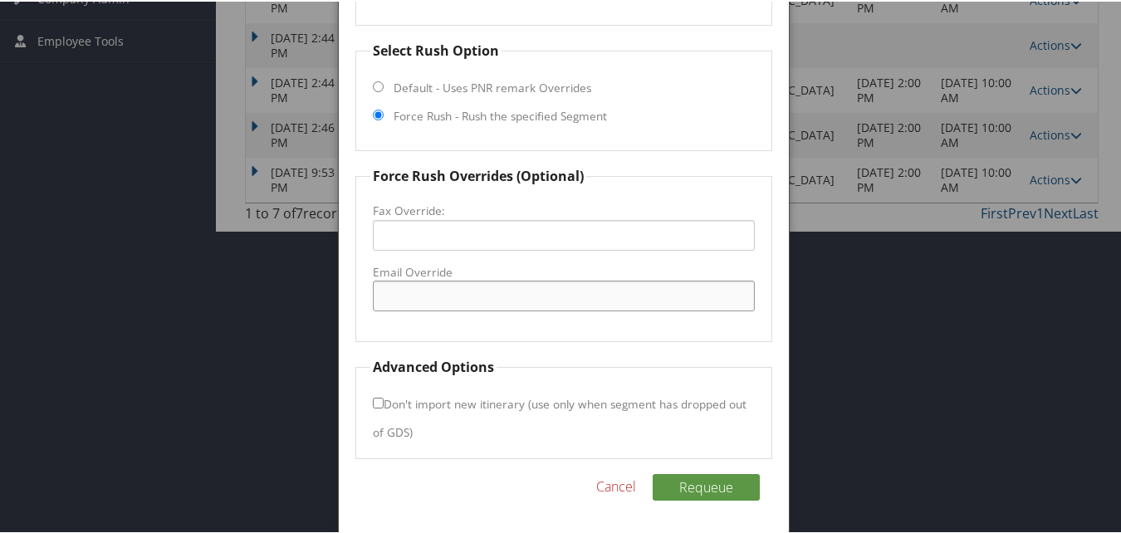
click at [404, 284] on input "Email Override" at bounding box center [563, 294] width 381 height 31
drag, startPoint x: 577, startPoint y: 298, endPoint x: 286, endPoint y: 301, distance: 291.5
type input "[EMAIL_ADDRESS][DOMAIN_NAME]"
click at [714, 495] on button "Requeue" at bounding box center [706, 486] width 107 height 27
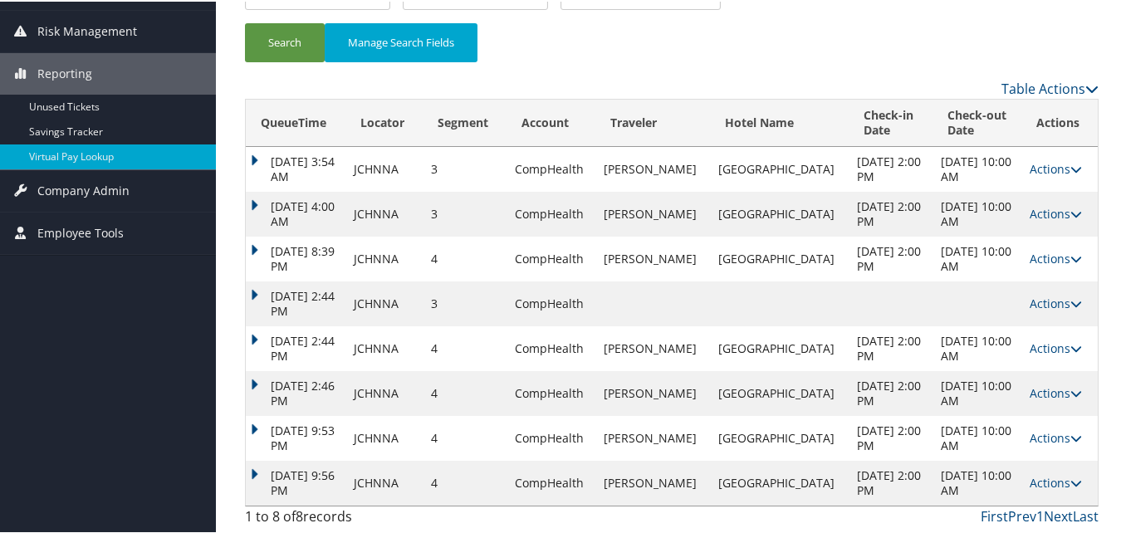
scroll to position [153, 0]
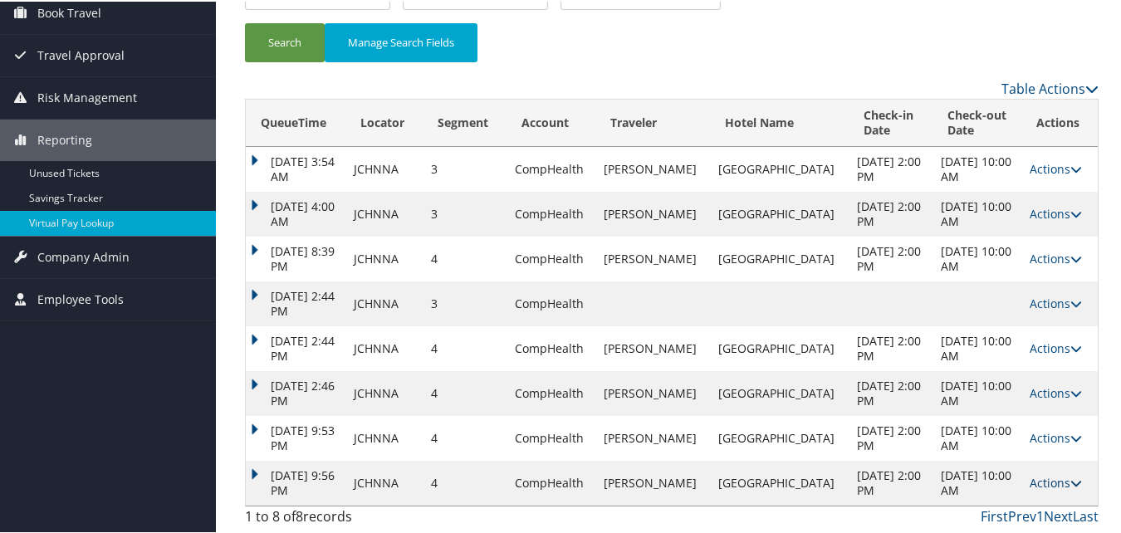
click at [1047, 485] on link "Actions" at bounding box center [1056, 481] width 52 height 16
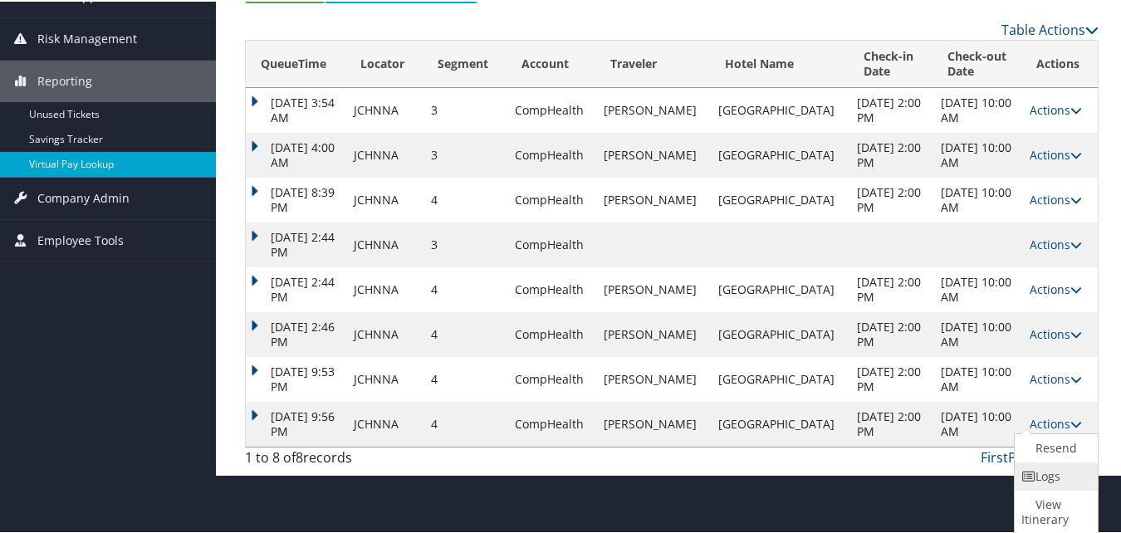
click at [1033, 482] on link "Logs" at bounding box center [1054, 475] width 79 height 28
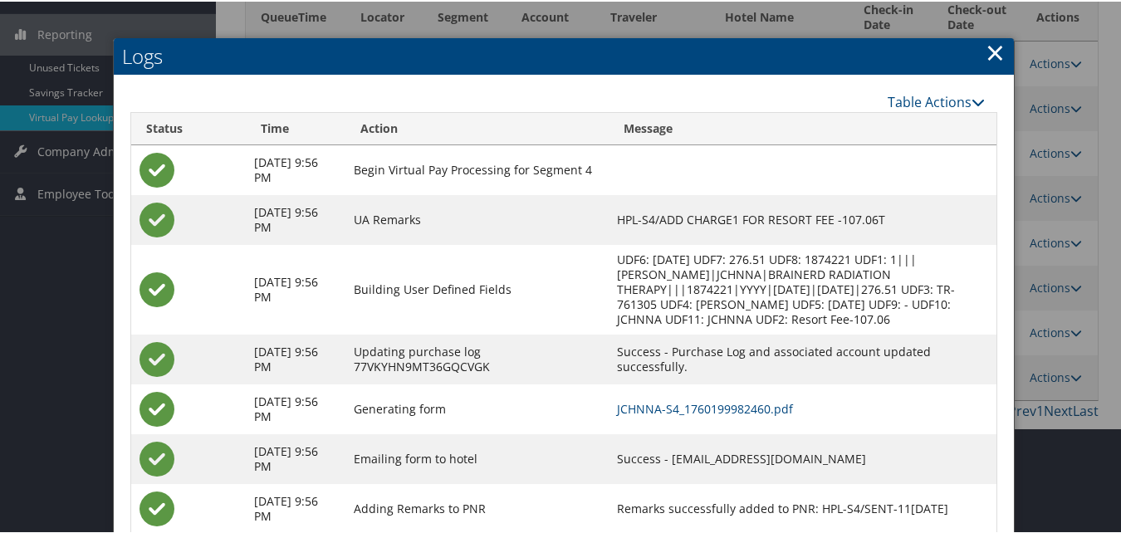
scroll to position [319, 0]
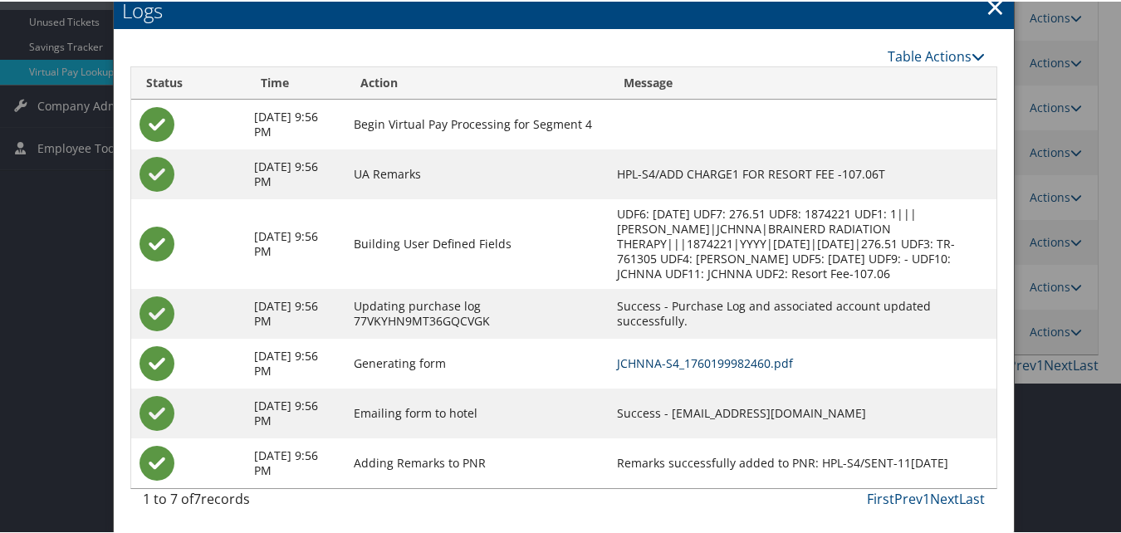
click at [697, 356] on link "JCHNNA-S4_1760199982460.pdf" at bounding box center [705, 362] width 176 height 16
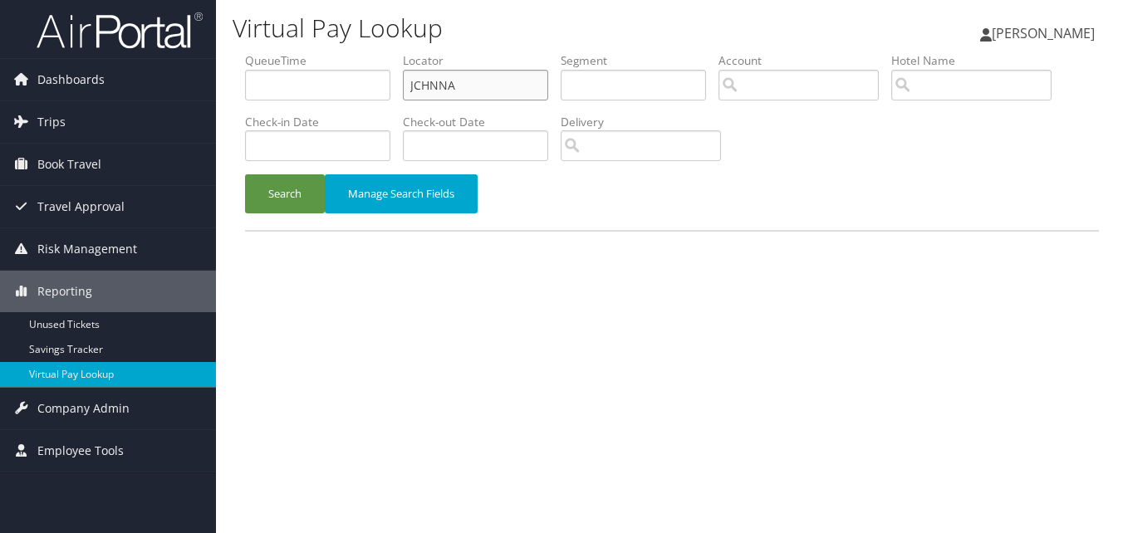
drag, startPoint x: 0, startPoint y: 0, endPoint x: 359, endPoint y: 91, distance: 370.0
click at [359, 52] on ul "QueueTime Locator JCHNNA Segment Account Traveler Hotel Name Check-in Date Chec…" at bounding box center [672, 52] width 854 height 0
paste input "AMAXQW"
type input "AMAXQW"
click at [245, 174] on button "Search" at bounding box center [285, 193] width 80 height 39
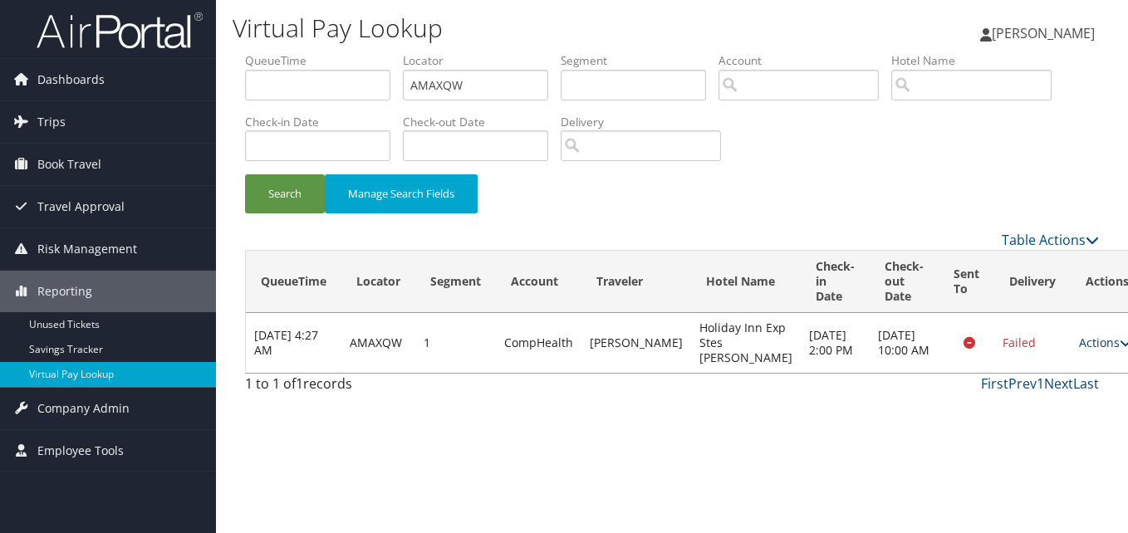
click at [1119, 349] on icon at bounding box center [1125, 343] width 12 height 12
click at [1031, 399] on link "Logs" at bounding box center [1027, 403] width 105 height 28
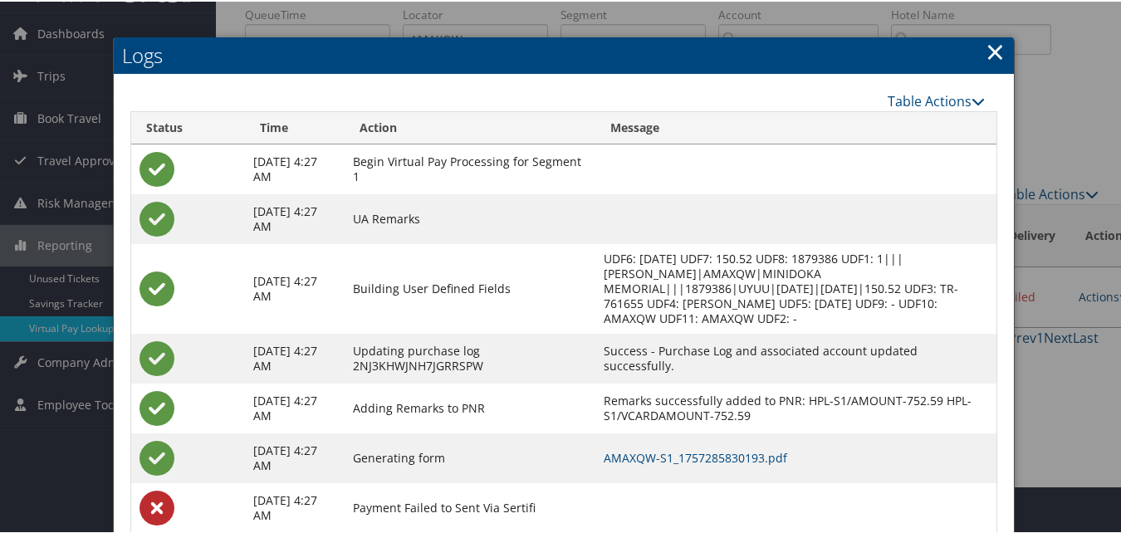
scroll to position [92, 0]
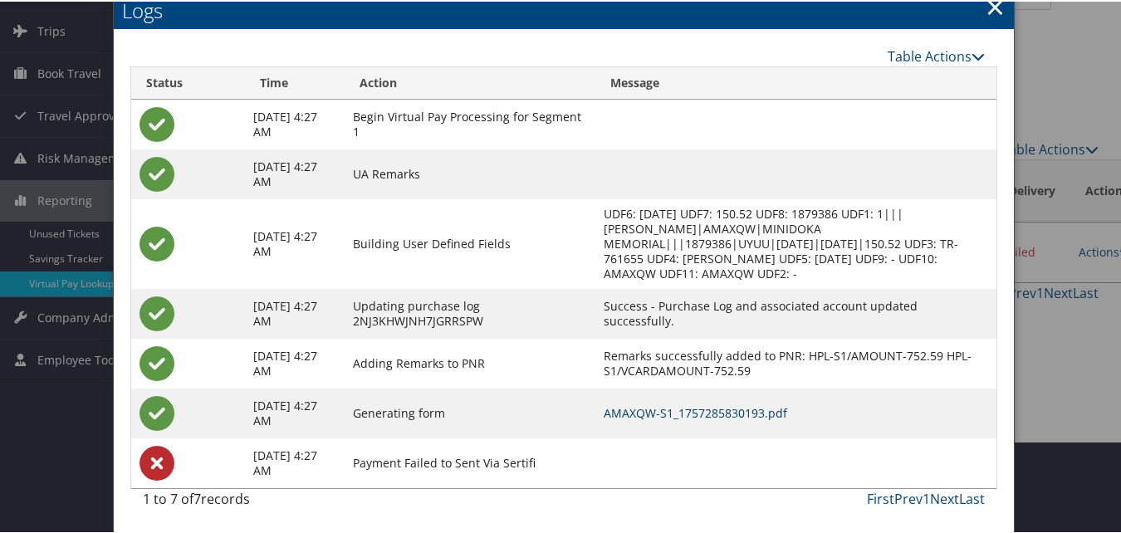
click at [719, 404] on link "AMAXQW-S1_1757285830193.pdf" at bounding box center [696, 412] width 184 height 16
